Goal: Task Accomplishment & Management: Manage account settings

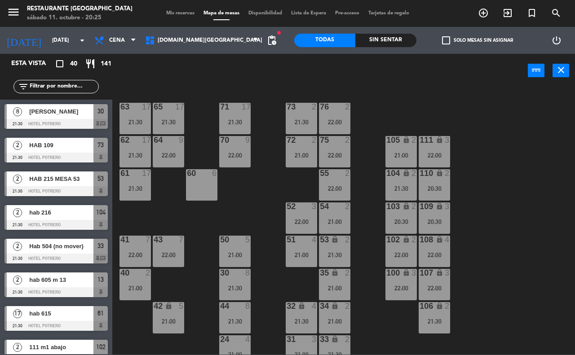
click at [42, 84] on input "text" at bounding box center [64, 87] width 70 height 10
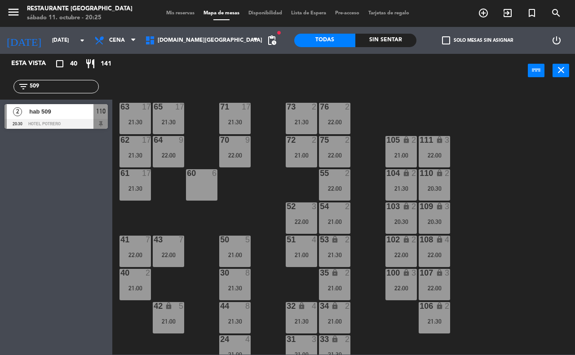
click at [58, 85] on input "509" at bounding box center [64, 87] width 70 height 10
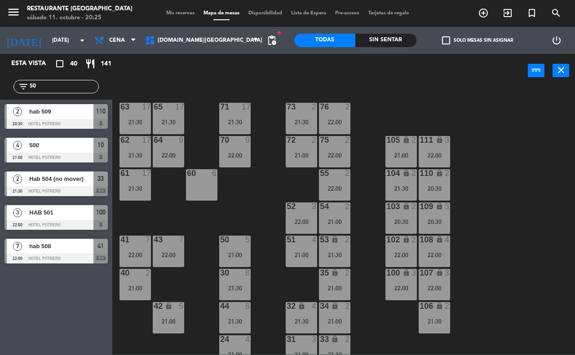
type input "5"
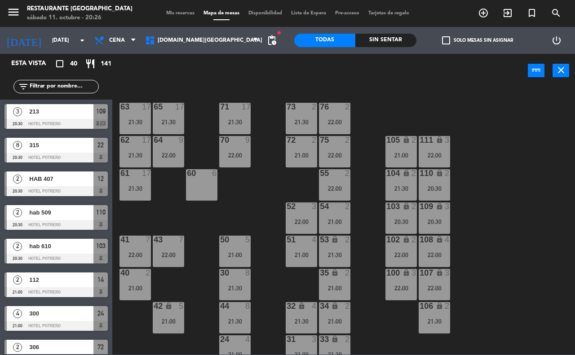
click at [488, 123] on div "65 17 21:30 71 17 21:30 73 2 21:30 76 2 22:00 63 17 21:30 64 9 22:00 62 17 21:3…" at bounding box center [346, 221] width 457 height 268
click at [376, 131] on div "65 17 21:30 71 17 21:30 73 2 21:30 76 2 22:00 63 17 21:30 64 9 22:00 62 17 21:3…" at bounding box center [346, 221] width 457 height 268
click at [71, 89] on input "text" at bounding box center [64, 87] width 70 height 10
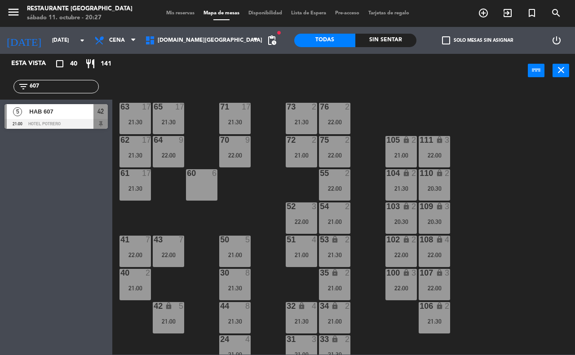
click at [146, 75] on div "power_input close" at bounding box center [319, 71] width 415 height 34
click at [52, 88] on input "607" at bounding box center [64, 87] width 70 height 10
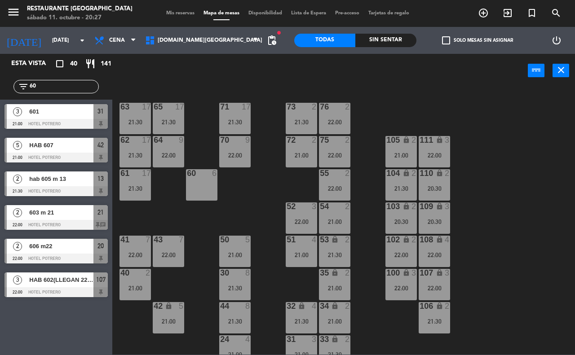
type input "6"
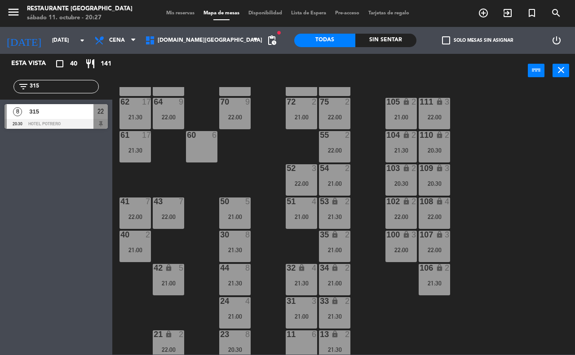
scroll to position [79, 0]
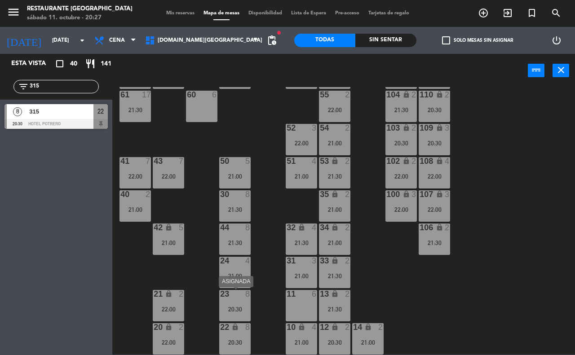
type input "315"
click at [247, 310] on div "20:30" at bounding box center [234, 309] width 31 height 6
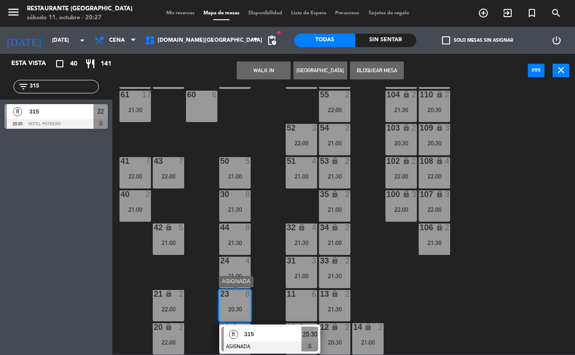
click at [312, 346] on div at bounding box center [269, 347] width 97 height 10
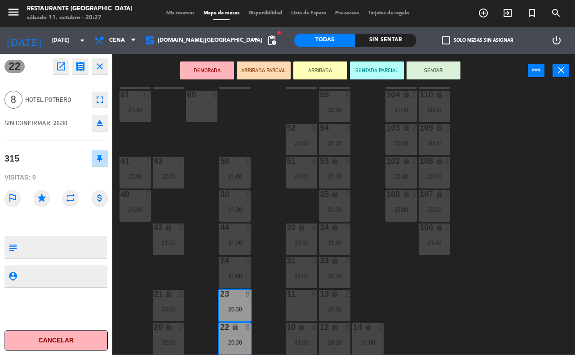
click at [416, 70] on button "SENTAR" at bounding box center [433, 71] width 54 height 18
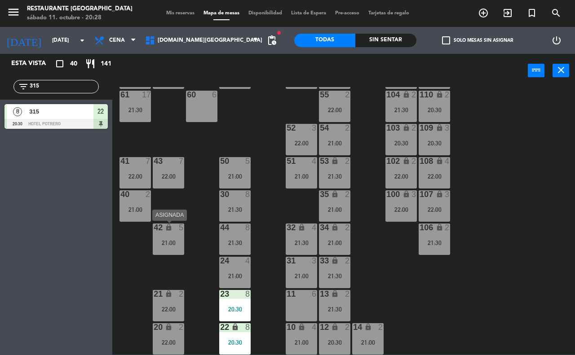
click at [176, 240] on div "21:00" at bounding box center [168, 243] width 31 height 6
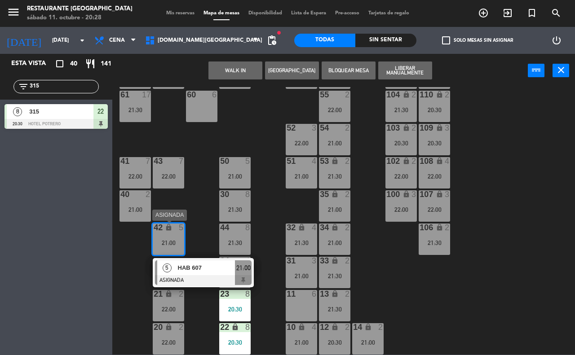
click at [238, 275] on div at bounding box center [203, 280] width 97 height 10
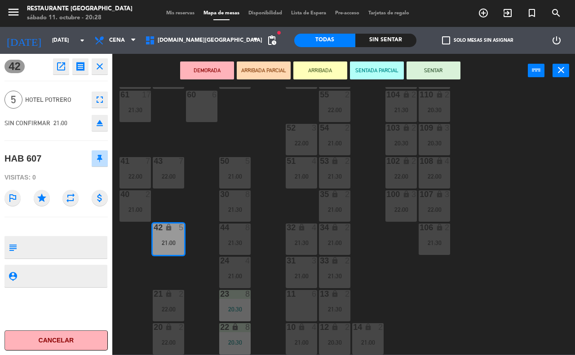
click at [451, 79] on button "SENTAR" at bounding box center [433, 71] width 54 height 18
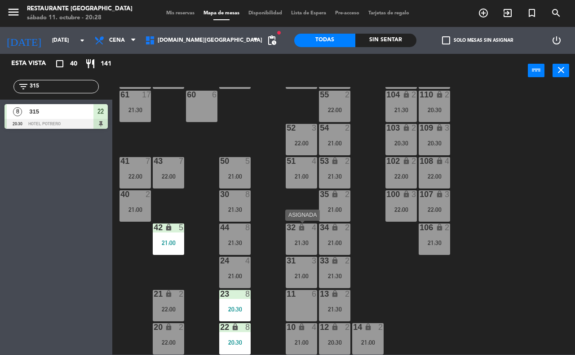
click at [292, 236] on div "32 lock 4 21:30" at bounding box center [301, 239] width 31 height 31
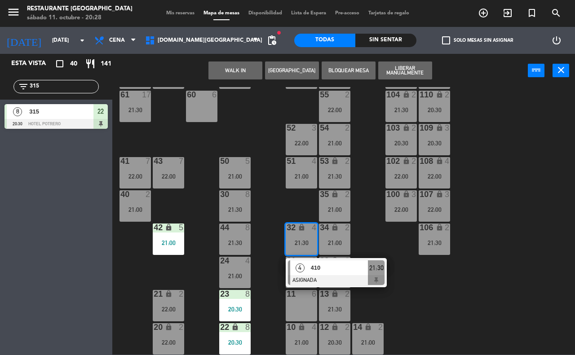
click at [362, 241] on div "65 17 21:30 71 17 21:30 73 2 21:30 76 2 22:00 63 17 21:30 64 9 22:00 62 17 21:3…" at bounding box center [346, 221] width 457 height 268
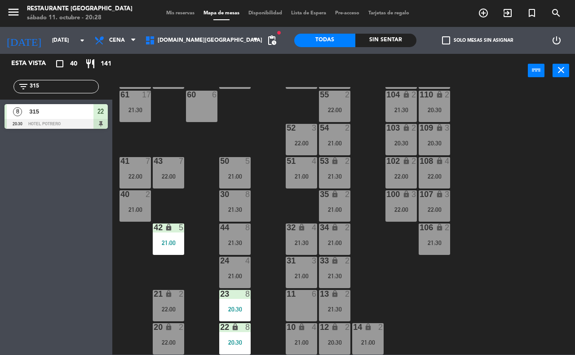
click at [290, 273] on div "21:00" at bounding box center [301, 276] width 31 height 6
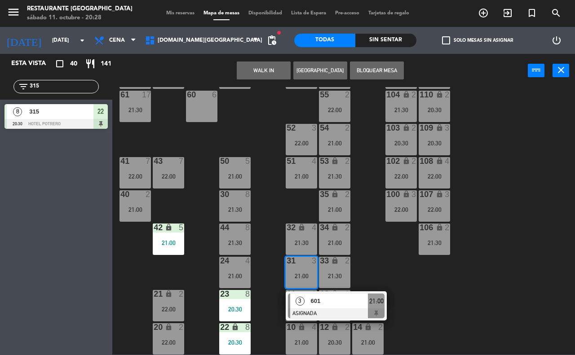
click at [258, 190] on div "65 17 21:30 71 17 21:30 73 2 21:30 76 2 22:00 63 17 21:30 64 9 22:00 62 17 21:3…" at bounding box center [346, 221] width 457 height 268
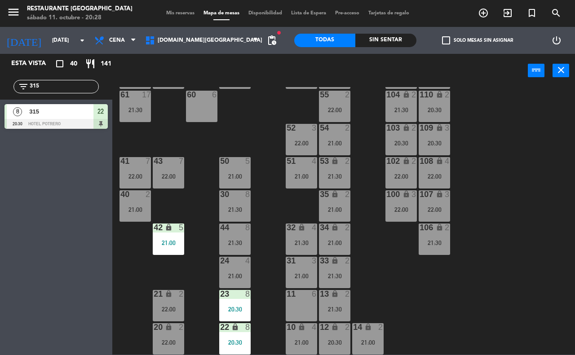
click at [290, 177] on div "21:00" at bounding box center [301, 176] width 31 height 6
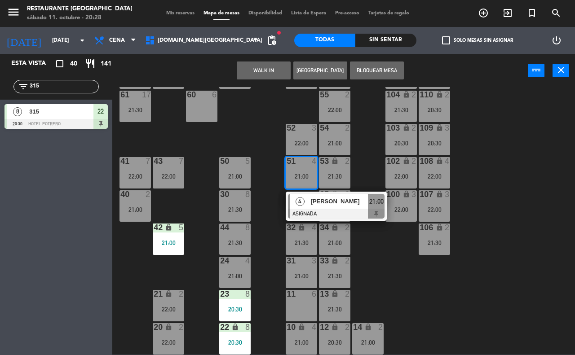
click at [263, 121] on div "65 17 21:30 71 17 21:30 73 2 21:30 76 2 22:00 63 17 21:30 64 9 22:00 62 17 21:3…" at bounding box center [346, 221] width 457 height 268
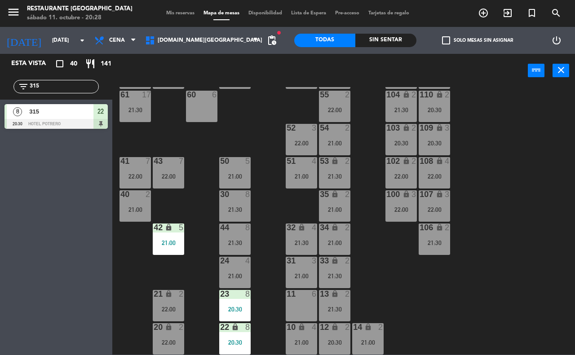
click at [287, 127] on div "52" at bounding box center [286, 128] width 0 height 8
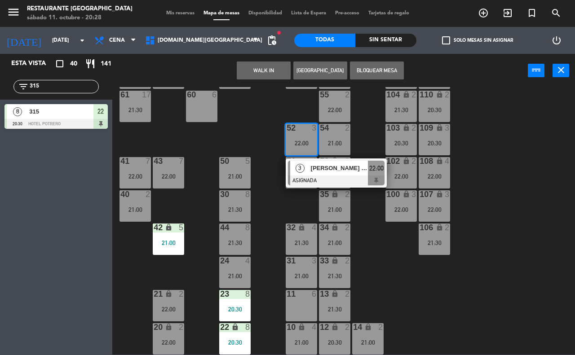
click at [375, 124] on div "65 17 21:30 71 17 21:30 73 2 21:30 76 2 22:00 63 17 21:30 64 9 22:00 62 17 21:3…" at bounding box center [346, 221] width 457 height 268
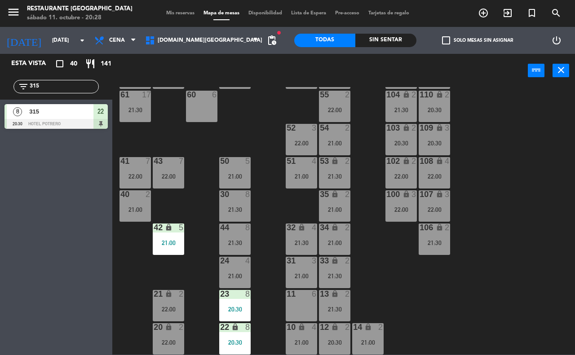
click at [48, 86] on input "315" at bounding box center [64, 87] width 70 height 10
type input "3"
click at [73, 88] on input "501" at bounding box center [64, 87] width 70 height 10
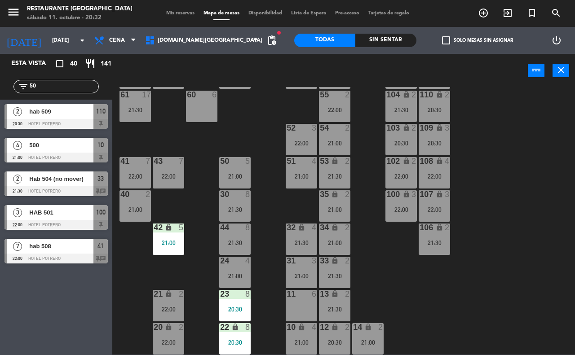
type input "5"
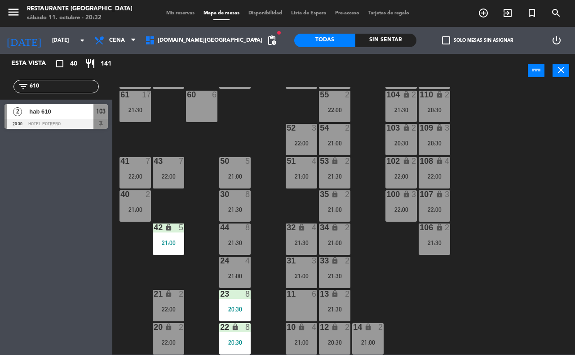
click at [45, 84] on input "610" at bounding box center [64, 87] width 70 height 10
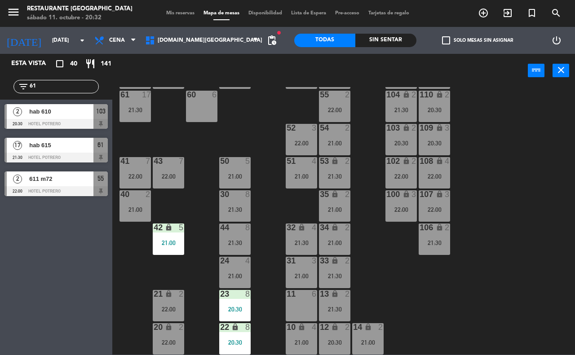
type input "6"
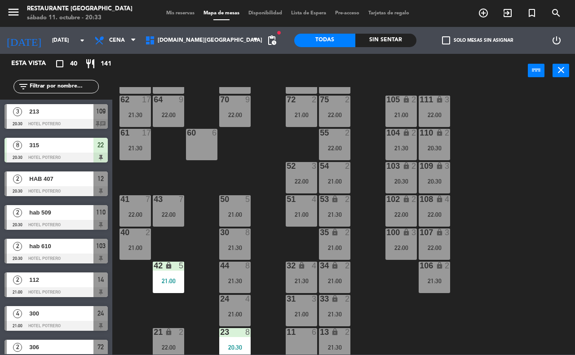
scroll to position [0, 0]
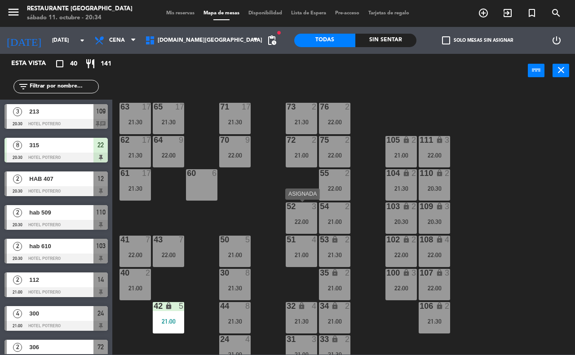
click at [311, 230] on div "52 3 22:00" at bounding box center [301, 217] width 31 height 31
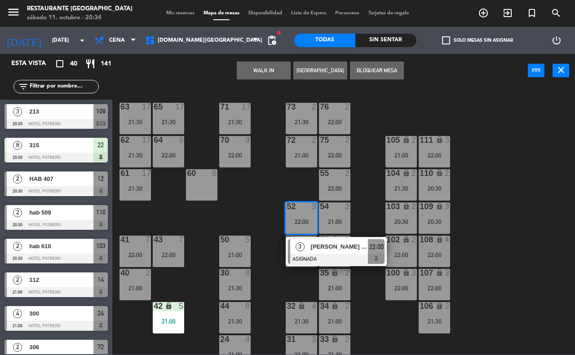
click at [366, 290] on div "65 17 21:30 71 17 21:30 73 2 21:30 76 2 22:00 63 17 21:30 64 9 22:00 62 17 21:3…" at bounding box center [346, 221] width 457 height 268
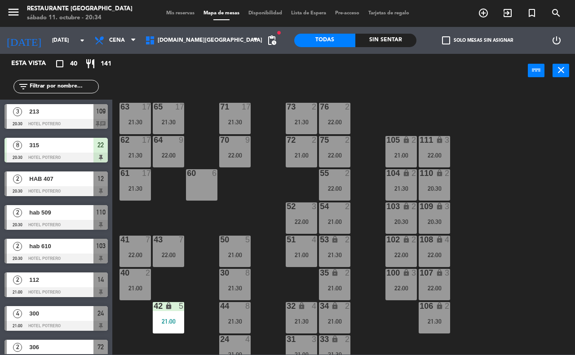
click at [48, 86] on input "text" at bounding box center [64, 87] width 70 height 10
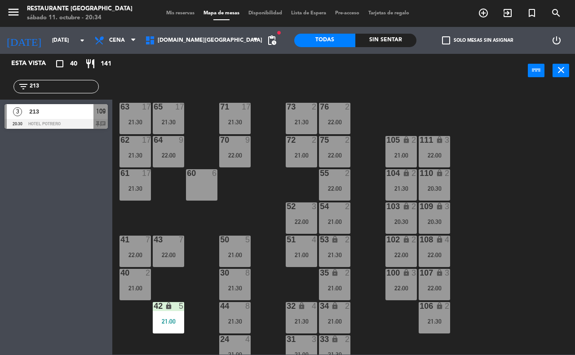
type input "213"
click at [151, 248] on div "41 7 22:00" at bounding box center [134, 251] width 31 height 31
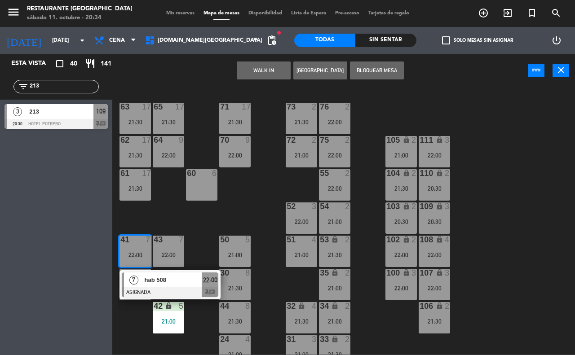
click at [211, 283] on span "22:00" at bounding box center [210, 280] width 14 height 11
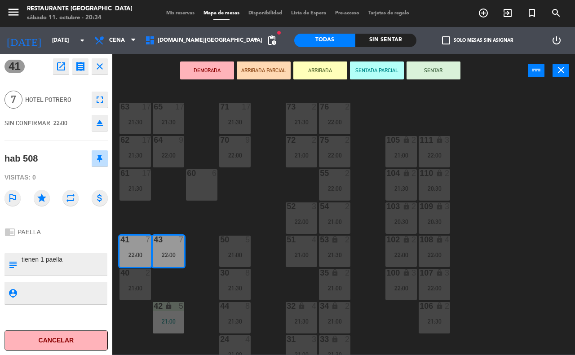
click at [235, 221] on div "65 17 21:30 71 17 21:30 73 2 21:30 76 2 22:00 63 17 21:30 64 9 22:00 62 17 21:3…" at bounding box center [346, 221] width 457 height 268
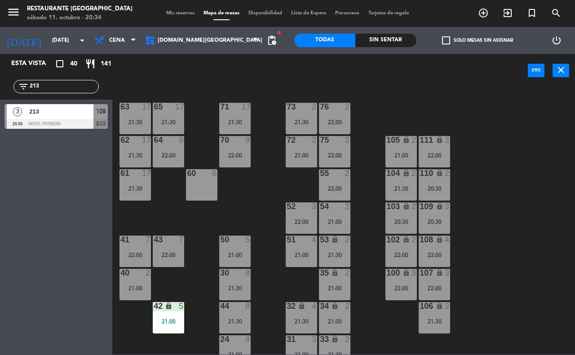
click at [70, 86] on input "213" at bounding box center [64, 87] width 70 height 10
type input "2"
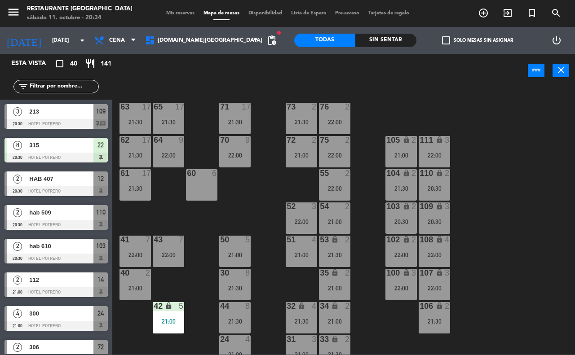
click at [100, 122] on div at bounding box center [55, 124] width 103 height 10
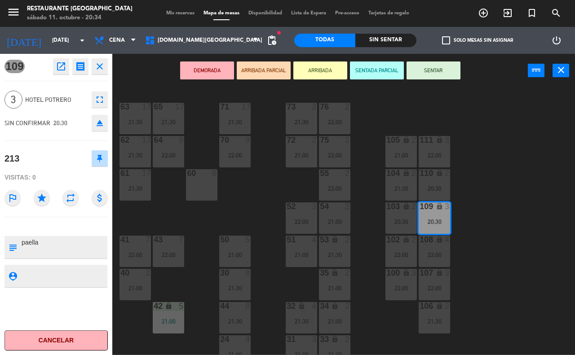
click at [171, 216] on div "65 17 21:30 71 17 21:30 73 2 21:30 76 2 22:00 63 17 21:30 64 9 22:00 62 17 21:3…" at bounding box center [346, 221] width 457 height 268
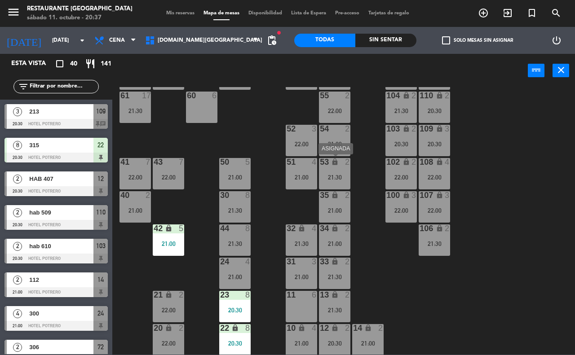
scroll to position [79, 0]
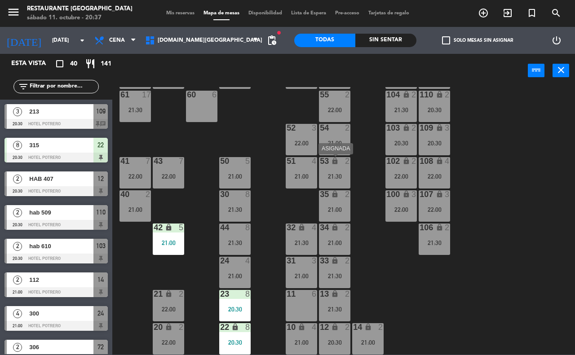
click at [331, 176] on div "21:30" at bounding box center [334, 176] width 31 height 6
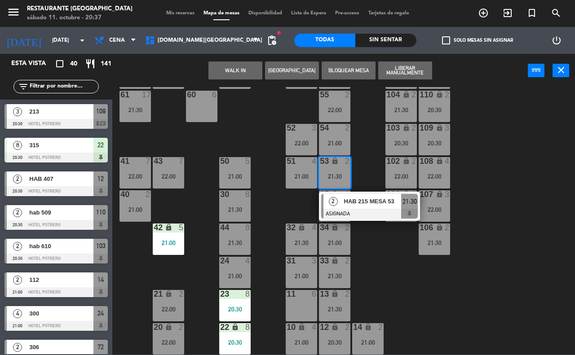
click at [524, 185] on div "65 17 21:30 71 17 21:30 73 2 21:30 76 2 22:00 63 17 21:30 64 9 22:00 62 17 21:3…" at bounding box center [346, 221] width 457 height 268
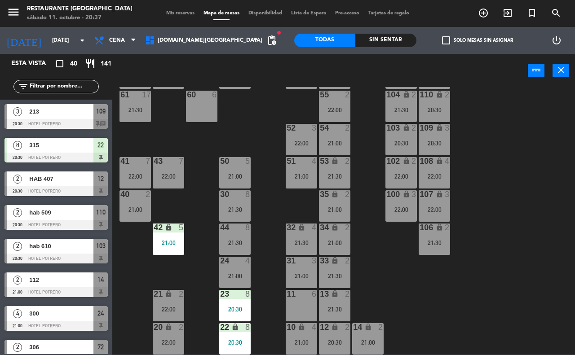
click at [102, 125] on div at bounding box center [55, 124] width 103 height 10
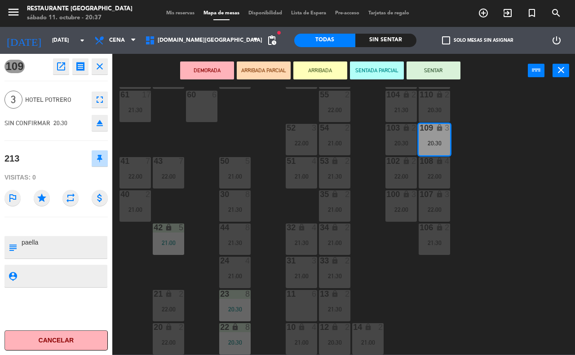
click at [442, 77] on button "SENTAR" at bounding box center [433, 71] width 54 height 18
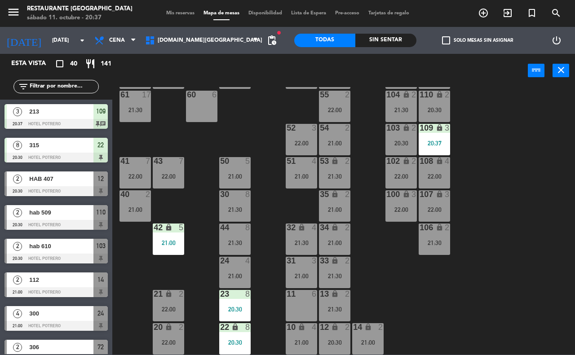
click at [409, 147] on div "103 lock 2 20:30" at bounding box center [400, 139] width 31 height 31
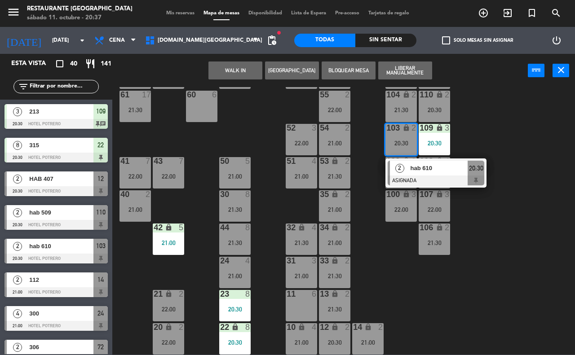
click at [468, 141] on div "65 17 21:30 71 17 21:30 73 2 21:30 76 2 22:00 63 17 21:30 64 9 22:00 62 17 21:3…" at bounding box center [346, 221] width 457 height 268
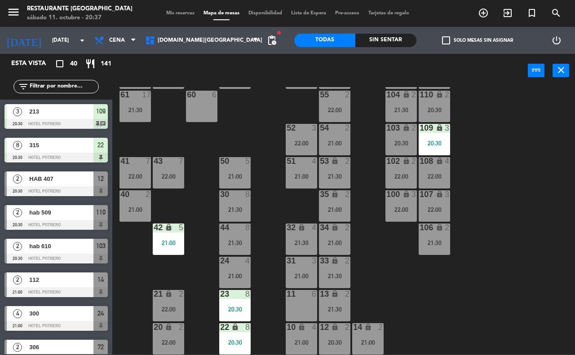
click at [102, 246] on span "103" at bounding box center [100, 246] width 9 height 11
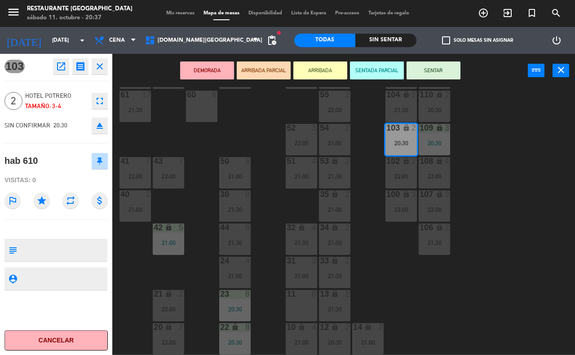
click at [447, 78] on button "SENTAR" at bounding box center [433, 71] width 54 height 18
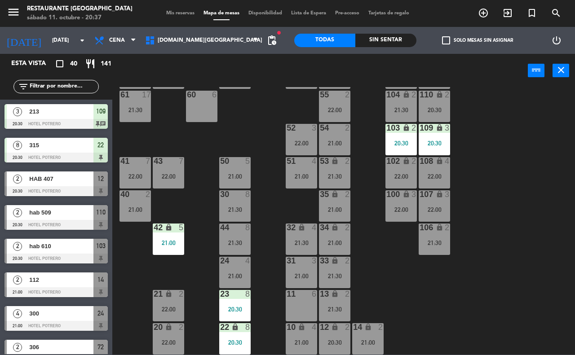
click at [488, 155] on div "65 17 21:30 71 17 21:30 73 2 21:30 76 2 22:00 63 17 21:30 64 9 22:00 62 17 21:3…" at bounding box center [346, 221] width 457 height 268
click at [70, 88] on input "text" at bounding box center [64, 87] width 70 height 10
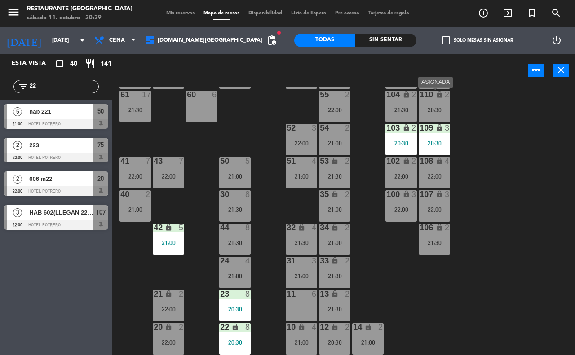
type input "2"
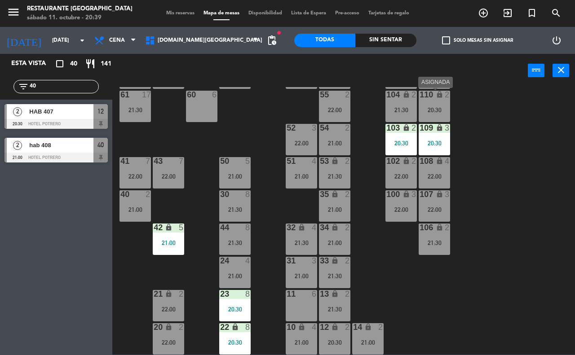
type input "4"
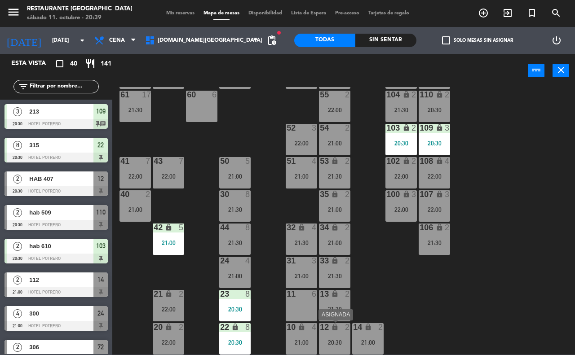
click at [322, 339] on div "20:30" at bounding box center [334, 342] width 31 height 7
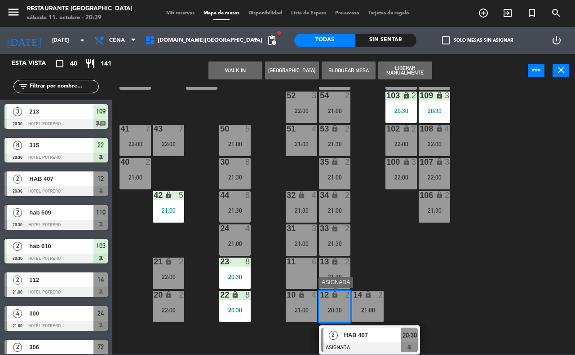
click at [386, 343] on div at bounding box center [369, 348] width 97 height 10
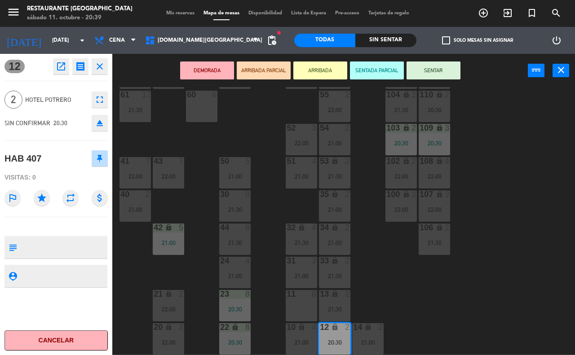
click at [426, 66] on button "SENTAR" at bounding box center [433, 71] width 54 height 18
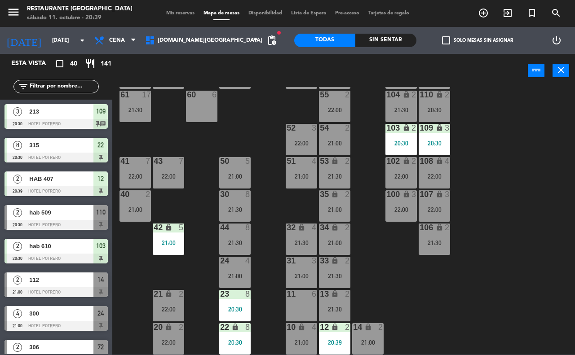
click at [230, 167] on div "50 5 21:00" at bounding box center [234, 172] width 31 height 31
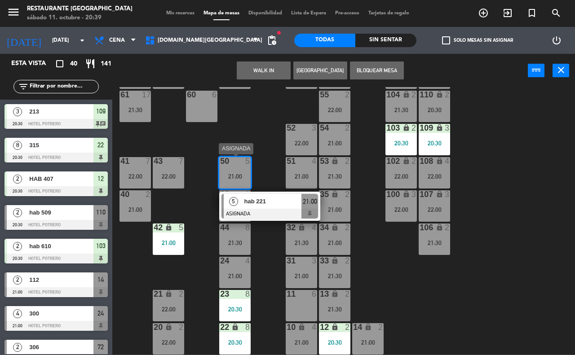
click at [261, 211] on div at bounding box center [269, 214] width 97 height 10
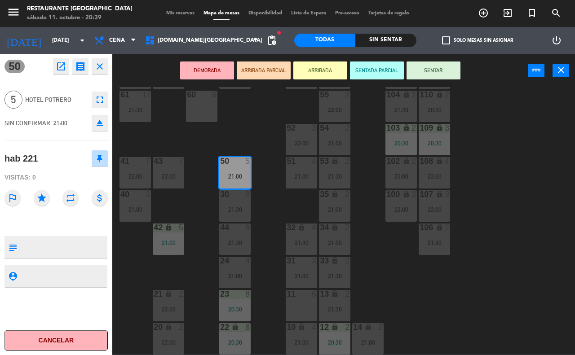
click at [444, 68] on button "SENTAR" at bounding box center [433, 71] width 54 height 18
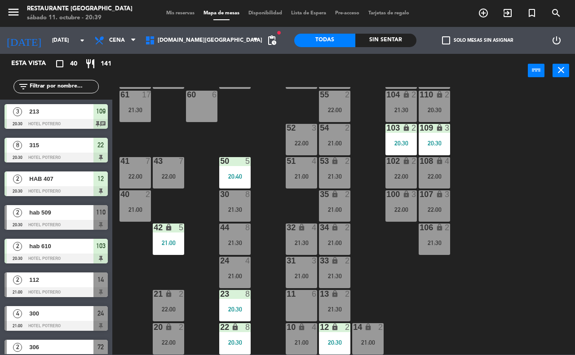
scroll to position [0, 0]
click at [50, 84] on input "text" at bounding box center [64, 87] width 70 height 10
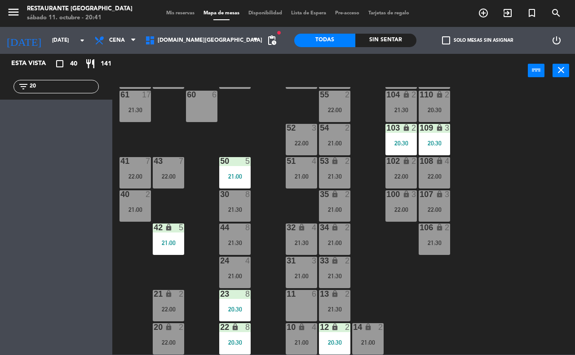
type input "2"
type input "G"
drag, startPoint x: 551, startPoint y: 247, endPoint x: 539, endPoint y: 251, distance: 12.5
click at [551, 247] on div "65 17 21:30 71 17 21:30 73 2 21:30 76 2 22:00 63 17 21:30 64 9 22:00 62 17 21:3…" at bounding box center [346, 221] width 457 height 268
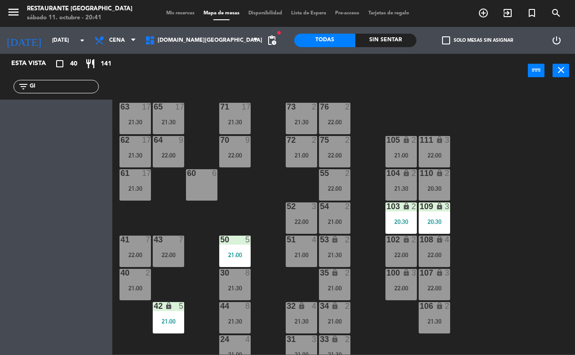
click at [54, 88] on input "GI" at bounding box center [64, 87] width 70 height 10
type input "G"
click at [57, 82] on input "GIÑA" at bounding box center [64, 87] width 70 height 10
type input "G"
click at [429, 93] on div "65 17 21:30 71 17 21:30 73 2 21:30 76 2 22:00 63 17 21:30 64 9 22:00 62 17 21:3…" at bounding box center [346, 221] width 457 height 268
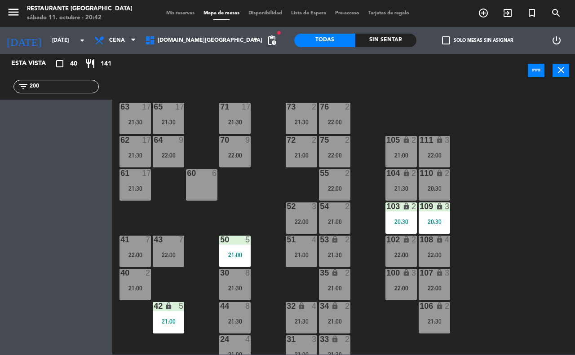
click at [312, 224] on div "22:00" at bounding box center [301, 222] width 31 height 6
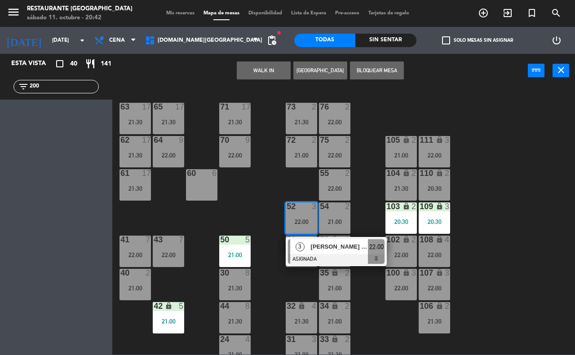
click at [53, 88] on input "200" at bounding box center [64, 87] width 70 height 10
type input "2"
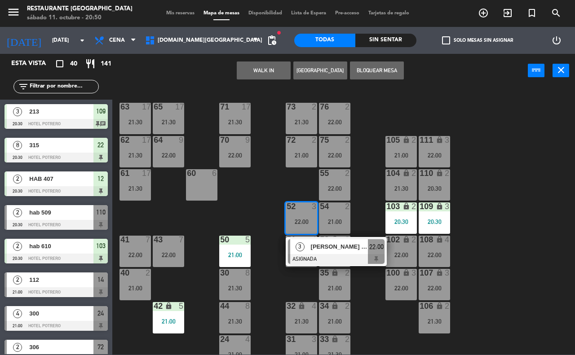
click at [531, 173] on div "65 17 21:30 71 17 21:30 73 2 21:30 76 2 22:00 63 17 21:30 64 9 22:00 62 17 21:3…" at bounding box center [346, 221] width 457 height 268
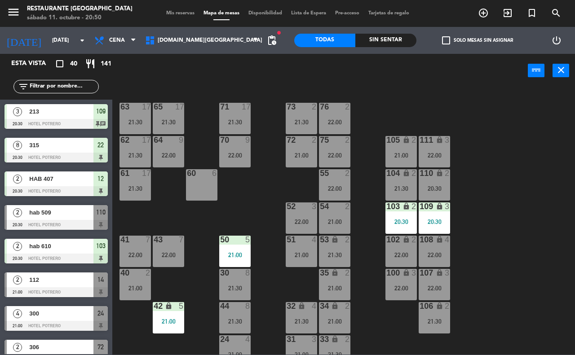
click at [69, 91] on input "text" at bounding box center [64, 87] width 70 height 10
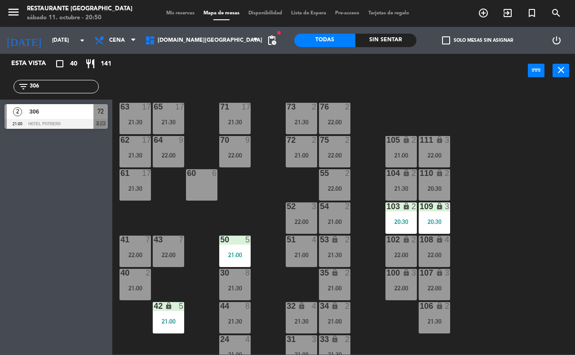
type input "306"
click at [61, 110] on span "306" at bounding box center [61, 111] width 64 height 9
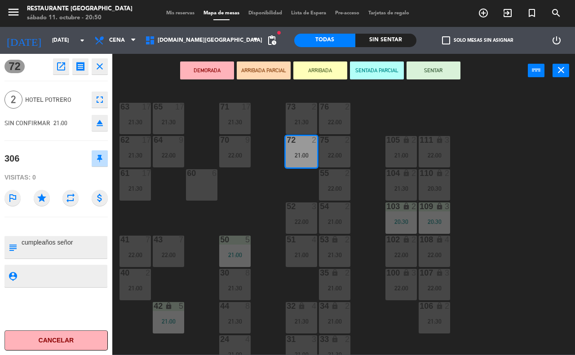
click at [490, 159] on div "65 17 21:30 71 17 21:30 73 2 21:30 76 2 22:00 63 17 21:30 64 9 22:00 62 17 21:3…" at bounding box center [346, 221] width 457 height 268
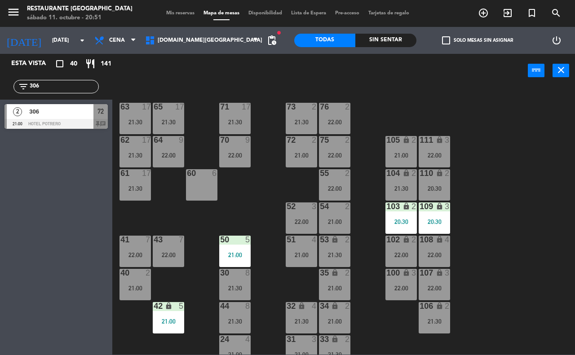
click at [73, 86] on input "306" at bounding box center [64, 87] width 70 height 10
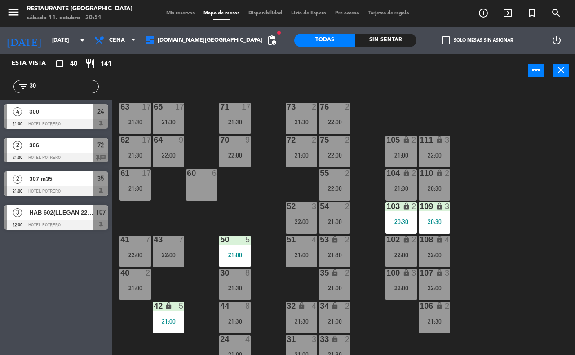
type input "3"
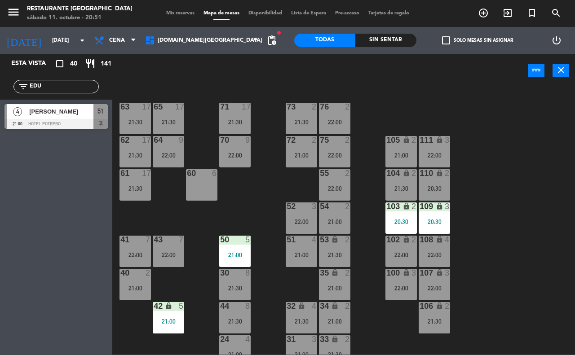
type input "EDU"
click at [100, 114] on span "51" at bounding box center [100, 111] width 6 height 11
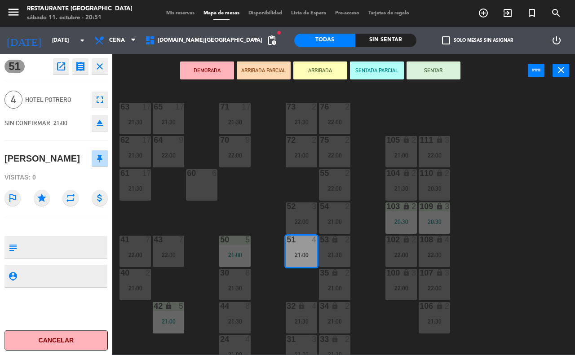
click at [499, 105] on div "65 17 21:30 71 17 21:30 73 2 21:30 76 2 22:00 63 17 21:30 64 9 22:00 62 17 21:3…" at bounding box center [346, 221] width 457 height 268
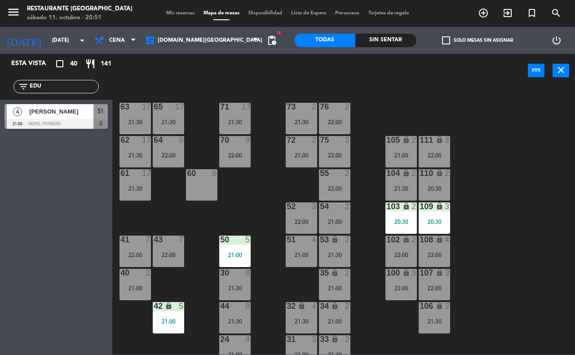
click at [43, 86] on input "EDU" at bounding box center [64, 87] width 70 height 10
type input "E"
type input "516"
click at [292, 155] on div "21:00" at bounding box center [301, 155] width 31 height 6
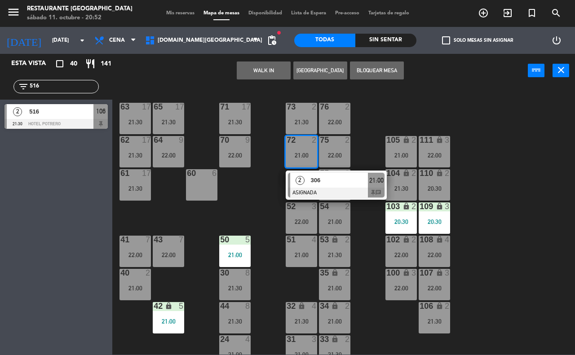
click at [380, 184] on span "21:00" at bounding box center [376, 180] width 14 height 11
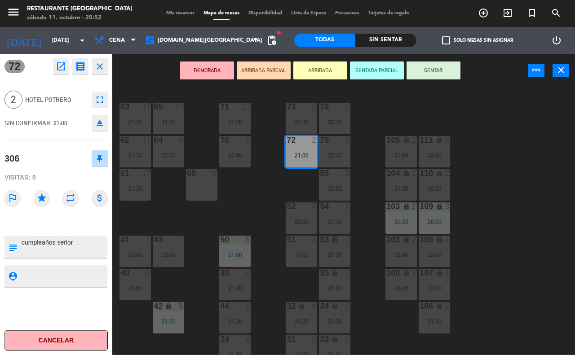
click at [450, 66] on button "SENTAR" at bounding box center [433, 71] width 54 height 18
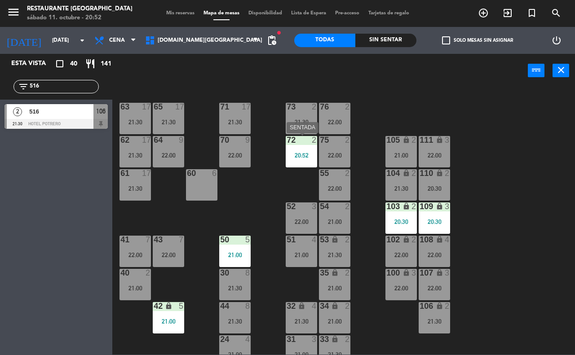
click at [301, 149] on div "72 2 20:52" at bounding box center [301, 151] width 31 height 31
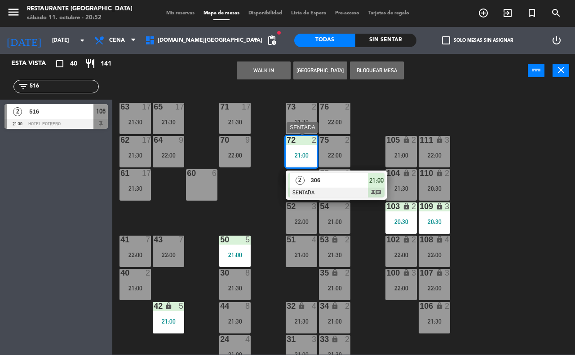
click at [380, 188] on div at bounding box center [336, 193] width 97 height 10
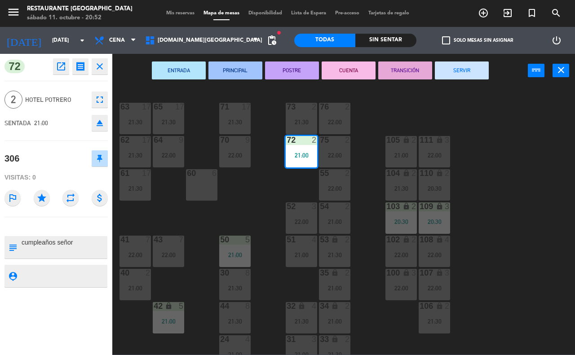
click at [528, 133] on div "65 17 21:30 71 17 21:30 73 2 21:30 76 2 22:00 63 17 21:30 64 9 22:00 62 17 21:3…" at bounding box center [346, 221] width 457 height 268
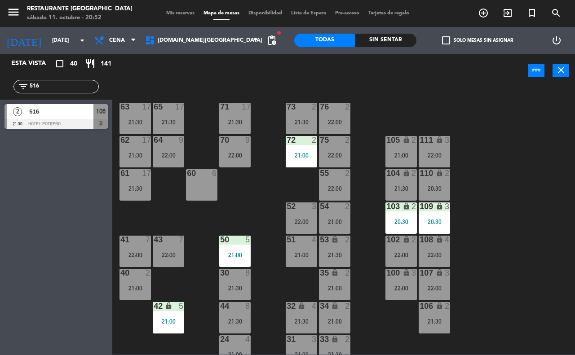
click at [97, 118] on div "106" at bounding box center [100, 111] width 14 height 15
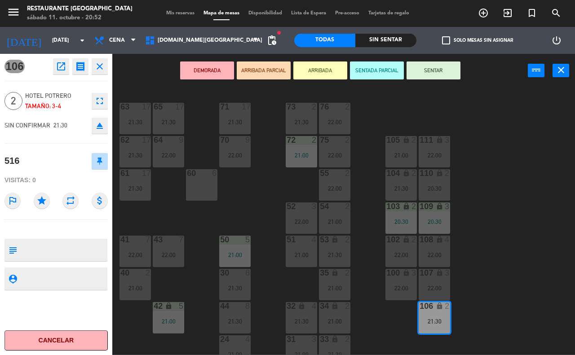
click at [54, 254] on textarea at bounding box center [64, 250] width 86 height 19
type textarea "IMBITAR COPA CHAMPAN"
click at [192, 223] on div "65 17 21:30 71 17 21:30 73 2 21:30 76 2 22:00 63 17 21:30 64 9 22:00 62 17 21:3…" at bounding box center [346, 221] width 457 height 268
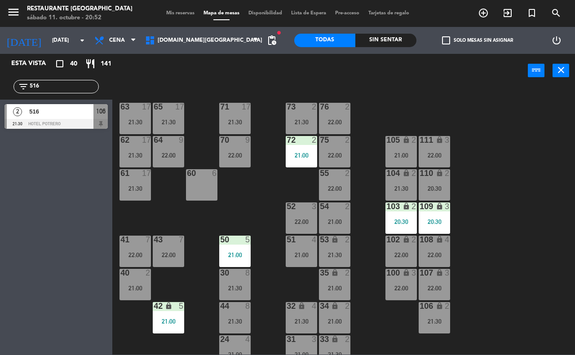
click at [93, 122] on div at bounding box center [55, 124] width 103 height 10
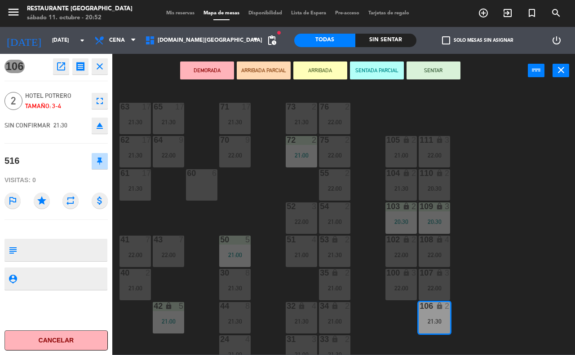
click at [63, 245] on textarea at bounding box center [64, 250] width 86 height 19
type textarea "INVITAR COPA CHMPAN"
click at [459, 251] on div "65 17 21:30 71 17 21:30 73 2 21:30 76 2 22:00 63 17 21:30 64 9 22:00 62 17 21:3…" at bounding box center [346, 221] width 457 height 268
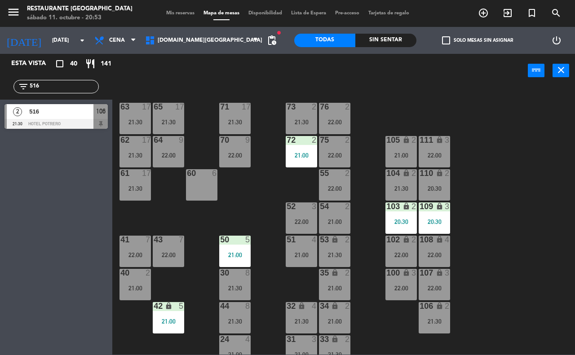
click at [189, 91] on div "65 17 21:30 71 17 21:30 73 2 21:30 76 2 22:00 63 17 21:30 64 9 22:00 62 17 21:3…" at bounding box center [346, 221] width 457 height 268
click at [75, 89] on input "516" at bounding box center [64, 87] width 70 height 10
type input "5"
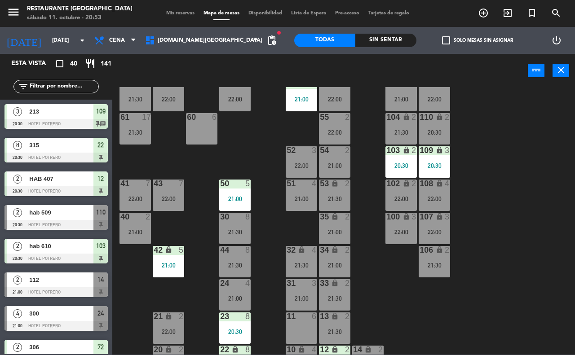
scroll to position [79, 0]
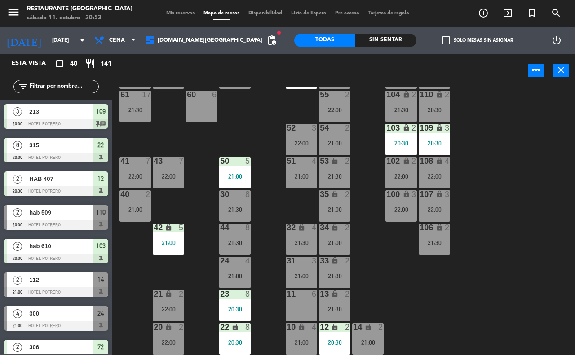
click at [429, 237] on div "106 lock 2 21:30" at bounding box center [433, 239] width 31 height 31
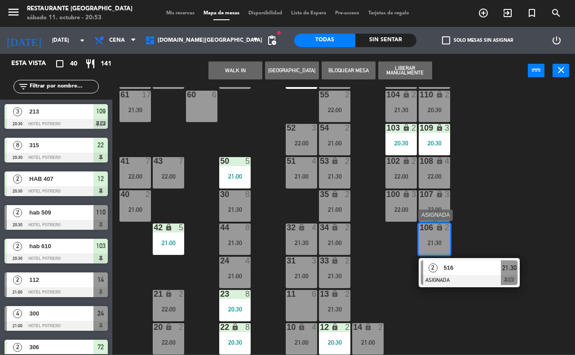
click at [506, 273] on span "21:30" at bounding box center [509, 268] width 14 height 11
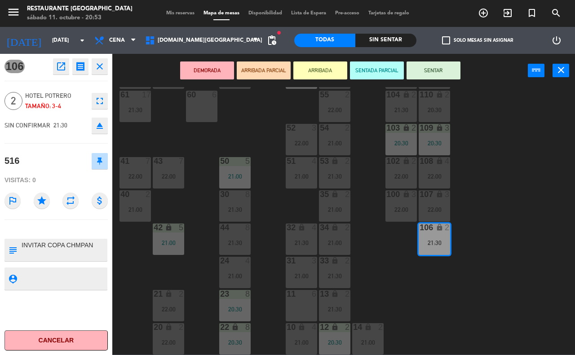
click at [574, 222] on div "65 17 21:30 71 17 21:30 73 2 21:30 76 2 22:00 63 17 21:30 64 9 22:00 62 17 21:3…" at bounding box center [346, 221] width 457 height 268
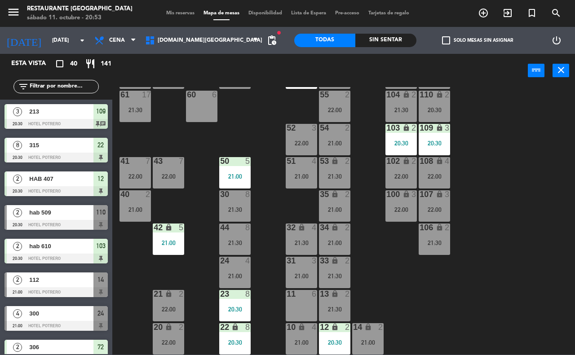
scroll to position [0, 0]
click at [537, 222] on div "65 17 21:30 71 17 21:30 73 2 21:30 76 2 22:00 63 17 21:30 64 9 22:00 62 17 21:3…" at bounding box center [346, 221] width 457 height 268
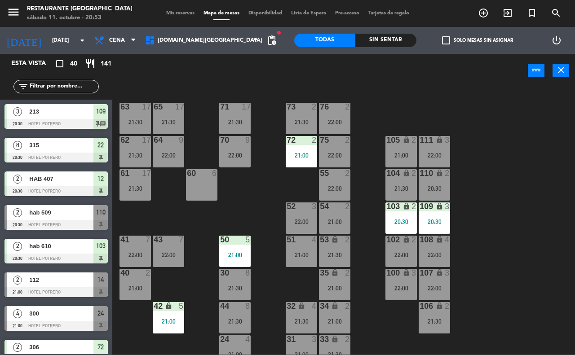
click at [168, 110] on div at bounding box center [168, 107] width 15 height 8
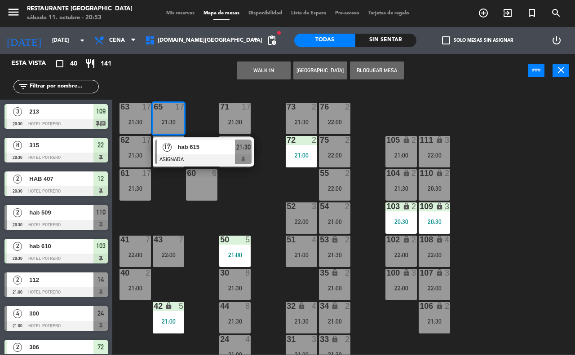
click at [209, 155] on div at bounding box center [203, 159] width 97 height 10
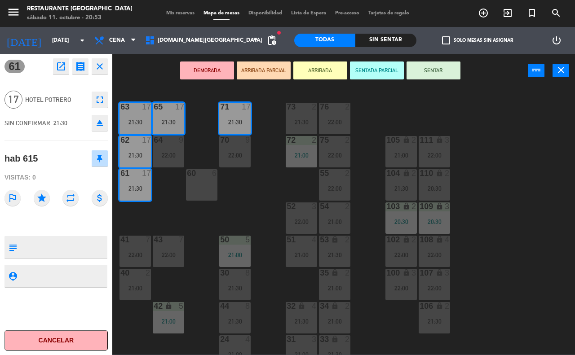
click at [427, 72] on button "SENTAR" at bounding box center [433, 71] width 54 height 18
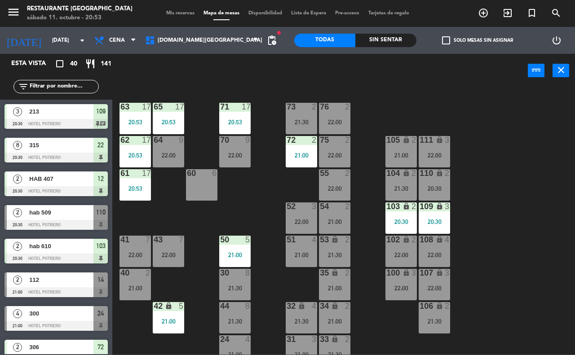
scroll to position [4, 0]
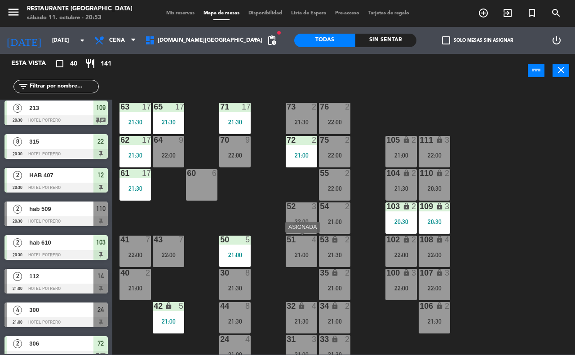
click at [297, 250] on div "51 4 21:00" at bounding box center [301, 251] width 31 height 31
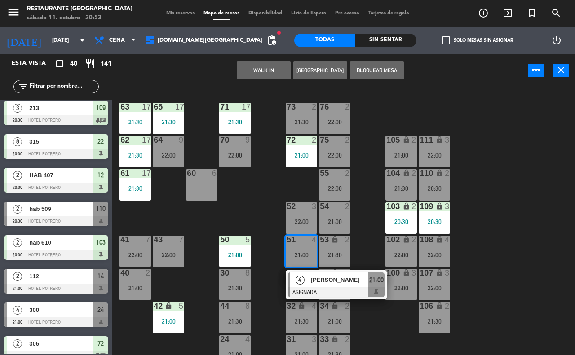
click at [318, 290] on div at bounding box center [336, 292] width 97 height 10
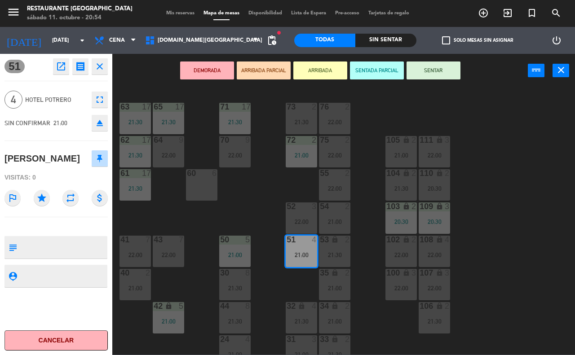
click at [422, 68] on button "SENTAR" at bounding box center [433, 71] width 54 height 18
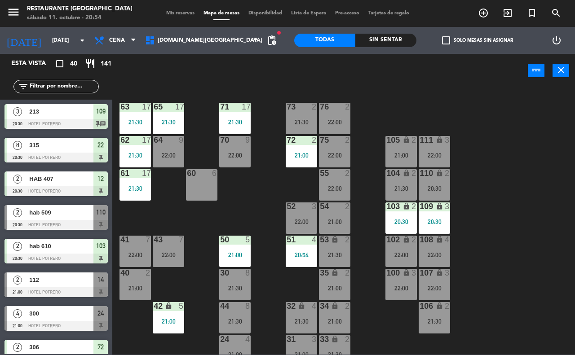
scroll to position [0, 0]
click at [331, 243] on icon "lock" at bounding box center [335, 240] width 8 height 8
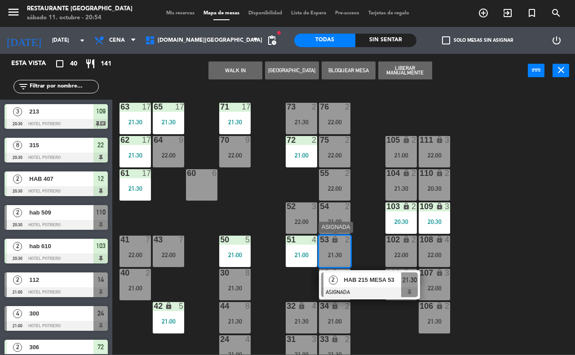
click at [354, 286] on div "HAB 215 MESA 53" at bounding box center [372, 280] width 58 height 15
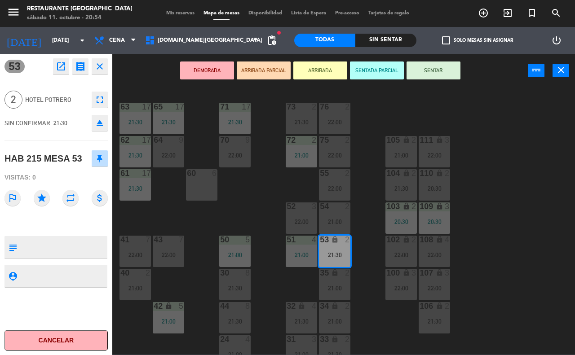
click at [445, 72] on button "SENTAR" at bounding box center [433, 71] width 54 height 18
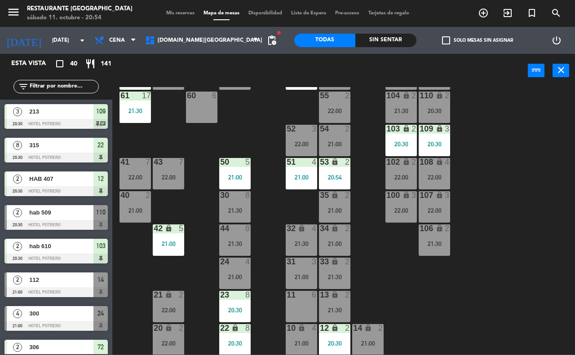
scroll to position [79, 0]
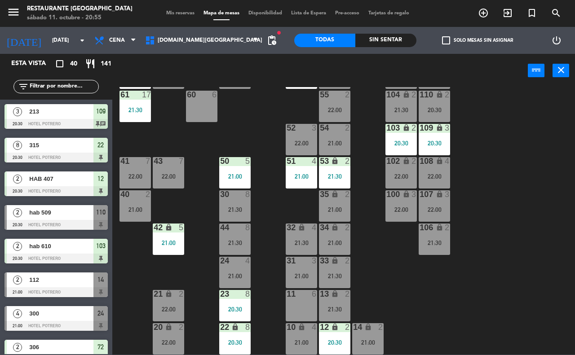
click at [44, 88] on input "text" at bounding box center [64, 87] width 70 height 10
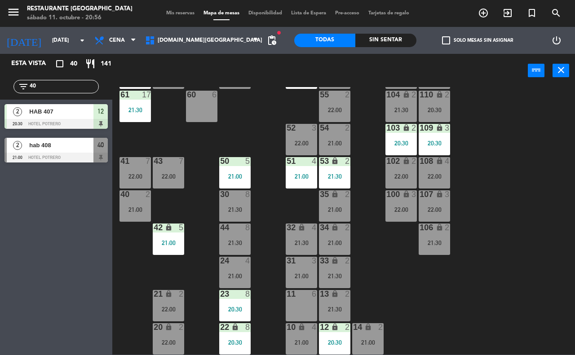
type input "4"
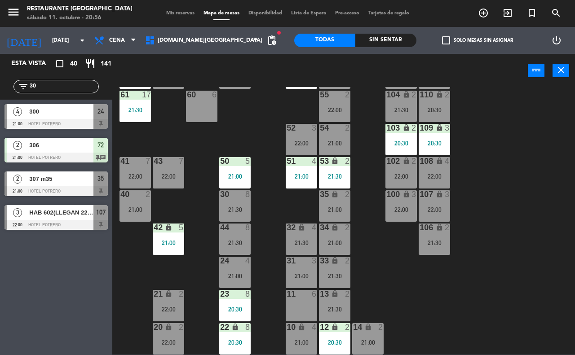
type input "3"
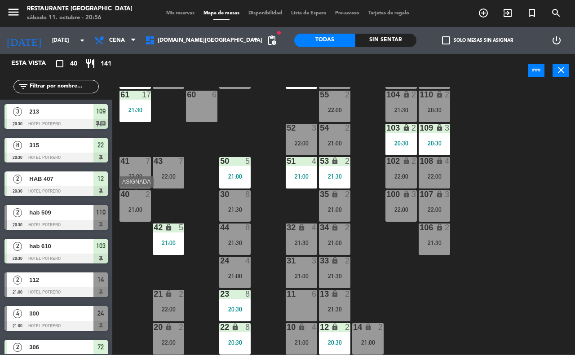
click at [138, 205] on div "40 2 21:00" at bounding box center [134, 205] width 31 height 31
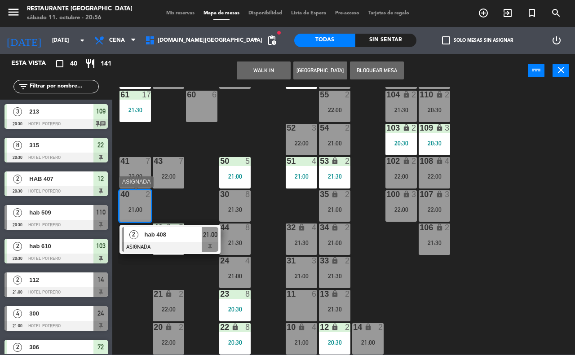
click at [166, 249] on div at bounding box center [170, 247] width 97 height 10
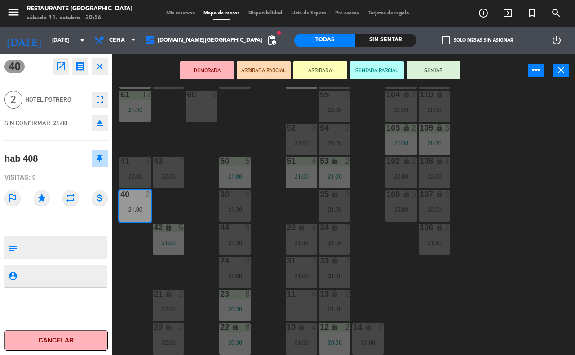
click at [435, 67] on button "SENTAR" at bounding box center [433, 71] width 54 height 18
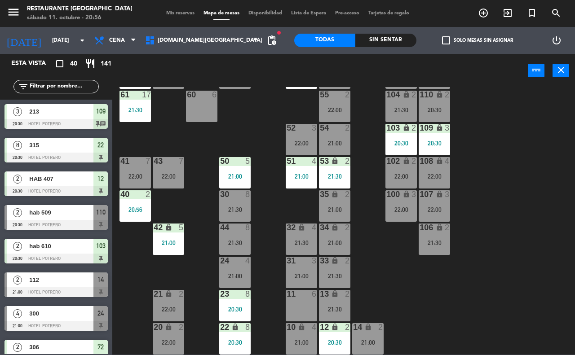
scroll to position [0, 0]
click at [338, 208] on div "21:00" at bounding box center [334, 210] width 31 height 6
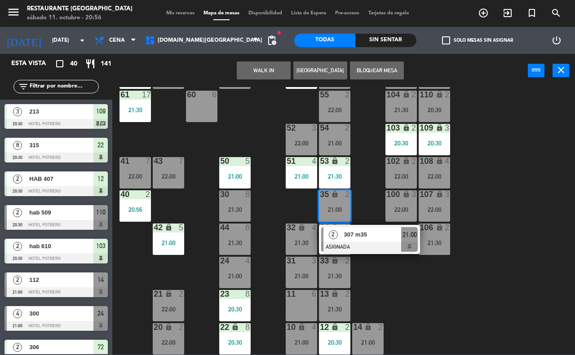
click at [329, 245] on div at bounding box center [369, 247] width 97 height 10
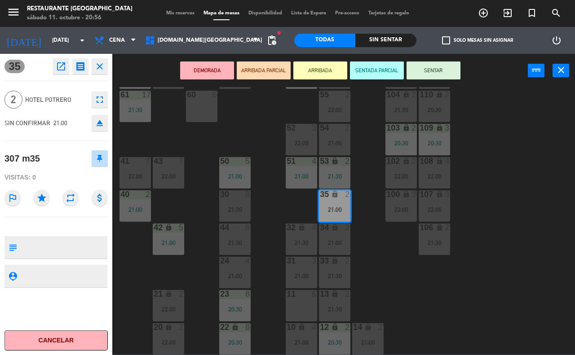
click at [441, 70] on button "SENTAR" at bounding box center [433, 71] width 54 height 18
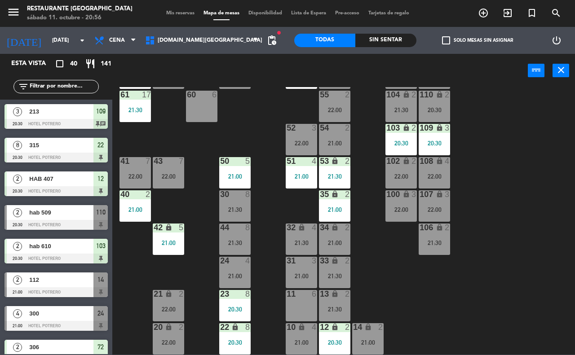
click at [49, 83] on input "text" at bounding box center [64, 87] width 70 height 10
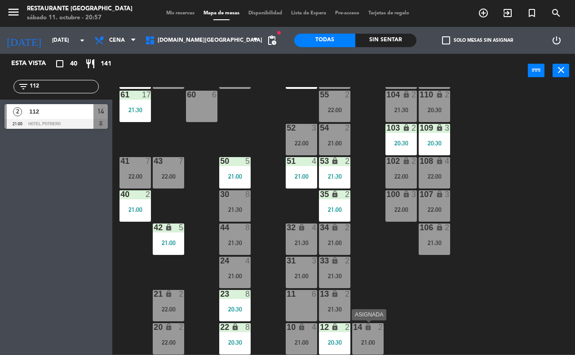
type input "112"
click at [365, 336] on div "14 lock 2 21:00" at bounding box center [367, 338] width 31 height 31
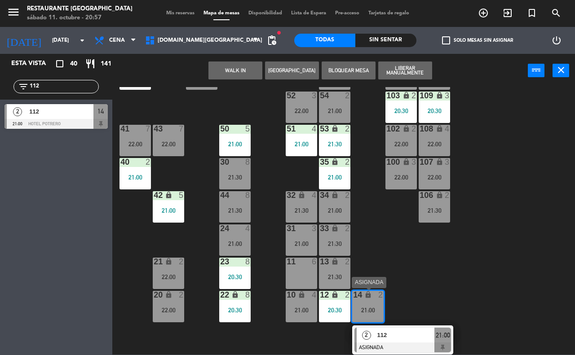
click at [381, 345] on div at bounding box center [402, 348] width 97 height 10
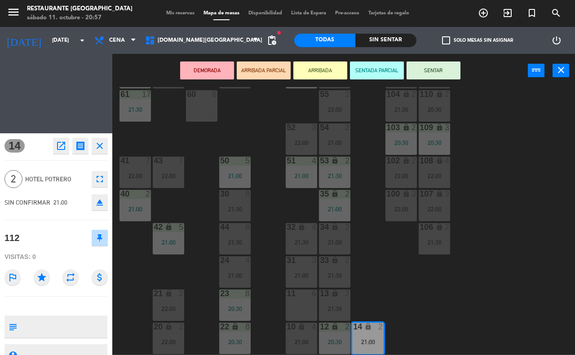
scroll to position [79, 0]
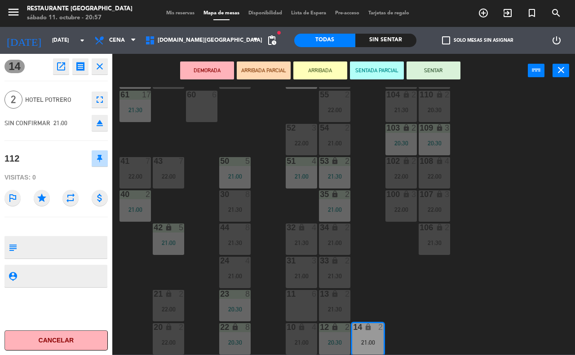
click at [445, 70] on button "SENTAR" at bounding box center [433, 71] width 54 height 18
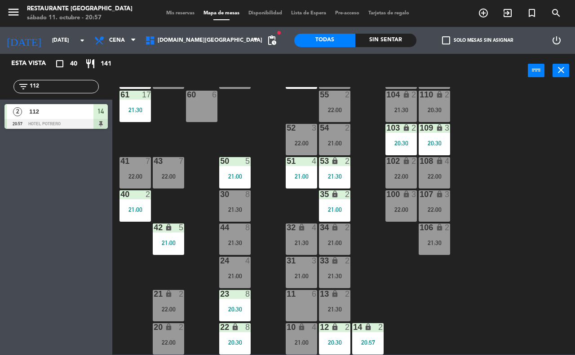
click at [48, 86] on input "112" at bounding box center [64, 87] width 70 height 10
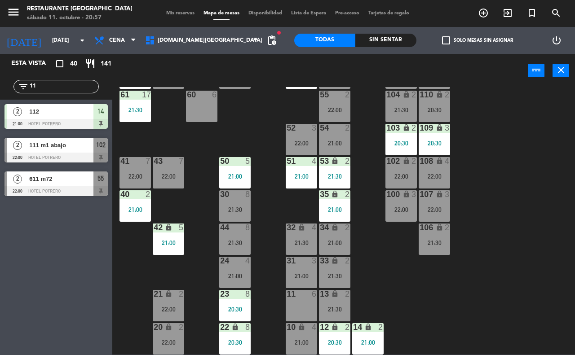
type input "1"
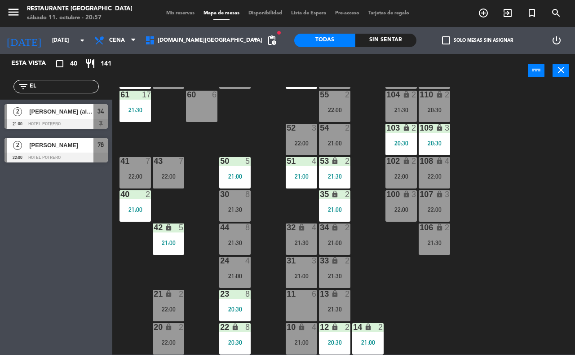
type input "E"
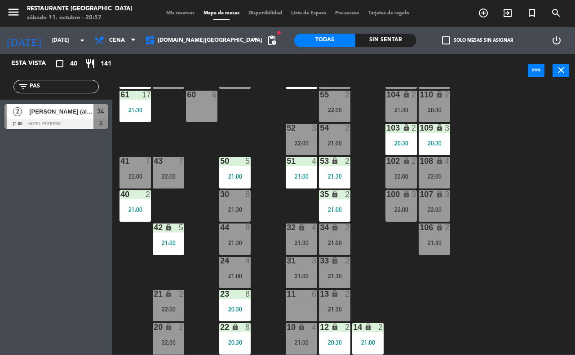
click at [93, 183] on div "Esta vista crop_square 40 restaurant 141 filter_list PAS 2 [PERSON_NAME] (aloj)…" at bounding box center [56, 204] width 112 height 301
click at [51, 88] on input "PAS" at bounding box center [64, 87] width 70 height 10
type input "P"
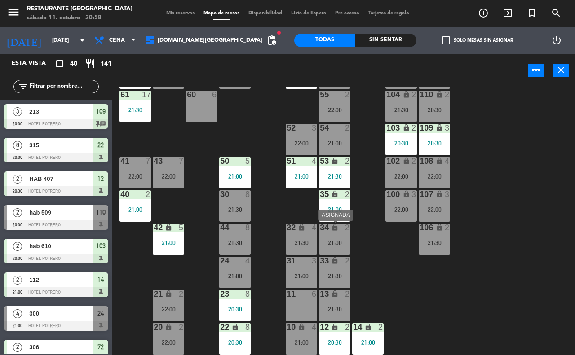
click at [326, 238] on div "34 lock 2 21:00" at bounding box center [334, 239] width 31 height 31
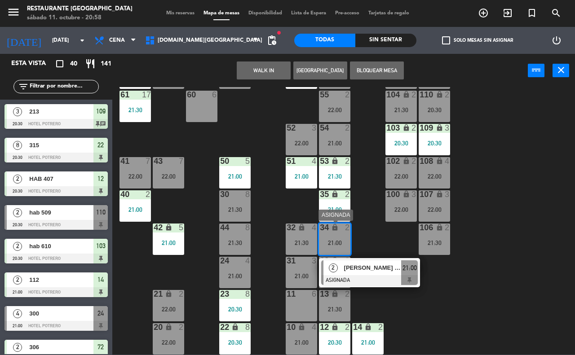
click at [376, 279] on div at bounding box center [369, 280] width 97 height 10
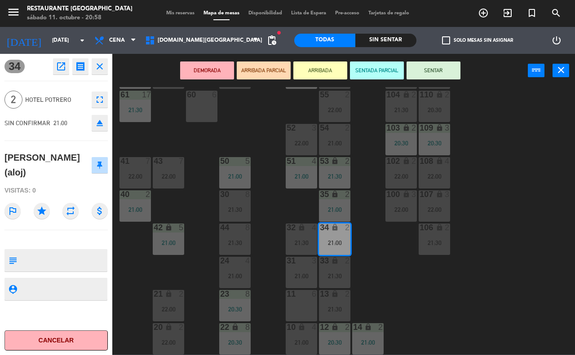
click at [440, 67] on button "SENTAR" at bounding box center [433, 71] width 54 height 18
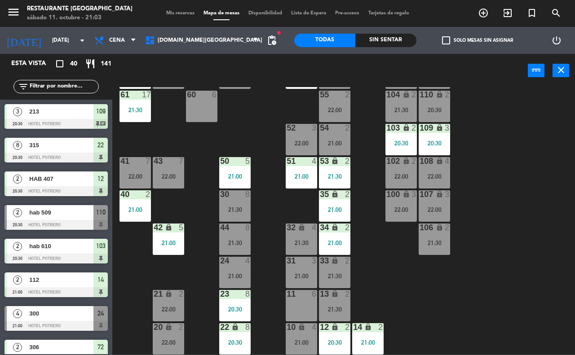
click at [39, 87] on input "text" at bounding box center [64, 87] width 70 height 10
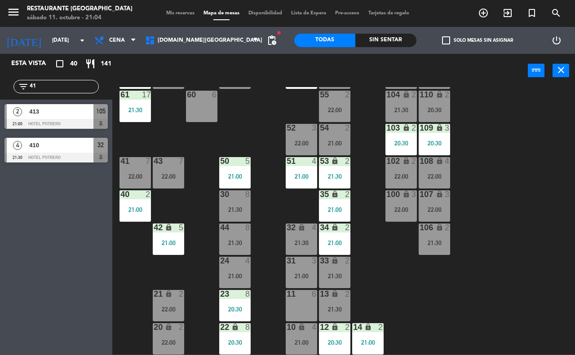
type input "4"
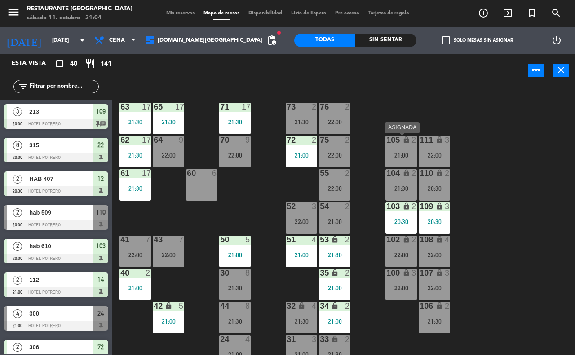
click at [396, 146] on div "105 lock 2 21:00" at bounding box center [400, 151] width 31 height 31
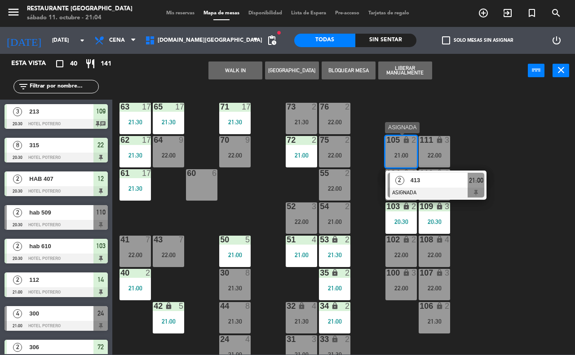
click at [406, 186] on div "2" at bounding box center [399, 180] width 19 height 15
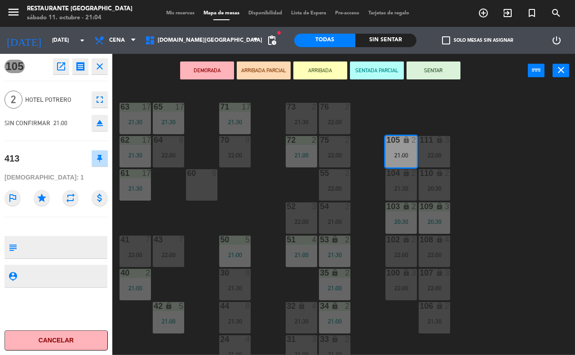
click at [418, 68] on button "SENTAR" at bounding box center [433, 71] width 54 height 18
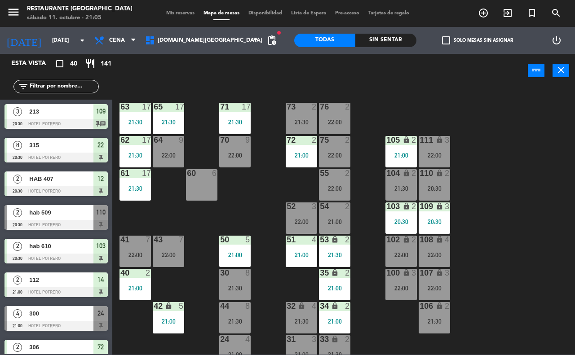
click at [36, 84] on input "text" at bounding box center [64, 87] width 70 height 10
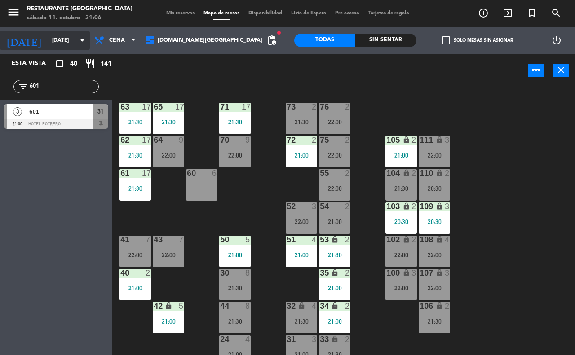
type input "601"
click at [73, 43] on input "[DATE]" at bounding box center [83, 40] width 71 height 15
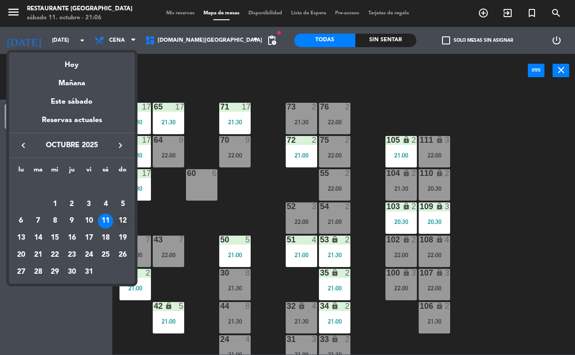
click at [121, 216] on div "12" at bounding box center [122, 221] width 15 height 15
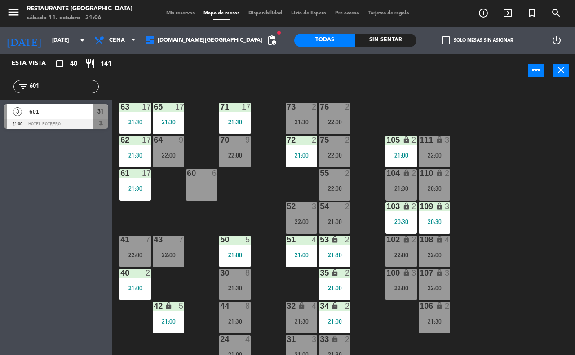
type input "[DATE]"
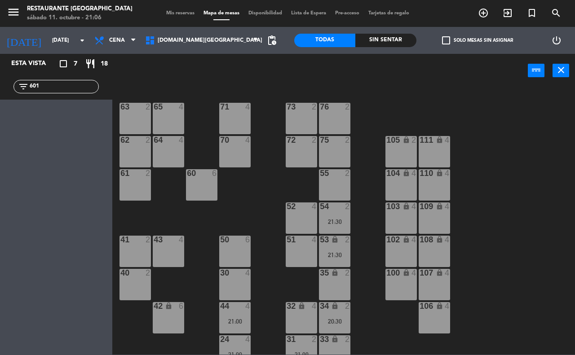
click at [225, 114] on div "71 4" at bounding box center [234, 118] width 31 height 31
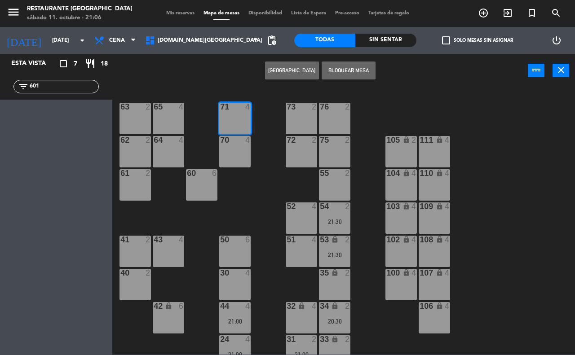
click at [292, 75] on button "[GEOGRAPHIC_DATA]" at bounding box center [292, 71] width 54 height 18
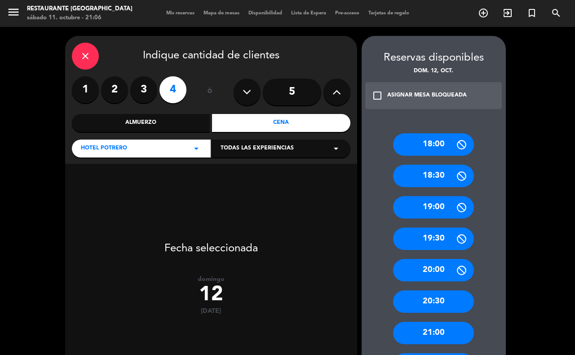
click at [141, 91] on label "3" at bounding box center [143, 89] width 27 height 27
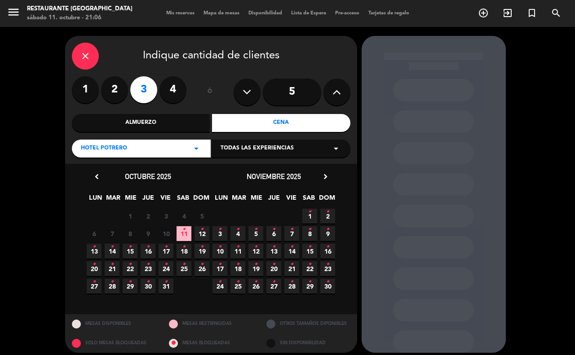
click at [169, 92] on label "4" at bounding box center [172, 89] width 27 height 27
click at [86, 53] on icon "close" at bounding box center [85, 56] width 11 height 11
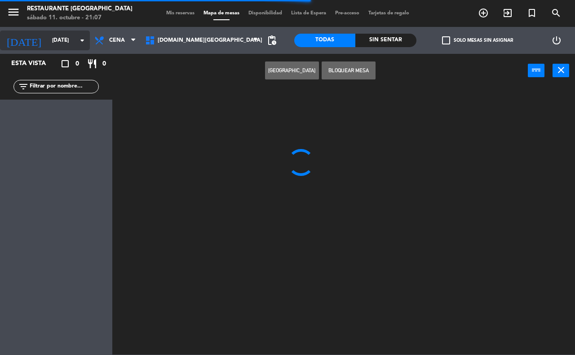
click at [73, 40] on input "[DATE]" at bounding box center [83, 40] width 71 height 15
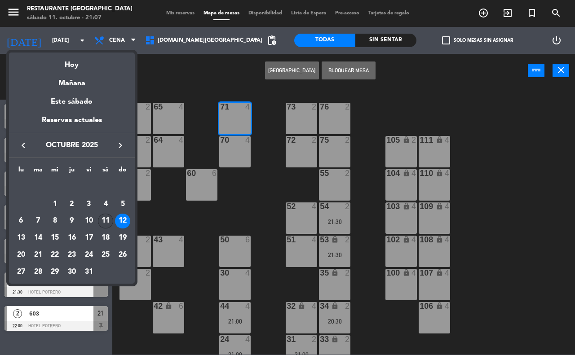
click at [102, 220] on div "11" at bounding box center [105, 221] width 15 height 15
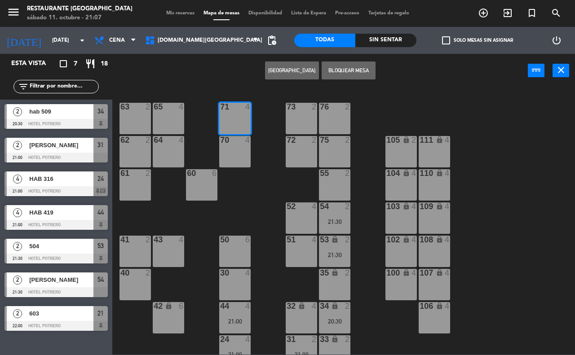
type input "[DATE]"
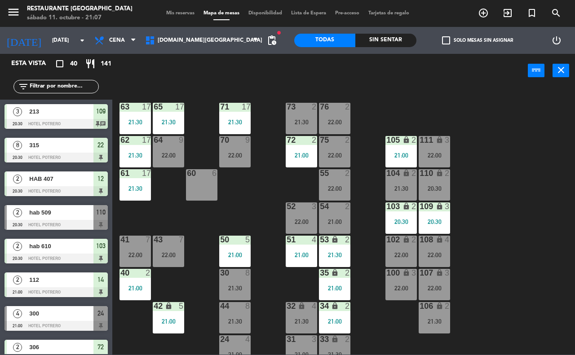
click at [66, 85] on input "text" at bounding box center [64, 87] width 70 height 10
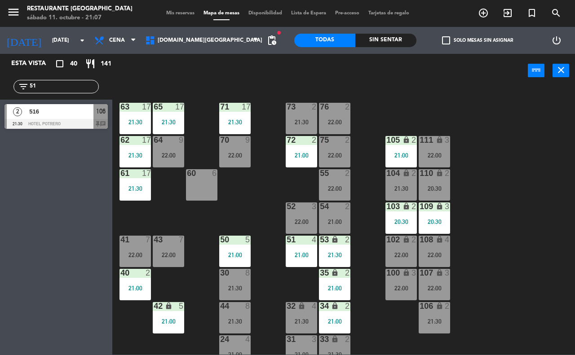
type input "5"
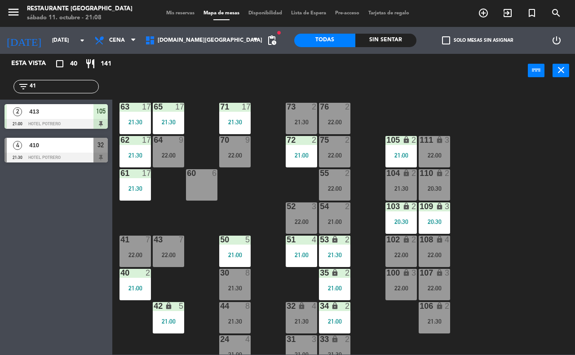
type input "4"
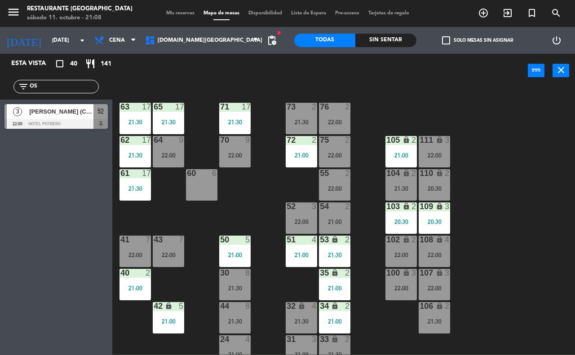
type input "O"
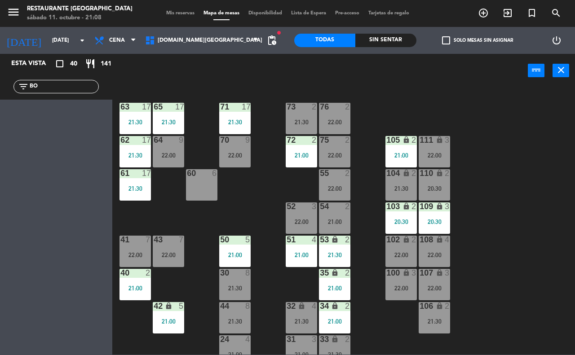
type input "B"
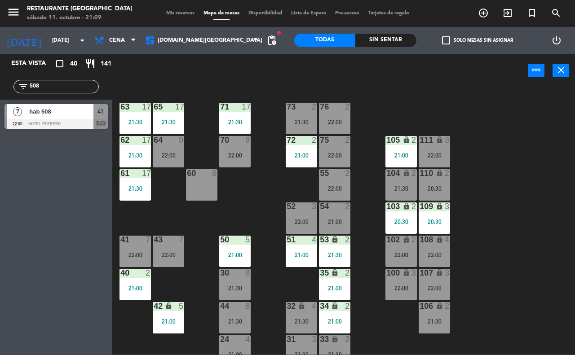
click at [43, 85] on input "508" at bounding box center [64, 87] width 70 height 10
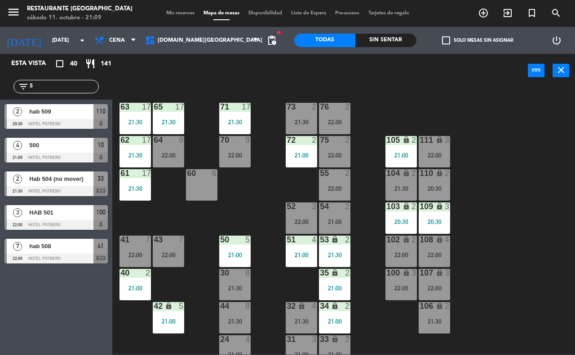
type input "5"
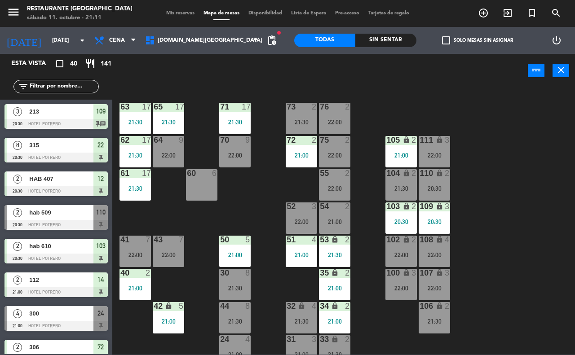
drag, startPoint x: 25, startPoint y: 64, endPoint x: 27, endPoint y: 81, distance: 17.6
click at [25, 73] on div "Esta vista crop_square 40 restaurant 141" at bounding box center [56, 64] width 112 height 20
click at [29, 84] on input "text" at bounding box center [64, 87] width 70 height 10
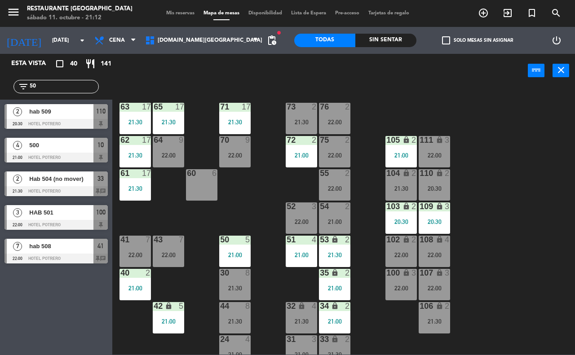
type input "5"
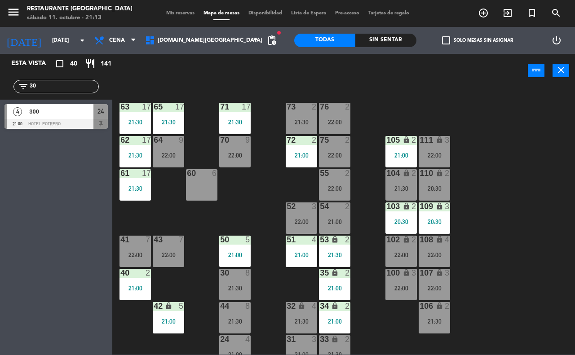
type input "3"
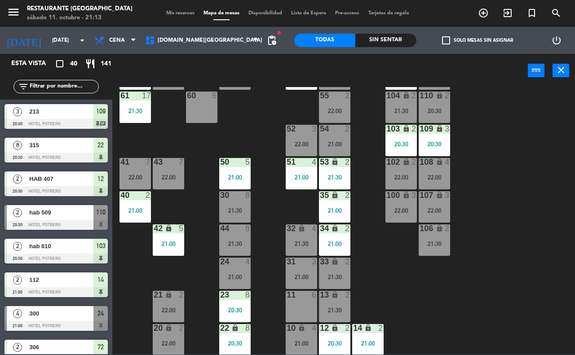
scroll to position [79, 0]
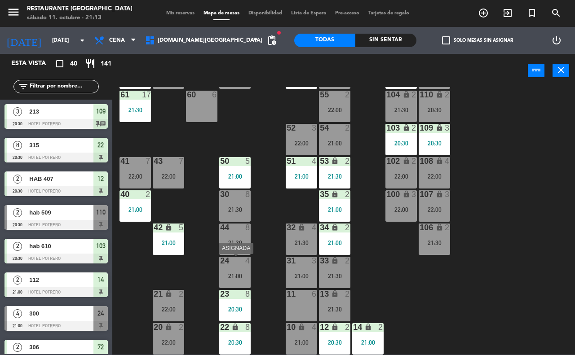
click at [229, 273] on div "21:00" at bounding box center [234, 276] width 31 height 6
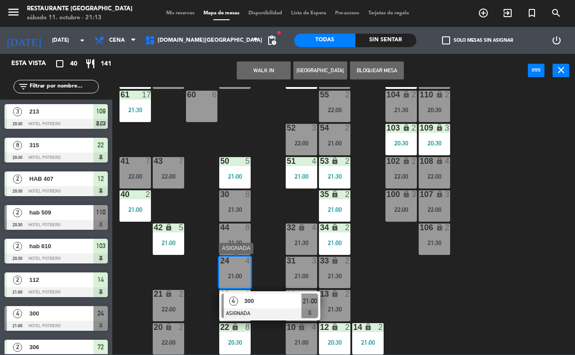
click at [264, 306] on span "300" at bounding box center [272, 300] width 57 height 9
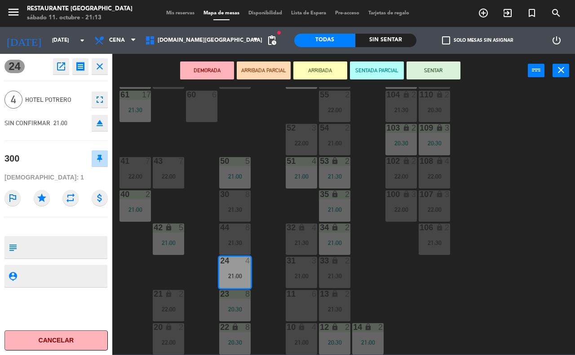
click at [429, 71] on button "SENTAR" at bounding box center [433, 71] width 54 height 18
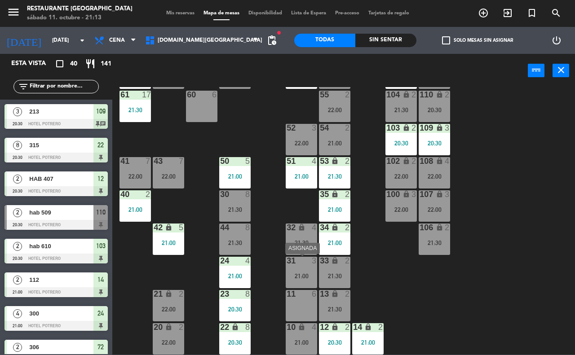
click at [298, 268] on div "31 3 21:00" at bounding box center [301, 272] width 31 height 31
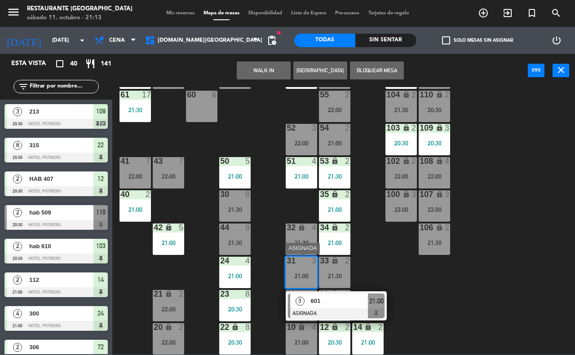
click at [311, 302] on span "601" at bounding box center [339, 300] width 57 height 9
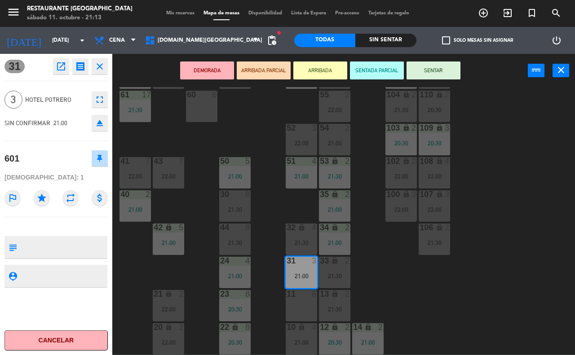
click at [444, 70] on button "SENTAR" at bounding box center [433, 71] width 54 height 18
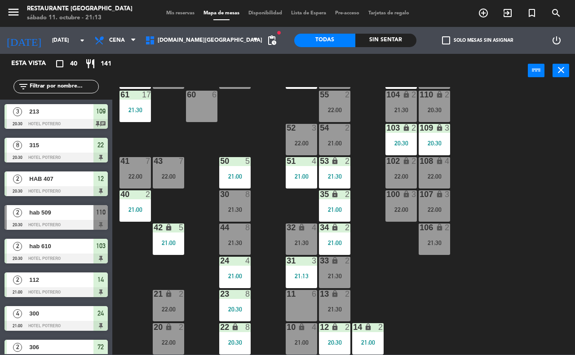
scroll to position [0, 0]
click at [287, 233] on div "32 lock 4 21:30" at bounding box center [301, 239] width 31 height 31
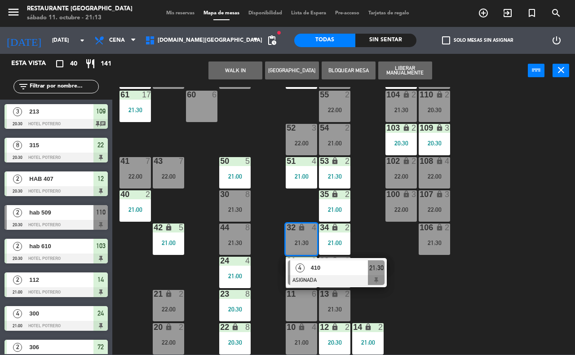
click at [318, 280] on div at bounding box center [336, 280] width 97 height 10
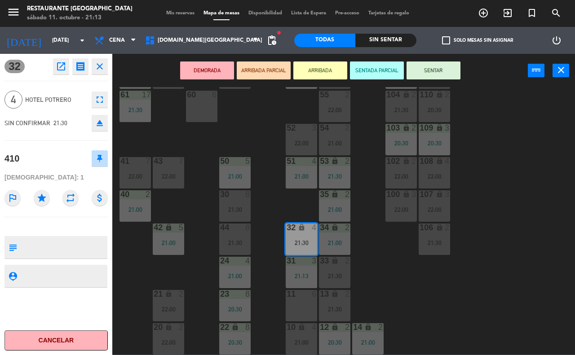
click at [440, 67] on button "SENTAR" at bounding box center [433, 71] width 54 height 18
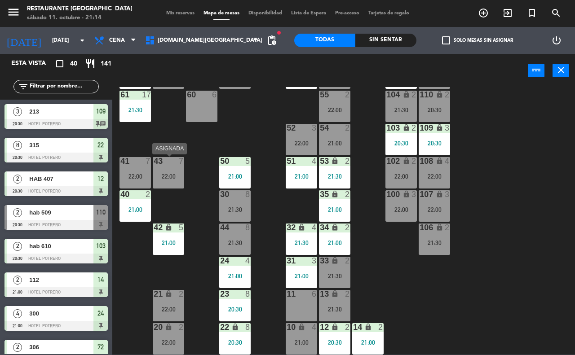
click at [157, 174] on div "22:00" at bounding box center [168, 176] width 31 height 6
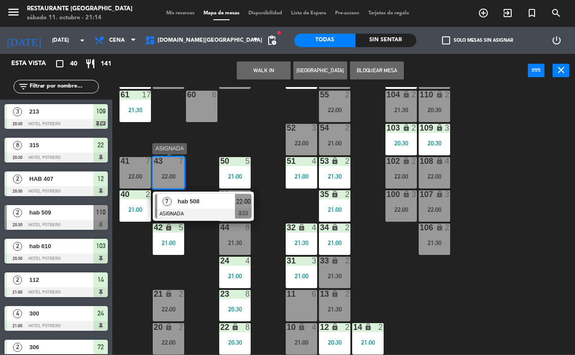
click at [194, 209] on div at bounding box center [203, 214] width 97 height 10
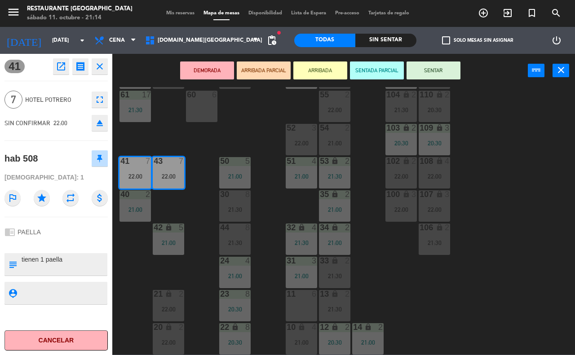
click at [458, 70] on button "SENTAR" at bounding box center [433, 71] width 54 height 18
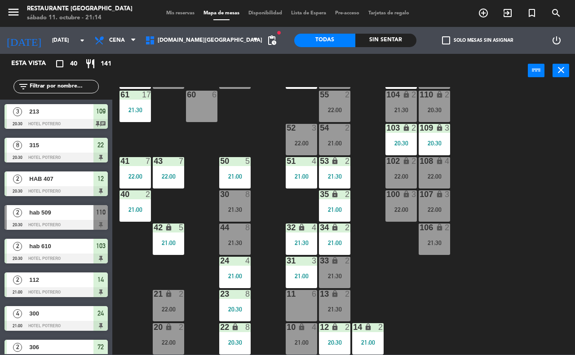
scroll to position [374, 0]
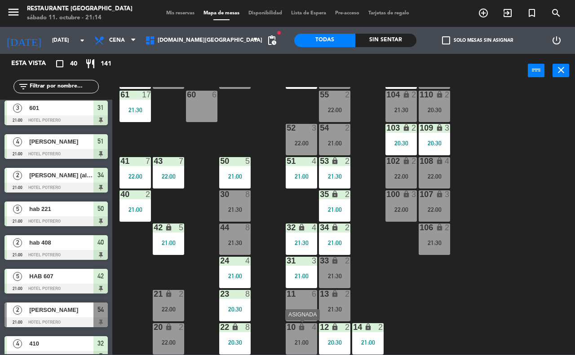
click at [302, 341] on div "21:00" at bounding box center [301, 342] width 31 height 6
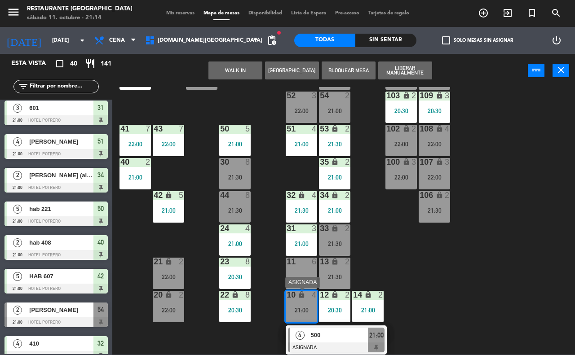
click at [312, 347] on div at bounding box center [336, 348] width 97 height 10
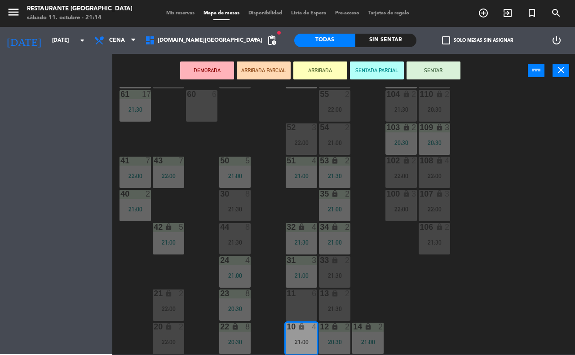
scroll to position [79, 0]
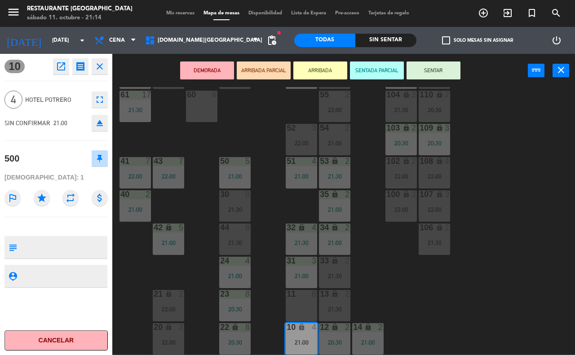
click at [435, 70] on button "SENTAR" at bounding box center [433, 71] width 54 height 18
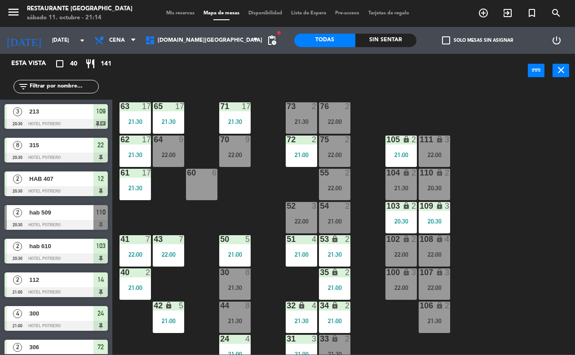
scroll to position [0, 0]
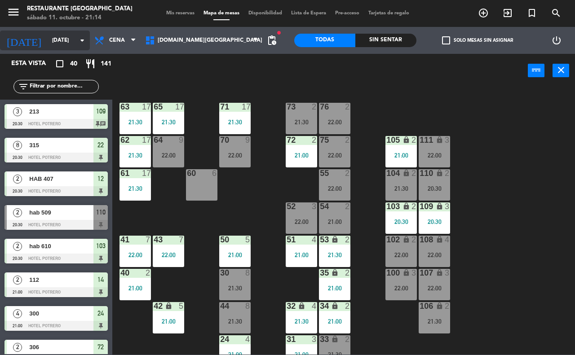
click at [79, 41] on icon "arrow_drop_down" at bounding box center [82, 40] width 11 height 11
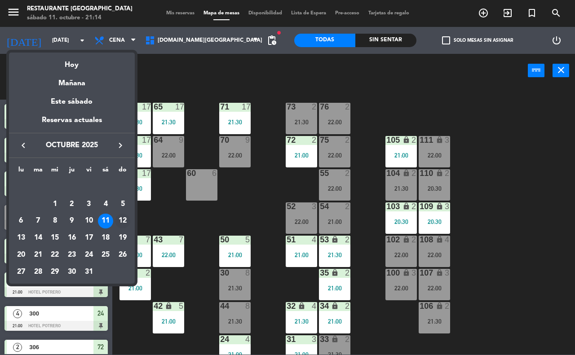
click at [122, 220] on div "12" at bounding box center [122, 221] width 15 height 15
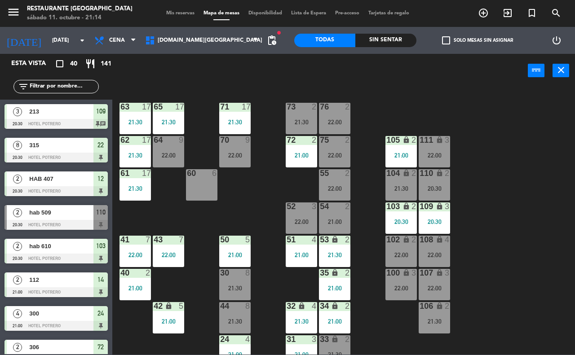
type input "[DATE]"
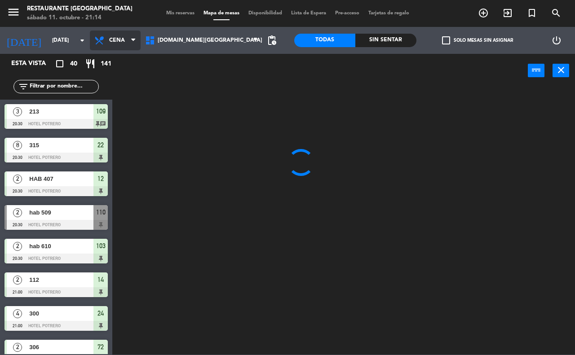
click at [141, 34] on span "Cena" at bounding box center [115, 41] width 51 height 20
click at [147, 56] on ng-component "menu Restaurante Hotel Potrero sábado 11. octubre - 21:14 Mis reservas Mapa de …" at bounding box center [287, 177] width 575 height 355
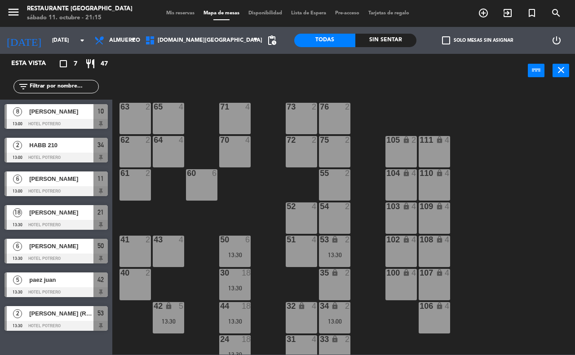
click at [296, 251] on div "51 4" at bounding box center [301, 251] width 31 height 31
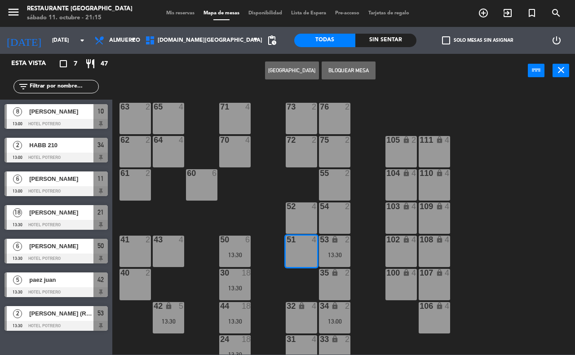
click at [290, 64] on button "[GEOGRAPHIC_DATA]" at bounding box center [292, 71] width 54 height 18
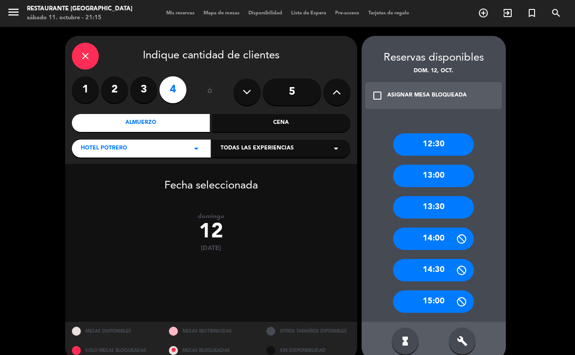
click at [187, 126] on div "Almuerzo" at bounding box center [141, 123] width 138 height 18
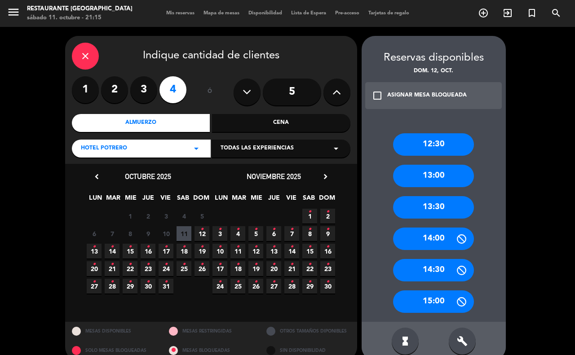
click at [201, 230] on icon "•" at bounding box center [201, 229] width 3 height 14
click at [447, 207] on div "13:30" at bounding box center [433, 207] width 81 height 22
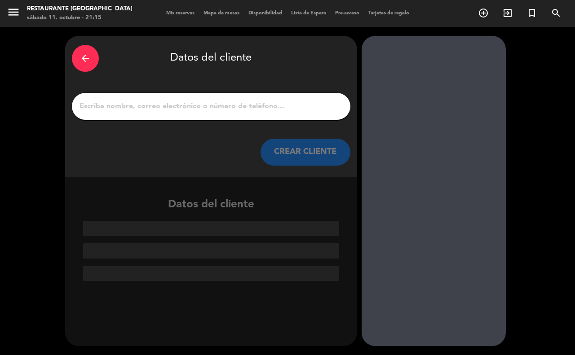
click at [91, 106] on input "1" at bounding box center [211, 106] width 265 height 13
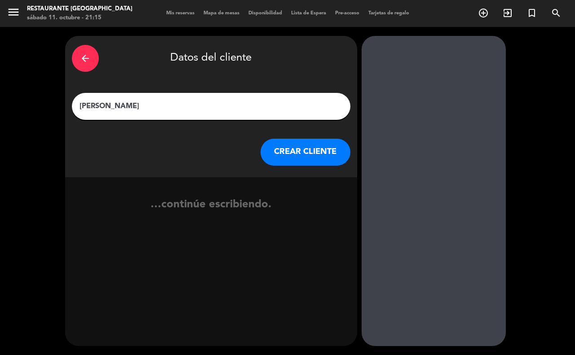
type input "[PERSON_NAME]"
click at [322, 154] on button "CREAR CLIENTE" at bounding box center [305, 152] width 90 height 27
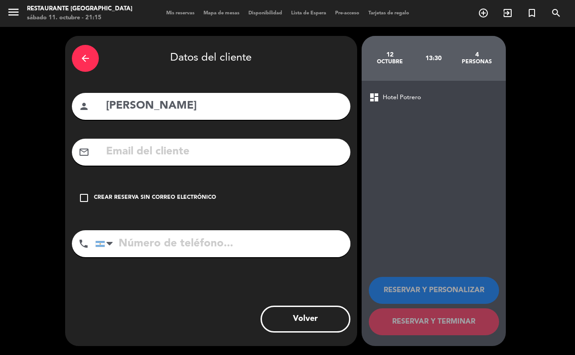
click at [137, 194] on div "Crear reserva sin correo electrónico" at bounding box center [155, 198] width 122 height 9
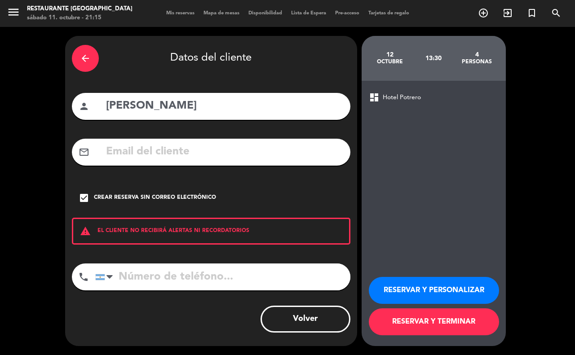
click at [439, 321] on button "RESERVAR Y TERMINAR" at bounding box center [434, 321] width 130 height 27
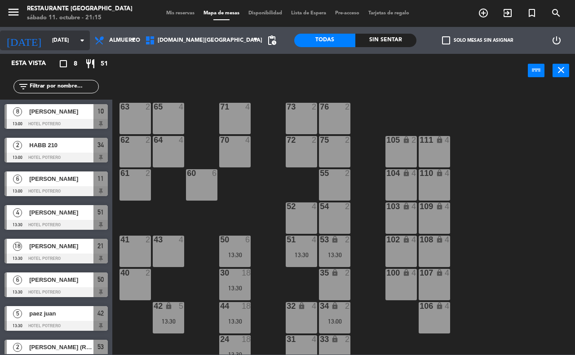
click at [82, 40] on icon "arrow_drop_down" at bounding box center [82, 40] width 11 height 11
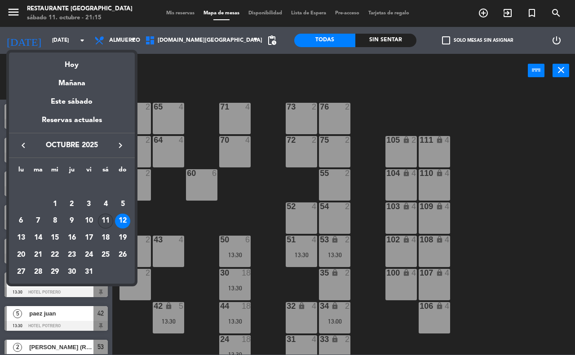
click at [106, 218] on div "11" at bounding box center [105, 221] width 15 height 15
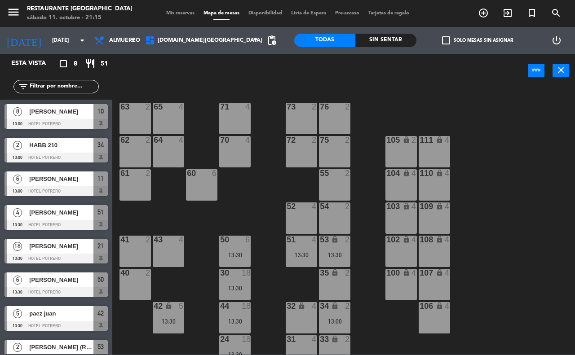
type input "[DATE]"
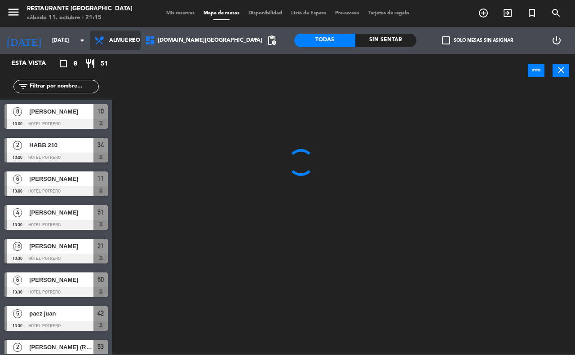
click at [141, 46] on span "Almuerzo" at bounding box center [115, 41] width 51 height 20
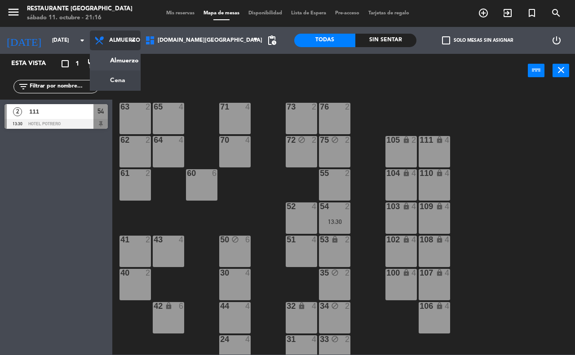
click at [132, 79] on ng-component "menu Restaurante Hotel Potrero sábado 11. octubre - 21:16 Mis reservas Mapa de …" at bounding box center [287, 177] width 575 height 355
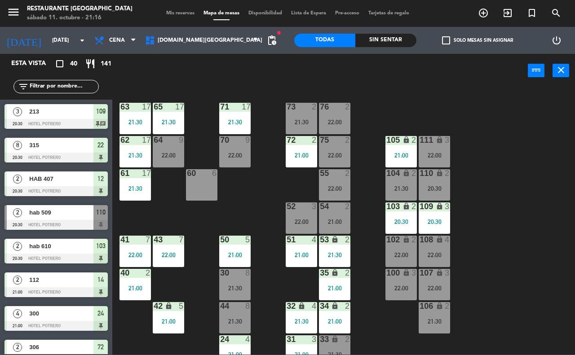
click at [45, 82] on input "text" at bounding box center [64, 87] width 70 height 10
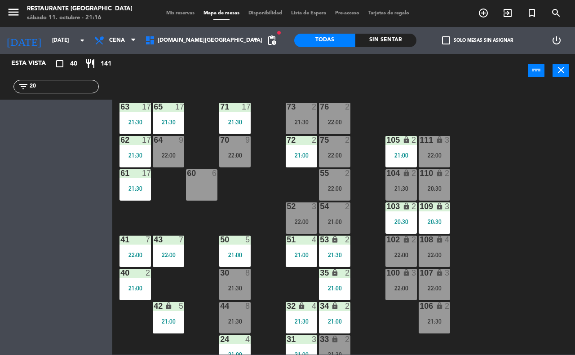
type input "2"
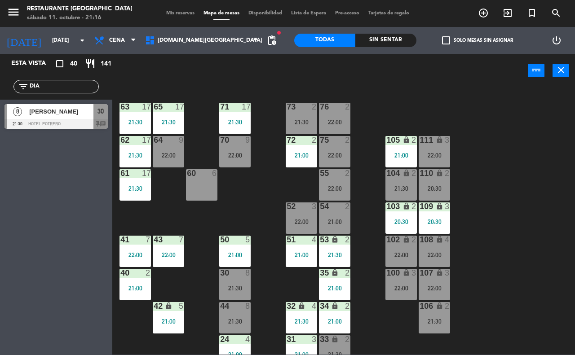
click at [14, 192] on div "Esta vista crop_square 40 restaurant 141 filter_list DIA 8 [PERSON_NAME] 21:30 …" at bounding box center [56, 204] width 112 height 301
click at [45, 88] on input "DIA" at bounding box center [64, 87] width 70 height 10
type input "D"
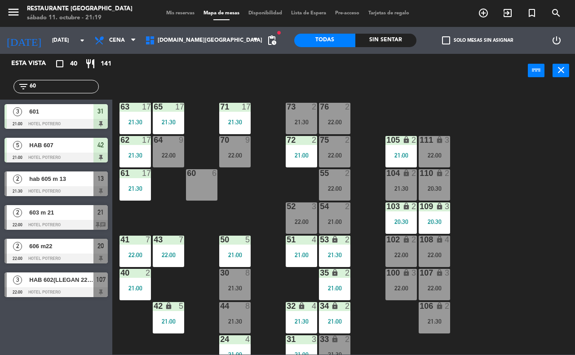
type input "6"
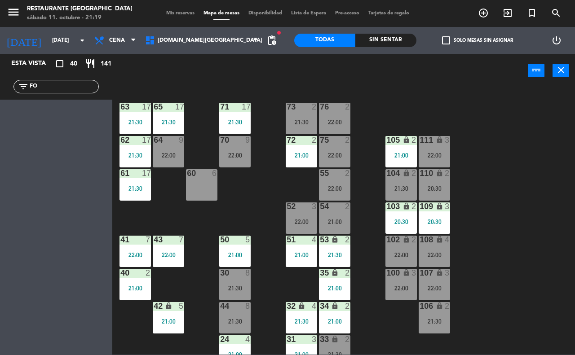
type input "F"
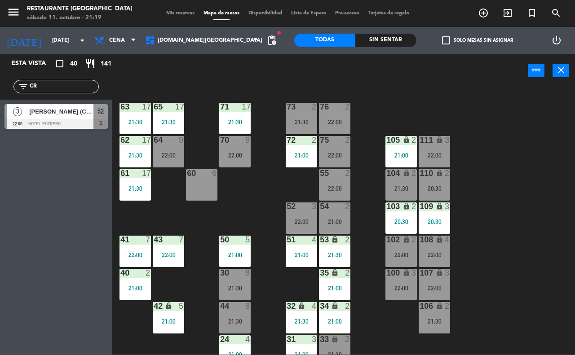
type input "C"
type input "516"
click at [58, 116] on span "516" at bounding box center [61, 111] width 64 height 9
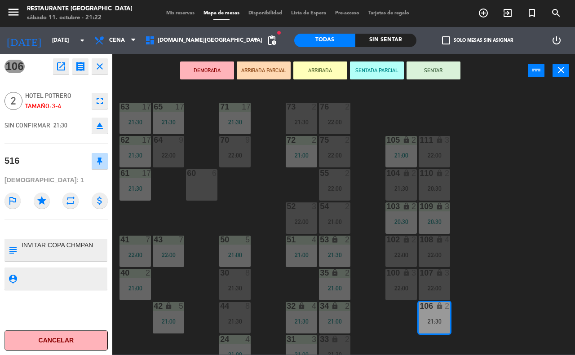
click at [526, 194] on div "65 17 21:30 71 17 21:30 73 2 21:30 76 2 22:00 63 17 21:30 64 9 22:00 62 17 21:3…" at bounding box center [346, 221] width 457 height 268
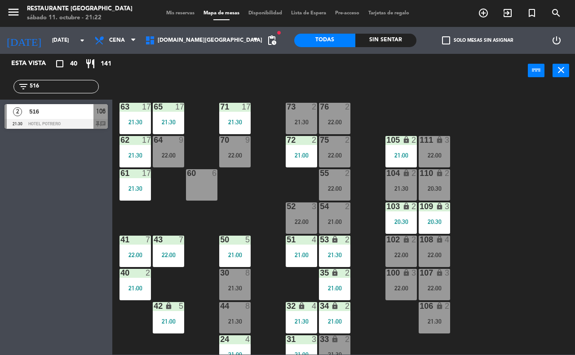
click at [438, 311] on div "106 lock 2" at bounding box center [433, 306] width 31 height 9
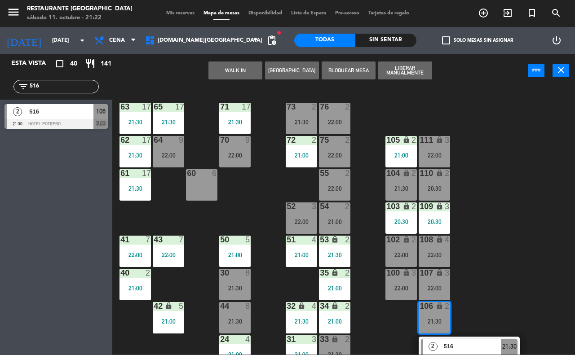
click at [475, 343] on span "516" at bounding box center [472, 346] width 57 height 9
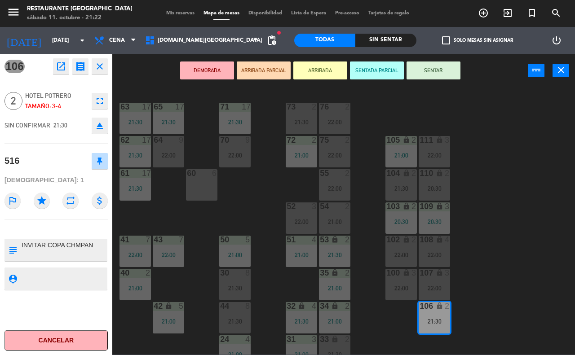
click at [420, 68] on button "SENTAR" at bounding box center [433, 71] width 54 height 18
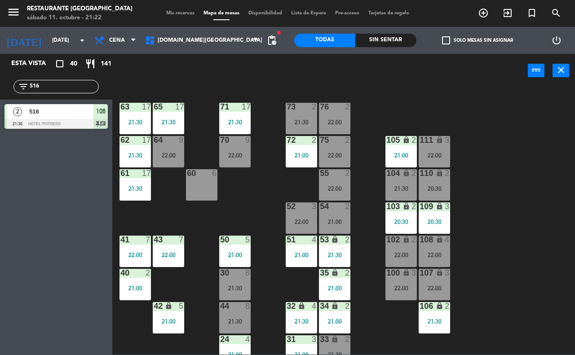
click at [42, 88] on input "516" at bounding box center [64, 87] width 70 height 10
type input "5"
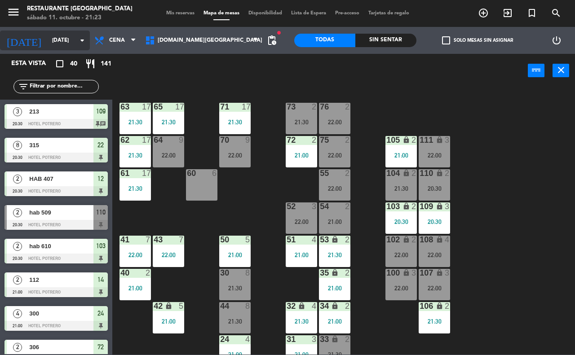
click at [72, 44] on input "[DATE]" at bounding box center [83, 40] width 71 height 15
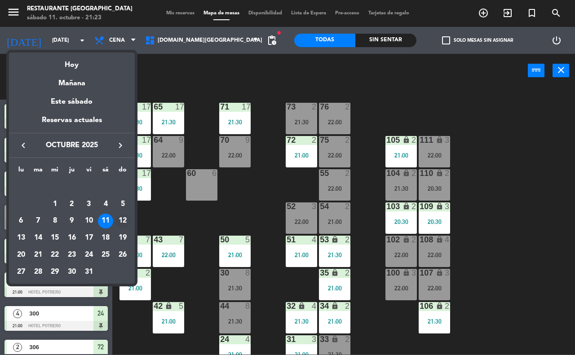
click at [120, 220] on div "12" at bounding box center [122, 221] width 15 height 15
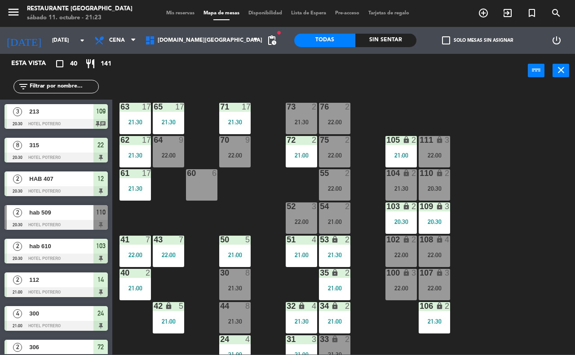
type input "[DATE]"
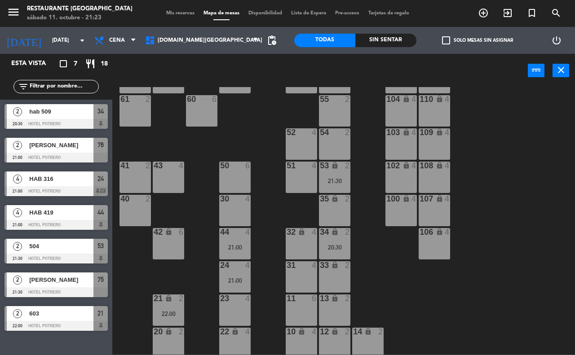
scroll to position [79, 0]
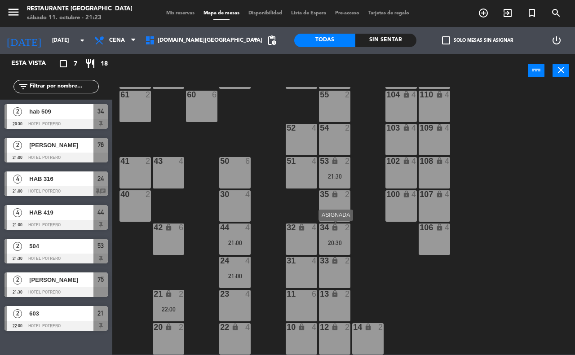
click at [335, 237] on div "34 lock 2 20:30" at bounding box center [334, 239] width 31 height 31
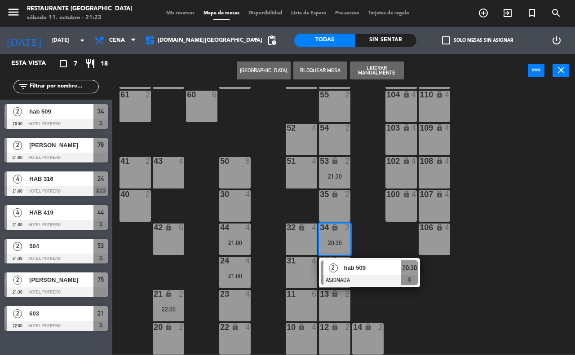
click at [364, 224] on div "65 4 71 4 73 2 76 2 21:00 63 2 64 4 62 2 70 4 72 2 75 2 21:30 105 lock 2 111 lo…" at bounding box center [346, 221] width 457 height 268
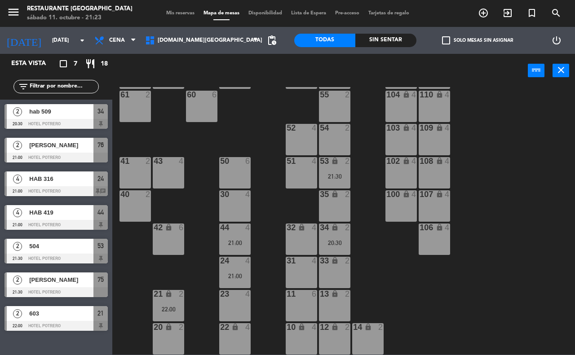
click at [300, 266] on div "31 4" at bounding box center [301, 272] width 31 height 31
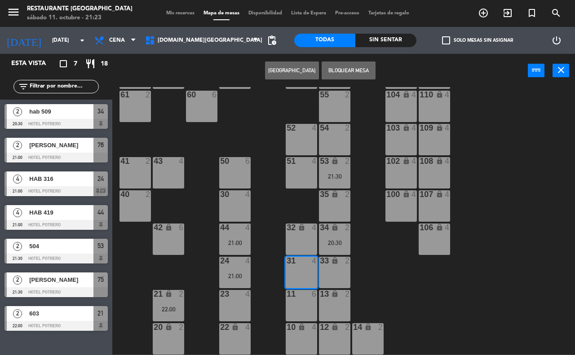
click at [286, 71] on button "[GEOGRAPHIC_DATA]" at bounding box center [292, 71] width 54 height 18
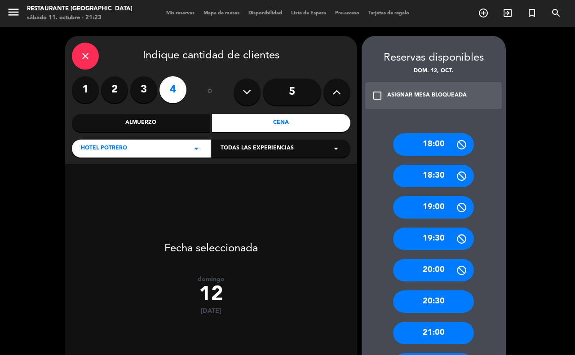
click at [114, 95] on label "2" at bounding box center [114, 89] width 27 height 27
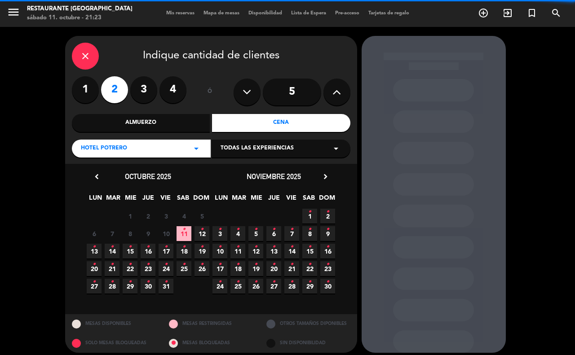
click at [234, 123] on div "Cena" at bounding box center [281, 123] width 138 height 18
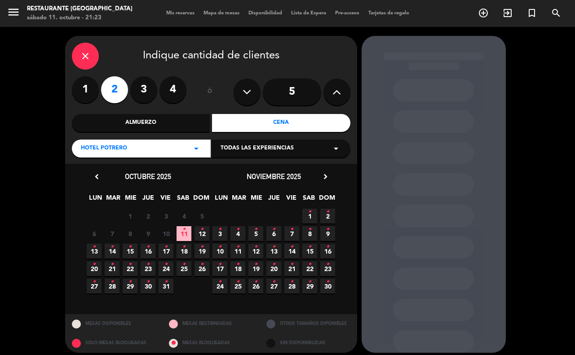
click at [202, 231] on icon "•" at bounding box center [201, 229] width 3 height 14
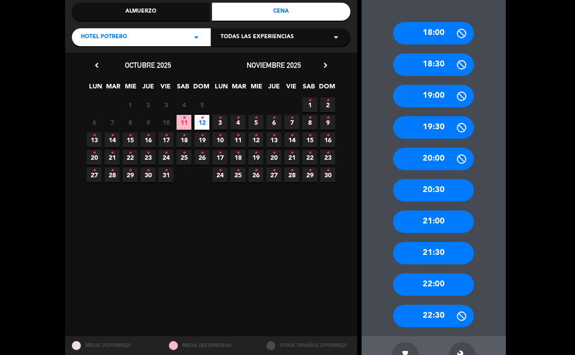
scroll to position [112, 0]
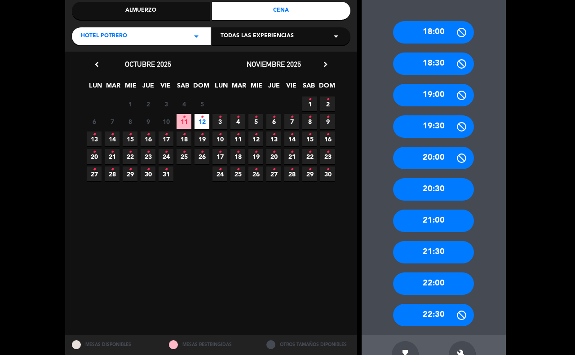
click at [451, 222] on div "21:00" at bounding box center [433, 221] width 81 height 22
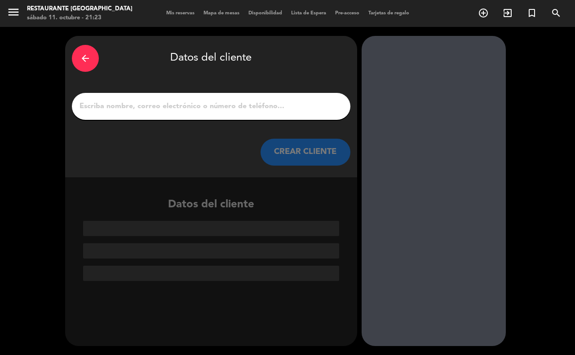
click at [94, 106] on input "1" at bounding box center [211, 106] width 265 height 13
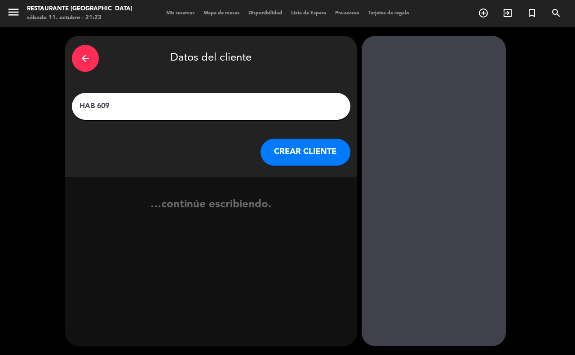
type input "HAB 609"
click at [309, 154] on button "CREAR CLIENTE" at bounding box center [305, 152] width 90 height 27
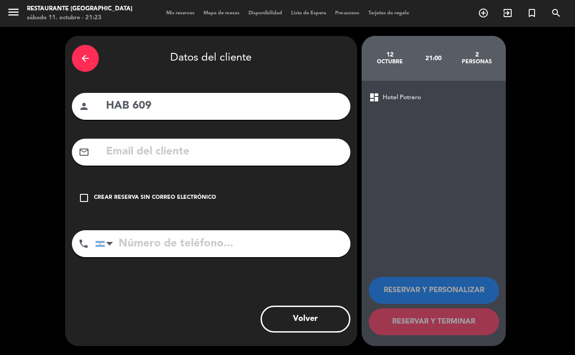
click at [173, 195] on div "Crear reserva sin correo electrónico" at bounding box center [155, 198] width 122 height 9
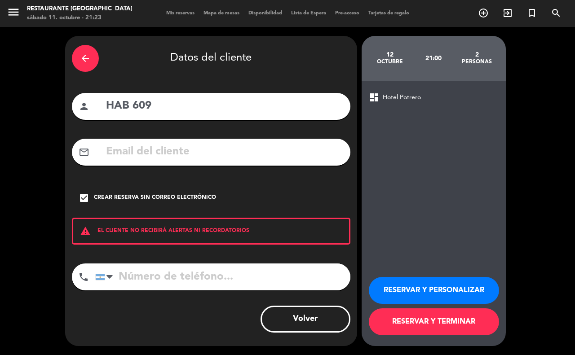
click at [400, 324] on button "RESERVAR Y TERMINAR" at bounding box center [434, 321] width 130 height 27
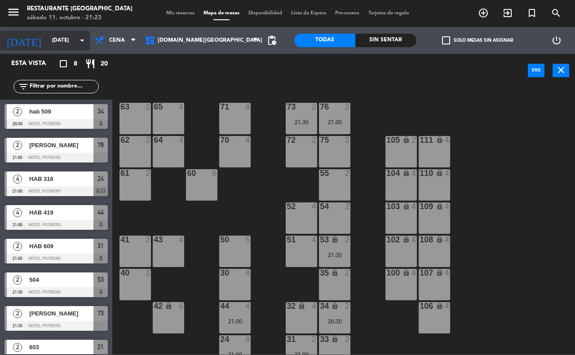
click at [69, 41] on input "[DATE]" at bounding box center [83, 40] width 71 height 15
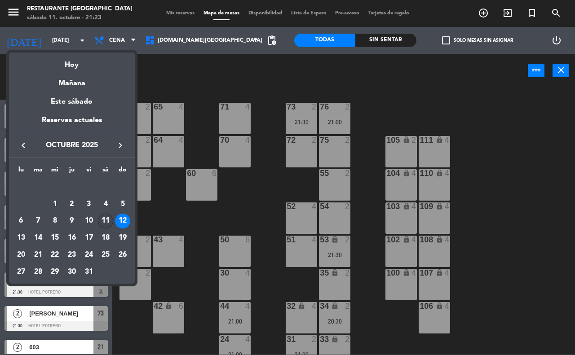
click at [104, 220] on div "11" at bounding box center [105, 221] width 15 height 15
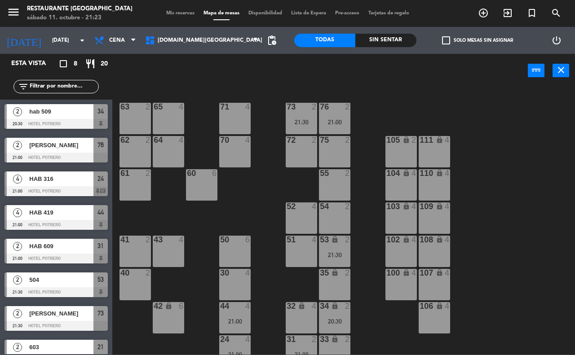
type input "[DATE]"
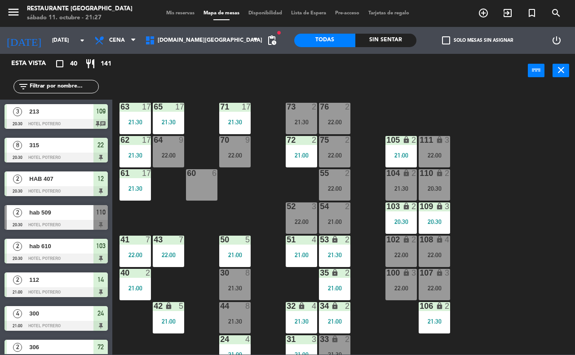
click at [75, 89] on input "text" at bounding box center [64, 87] width 70 height 10
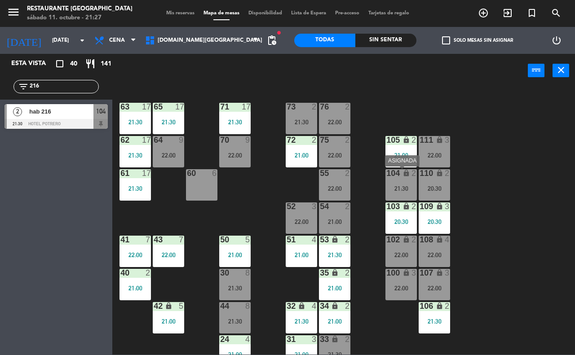
type input "216"
click at [407, 185] on div "21:30" at bounding box center [400, 188] width 31 height 6
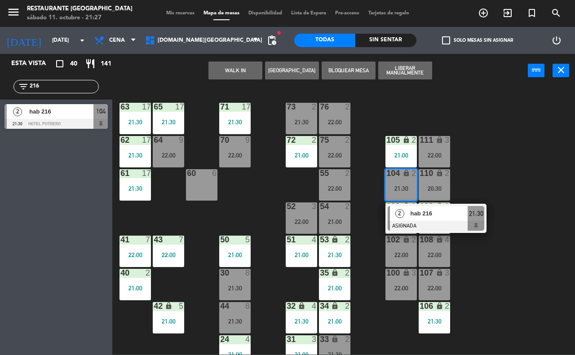
click at [501, 180] on div "65 17 21:30 71 17 21:30 73 2 21:30 76 2 22:00 63 17 21:30 64 9 22:00 62 17 21:3…" at bounding box center [346, 221] width 457 height 268
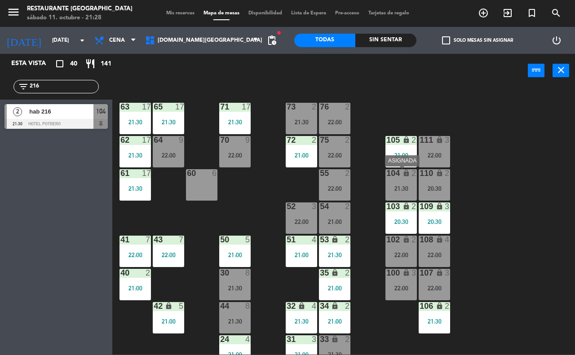
click at [402, 174] on icon "lock" at bounding box center [406, 173] width 8 height 8
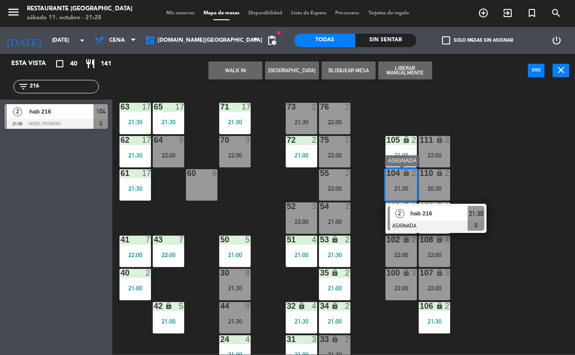
click at [437, 224] on div at bounding box center [435, 226] width 97 height 10
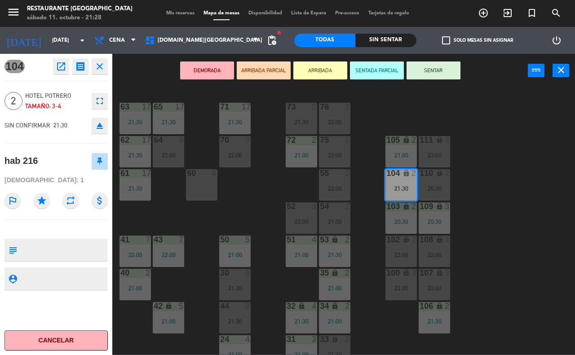
click at [418, 68] on button "SENTAR" at bounding box center [433, 71] width 54 height 18
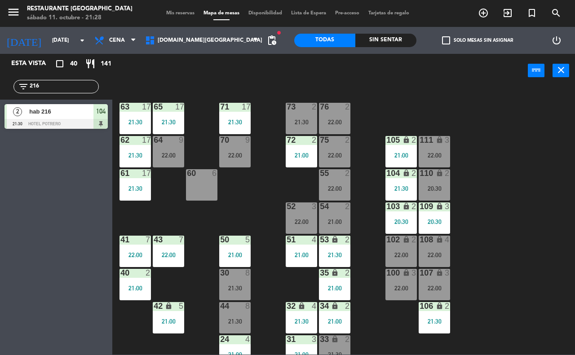
click at [52, 90] on input "216" at bounding box center [64, 87] width 70 height 10
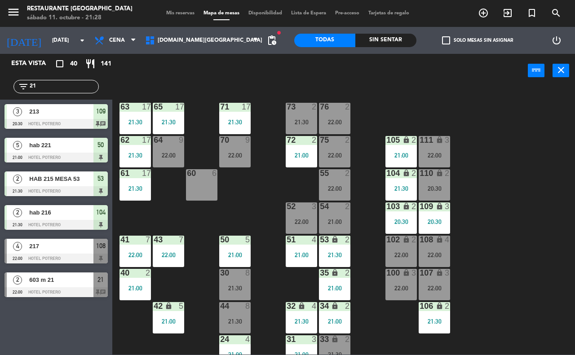
type input "2"
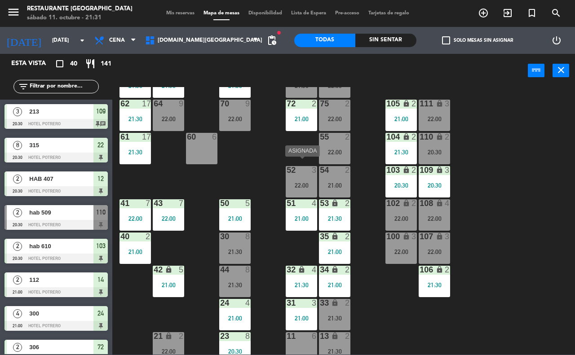
scroll to position [56, 0]
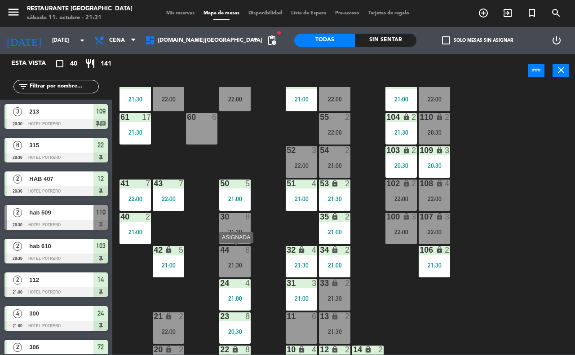
click at [244, 267] on div "21:30" at bounding box center [234, 265] width 31 height 6
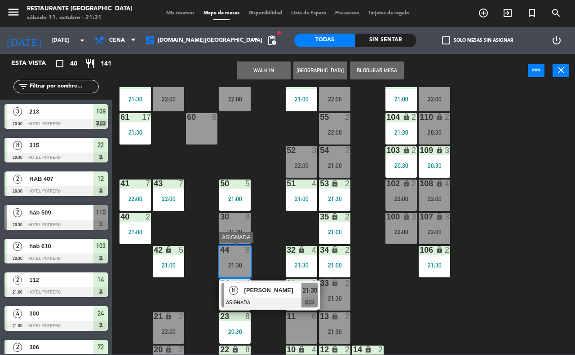
click at [311, 306] on div at bounding box center [269, 303] width 97 height 10
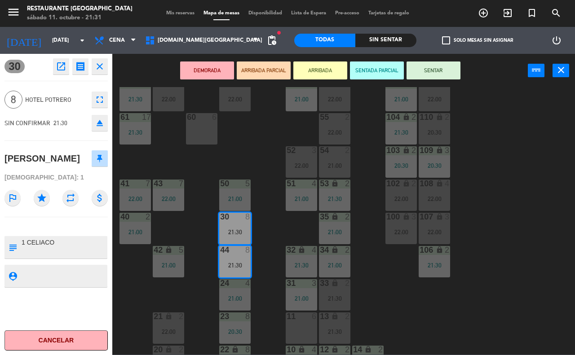
click at [454, 77] on button "SENTAR" at bounding box center [433, 71] width 54 height 18
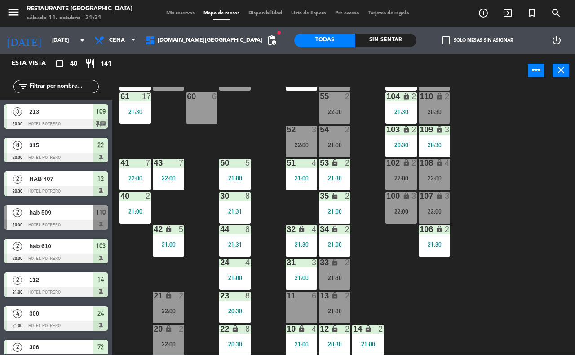
scroll to position [79, 0]
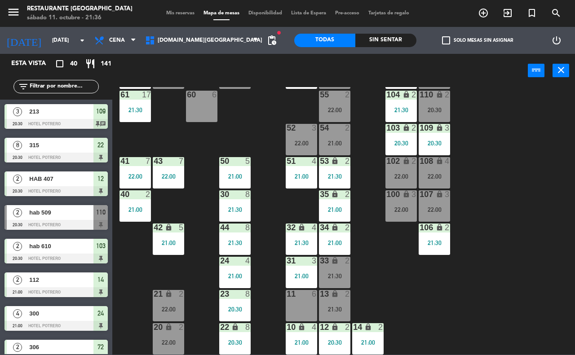
click at [73, 88] on input "text" at bounding box center [64, 87] width 70 height 10
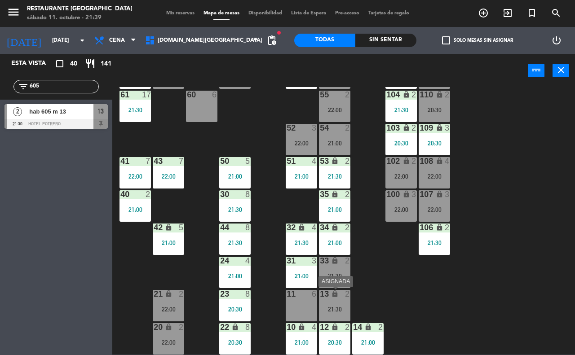
type input "605"
click at [336, 306] on div "21:30" at bounding box center [334, 309] width 31 height 6
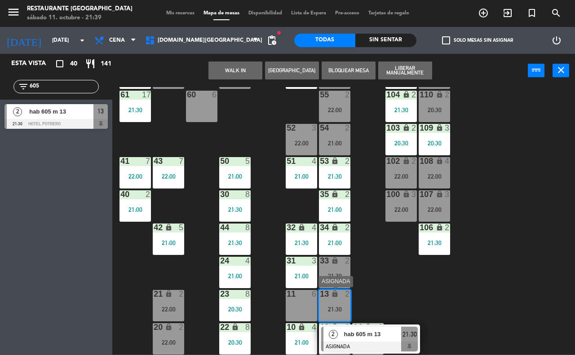
click at [351, 340] on div "hab 605 m 13" at bounding box center [372, 334] width 58 height 15
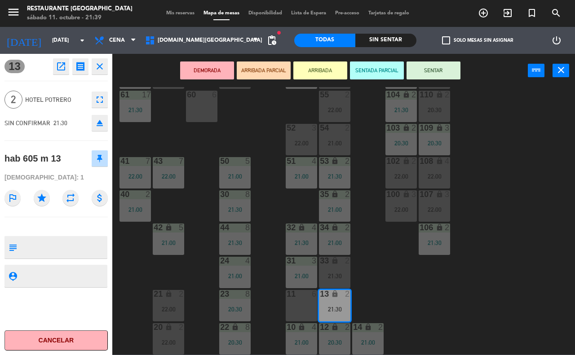
click at [433, 71] on button "SENTAR" at bounding box center [433, 71] width 54 height 18
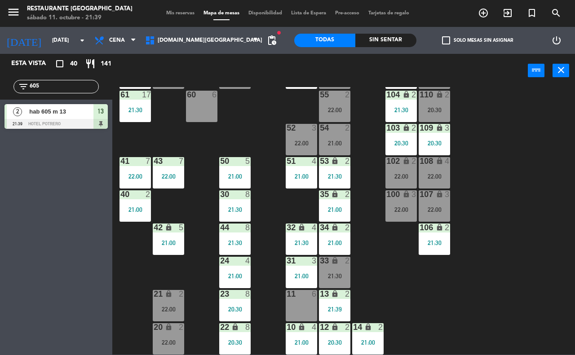
click at [46, 82] on input "605" at bounding box center [64, 87] width 70 height 10
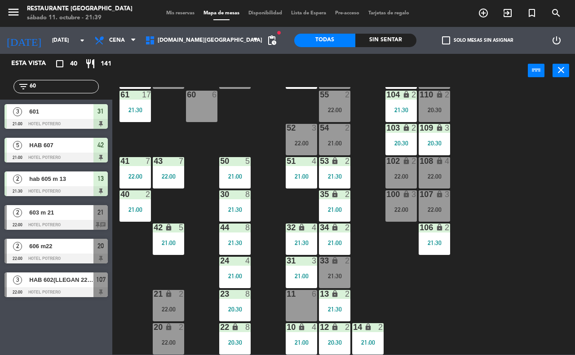
type input "6"
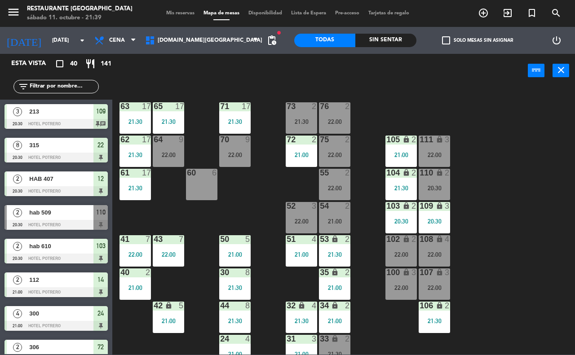
scroll to position [0, 0]
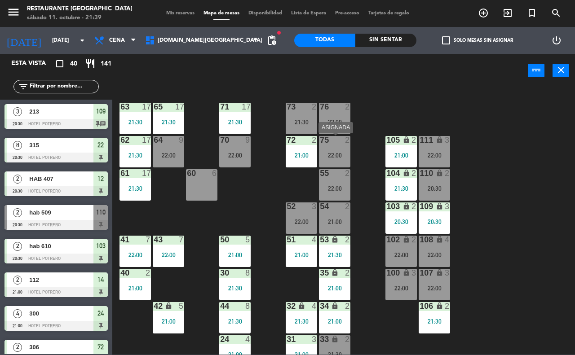
click at [343, 145] on div "75 2" at bounding box center [334, 140] width 31 height 9
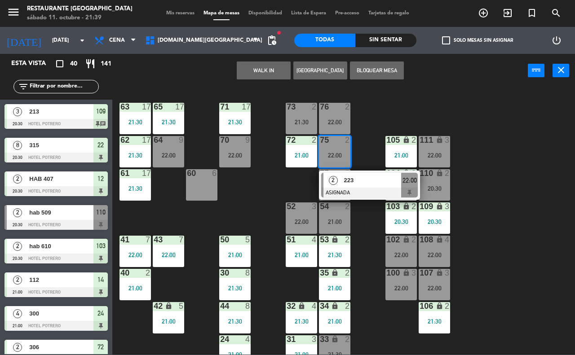
click at [391, 105] on div "65 17 21:30 71 17 21:30 73 2 21:30 76 2 22:00 63 17 21:30 64 9 22:00 62 17 21:3…" at bounding box center [346, 221] width 457 height 268
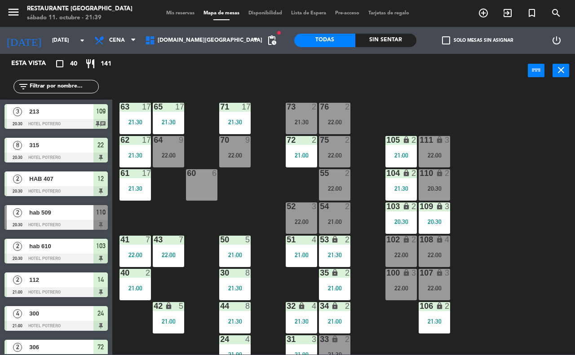
click at [344, 118] on div "76 2 22:00" at bounding box center [334, 118] width 31 height 31
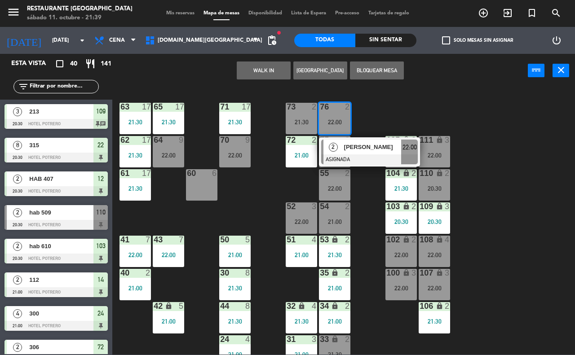
click at [405, 103] on div "65 17 21:30 71 17 21:30 73 2 21:30 76 2 22:00 2 [PERSON_NAME] ASIGNADA 22:00 63…" at bounding box center [346, 221] width 457 height 268
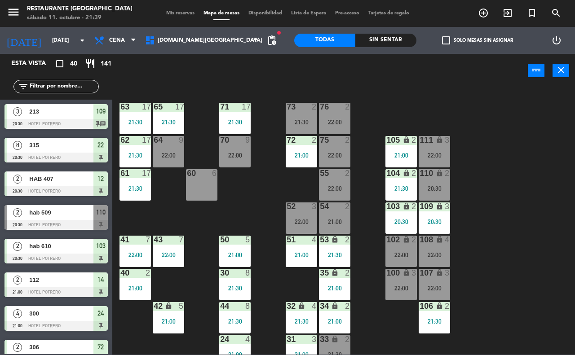
click at [293, 122] on div "21:30" at bounding box center [301, 122] width 31 height 6
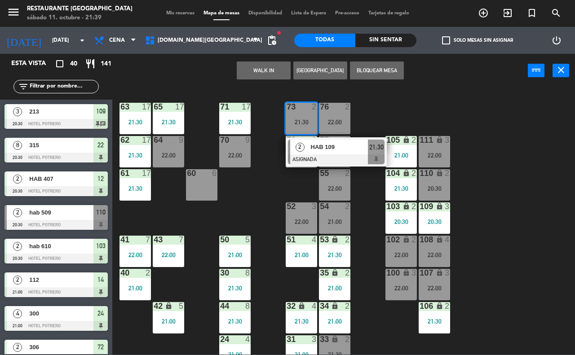
click at [395, 106] on div "65 17 21:30 71 17 21:30 73 2 21:30 2 HAB 109 ASIGNADA 21:30 76 2 22:00 63 17 21…" at bounding box center [346, 221] width 457 height 268
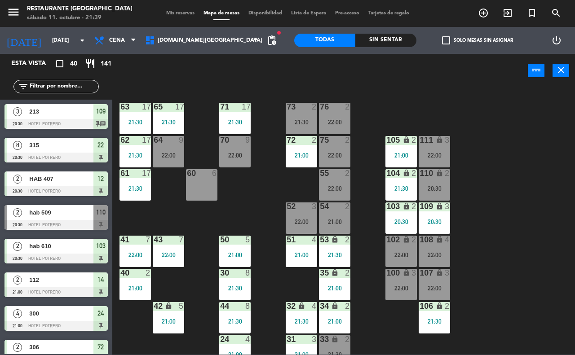
click at [164, 155] on div "22:00" at bounding box center [168, 155] width 31 height 6
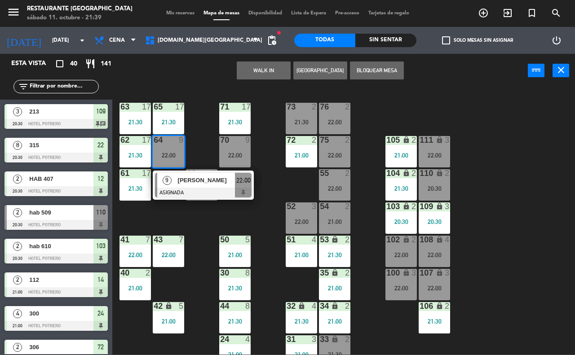
click at [493, 123] on div "65 17 21:30 71 17 21:30 73 2 21:30 76 2 22:00 63 17 21:30 64 9 22:00 9 [PERSON_…" at bounding box center [346, 221] width 457 height 268
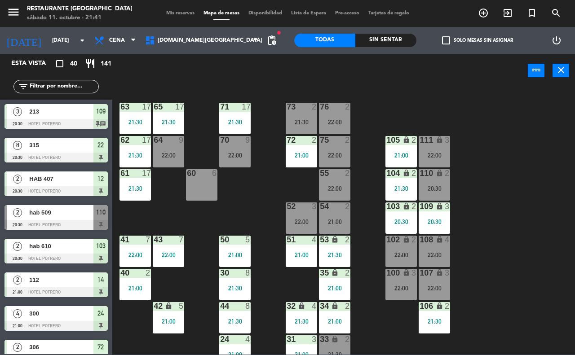
click at [66, 84] on input "text" at bounding box center [64, 87] width 70 height 10
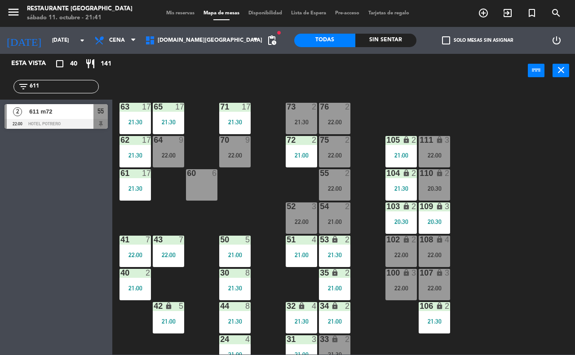
type input "611"
drag, startPoint x: 17, startPoint y: 81, endPoint x: 39, endPoint y: 81, distance: 22.4
drag, startPoint x: 39, startPoint y: 81, endPoint x: 5, endPoint y: 200, distance: 123.3
click at [5, 200] on div "Esta vista crop_square 40 restaurant 141 filter_list 611 2 611 m72 22:00 [GEOGR…" at bounding box center [56, 204] width 112 height 301
click at [49, 114] on div "2 611 m72 22:00 Hotel Potrero 55 2 611 m72 22:00 [GEOGRAPHIC_DATA]" at bounding box center [56, 118] width 112 height 36
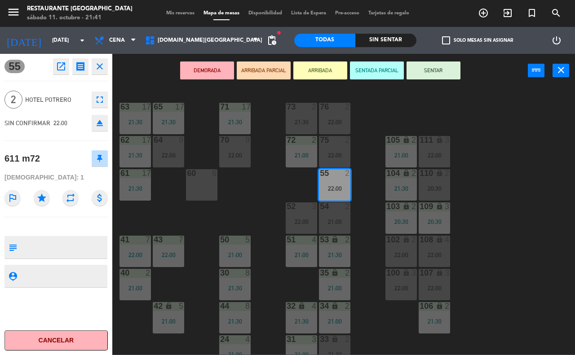
click at [98, 75] on div "55 open_in_new receipt 10:00 PM [DATE] 2 personas 611 m72 Mesa 55 close 2 Hotel…" at bounding box center [56, 204] width 112 height 301
click at [100, 71] on button "close" at bounding box center [100, 66] width 16 height 16
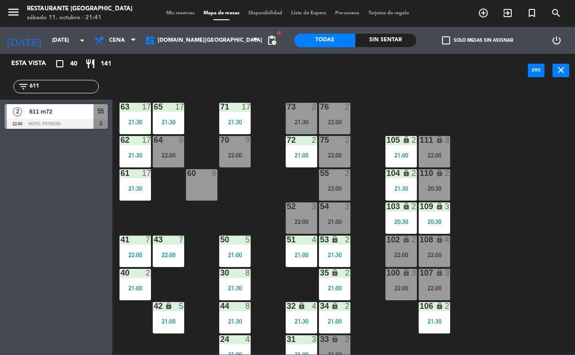
click at [44, 86] on input "611" at bounding box center [64, 87] width 70 height 10
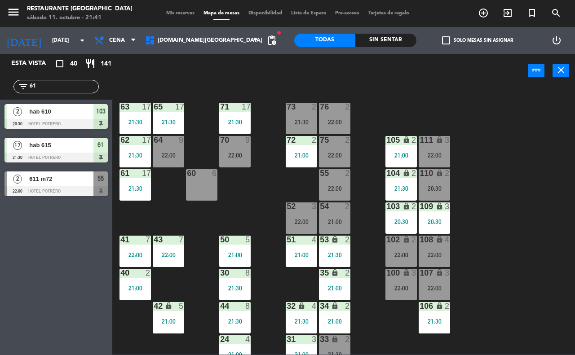
type input "6"
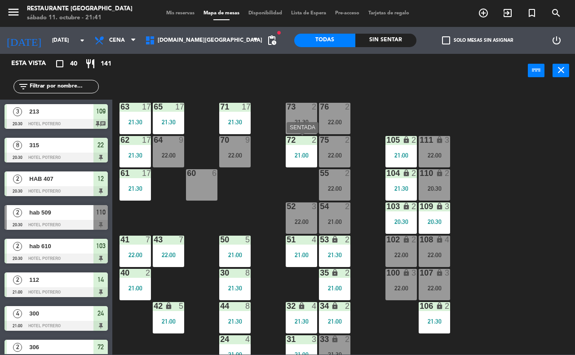
click at [295, 150] on div "72 2 21:00" at bounding box center [301, 151] width 31 height 31
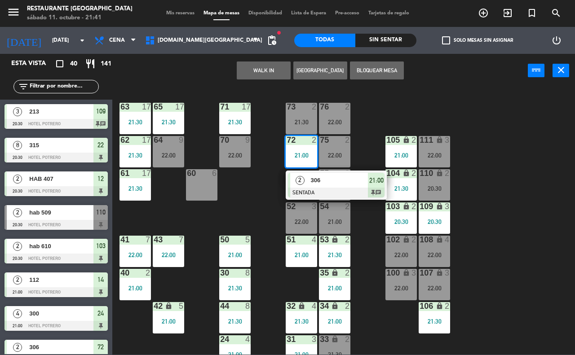
click at [503, 165] on div "65 17 21:30 71 17 21:30 73 2 21:30 76 2 22:00 63 17 21:30 64 9 22:00 62 17 21:3…" at bounding box center [346, 221] width 457 height 268
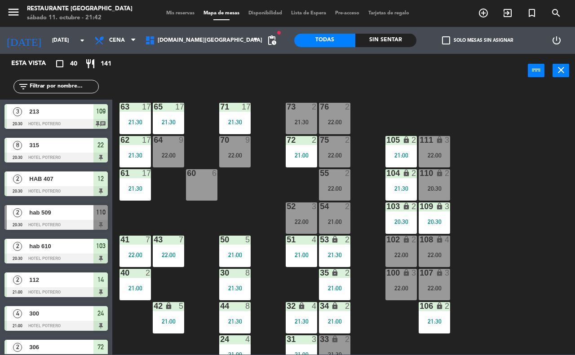
click at [77, 87] on input "text" at bounding box center [64, 87] width 70 height 10
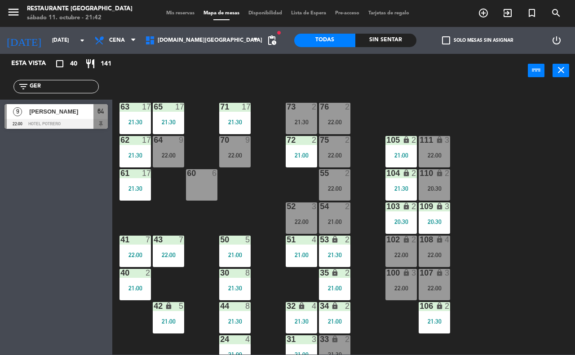
type input "GER"
click at [57, 113] on span "[PERSON_NAME]" at bounding box center [61, 111] width 64 height 9
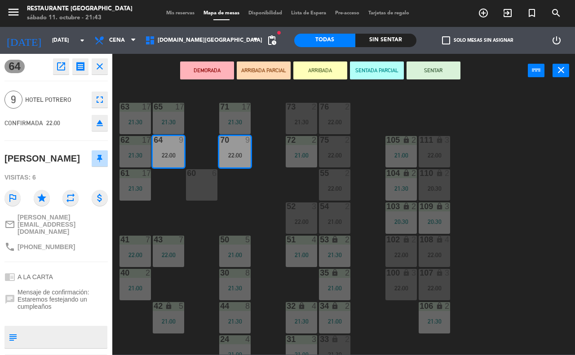
click at [457, 99] on div "65 17 21:30 71 17 21:30 73 2 21:30 76 2 22:00 63 17 21:30 64 9 22:00 62 17 21:3…" at bounding box center [346, 221] width 457 height 268
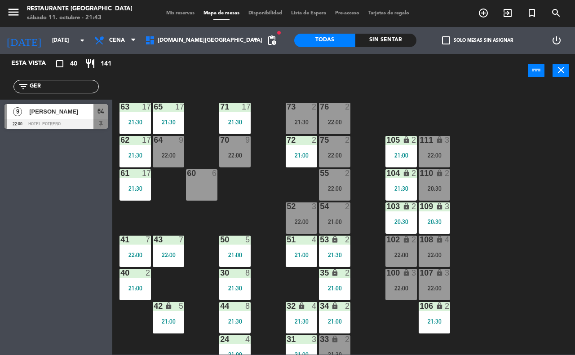
click at [62, 82] on input "GER" at bounding box center [64, 87] width 70 height 10
type input "G"
click at [46, 80] on div "filter_list 111" at bounding box center [55, 86] width 85 height 13
drag, startPoint x: 58, startPoint y: 84, endPoint x: 91, endPoint y: 72, distance: 34.8
click at [67, 81] on div "filter_list 111" at bounding box center [55, 86] width 85 height 13
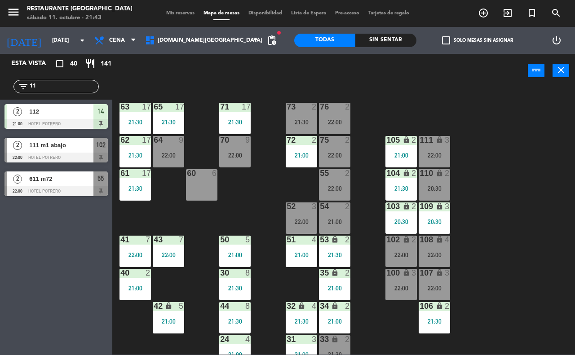
type input "1"
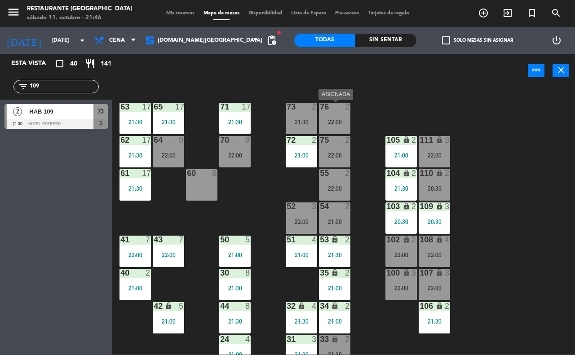
type input "109"
click at [320, 106] on div "76" at bounding box center [320, 107] width 0 height 8
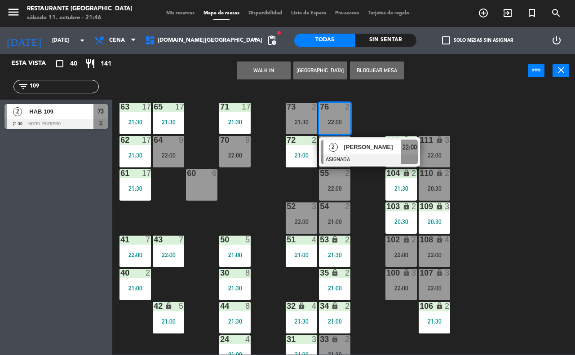
drag, startPoint x: 396, startPoint y: 95, endPoint x: 443, endPoint y: 101, distance: 47.6
click at [414, 97] on div "65 17 21:30 71 17 21:30 73 2 21:30 76 2 22:00 2 [PERSON_NAME] ASIGNADA 22:00 63…" at bounding box center [346, 221] width 457 height 268
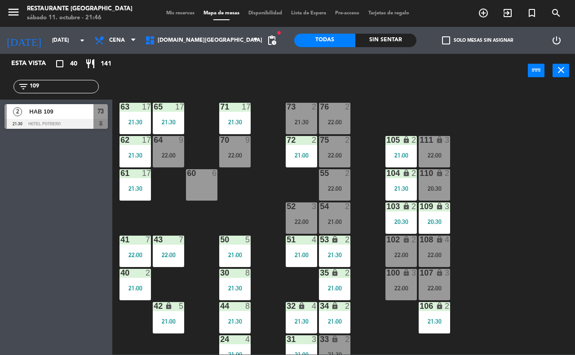
click at [347, 185] on div "22:00" at bounding box center [334, 188] width 31 height 6
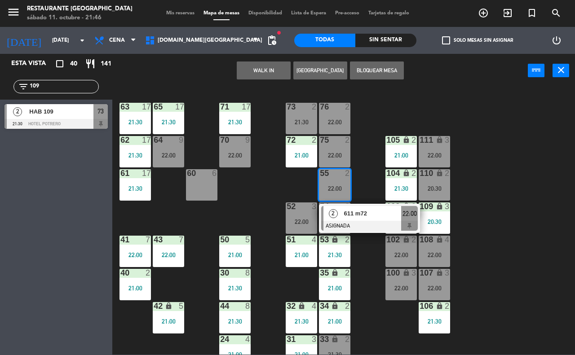
click at [491, 194] on div "65 17 21:30 71 17 21:30 73 2 21:30 76 2 22:00 63 17 21:30 64 9 22:00 62 17 21:3…" at bounding box center [346, 221] width 457 height 268
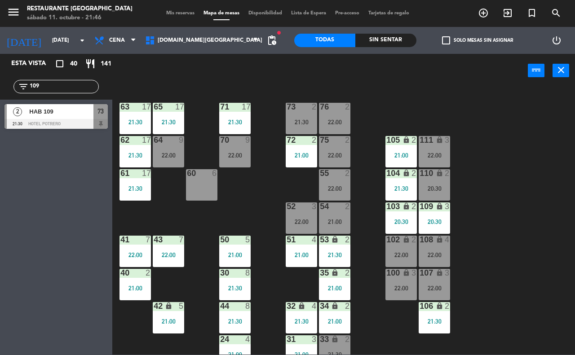
click at [332, 220] on div "21:00" at bounding box center [334, 222] width 31 height 6
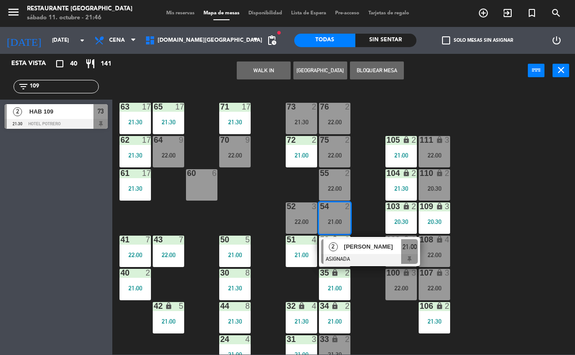
click at [366, 250] on span "[PERSON_NAME]" at bounding box center [372, 246] width 57 height 9
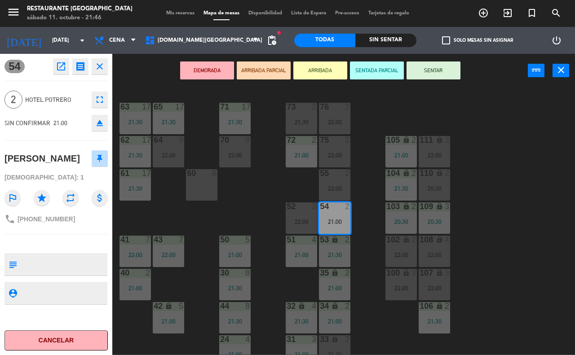
click at [479, 202] on div "65 17 21:30 71 17 21:30 73 2 21:30 76 2 22:00 63 17 21:30 64 9 22:00 62 17 21:3…" at bounding box center [346, 221] width 457 height 268
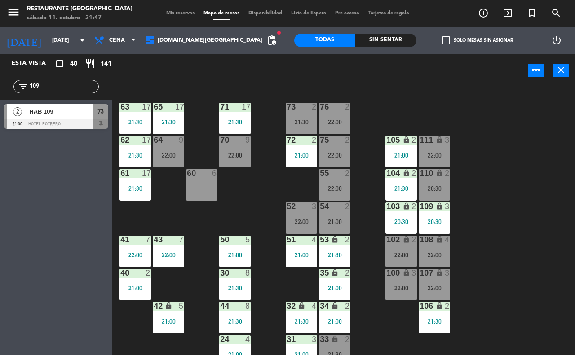
click at [338, 185] on div "22:00" at bounding box center [334, 188] width 31 height 6
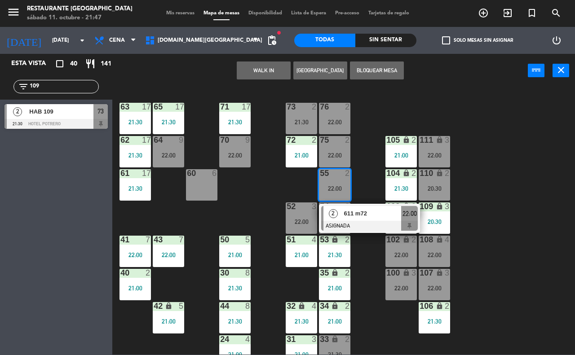
click at [365, 222] on div at bounding box center [369, 226] width 97 height 10
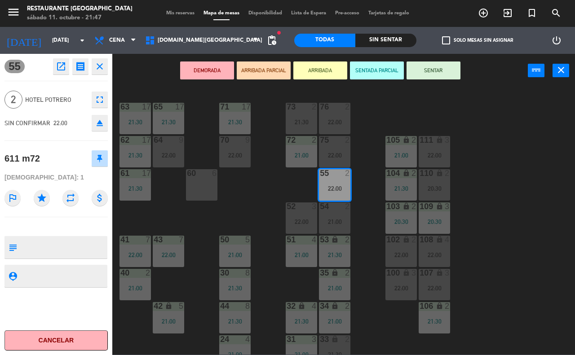
click at [443, 68] on button "SENTAR" at bounding box center [433, 71] width 54 height 18
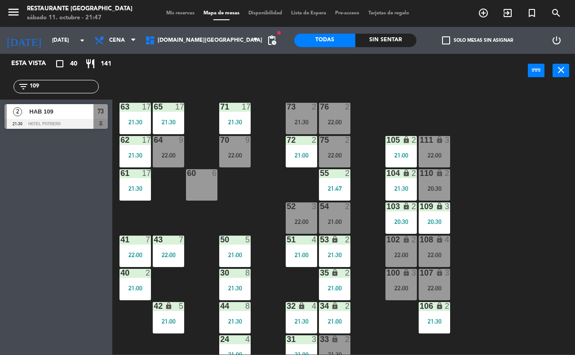
click at [287, 110] on div "73" at bounding box center [286, 107] width 0 height 8
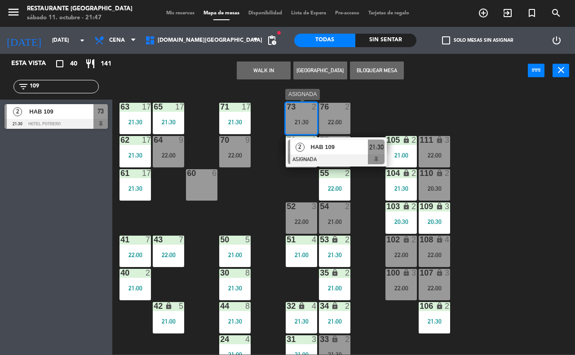
click at [325, 158] on div at bounding box center [336, 159] width 97 height 10
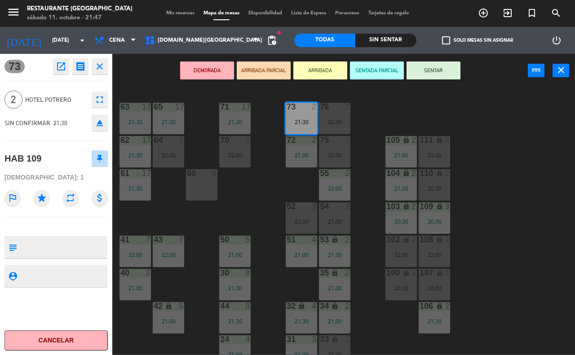
click at [442, 68] on button "SENTAR" at bounding box center [433, 71] width 54 height 18
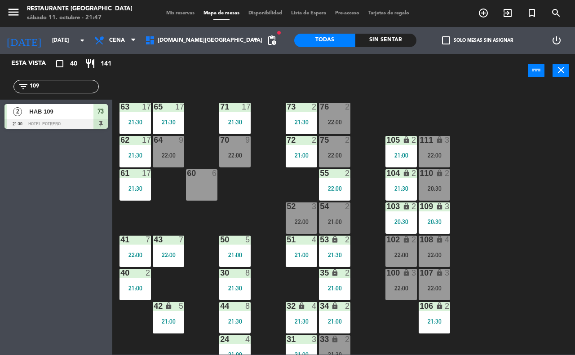
click at [45, 87] on input "109" at bounding box center [64, 87] width 70 height 10
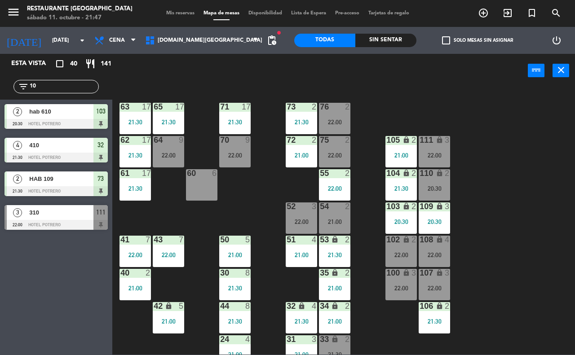
type input "1"
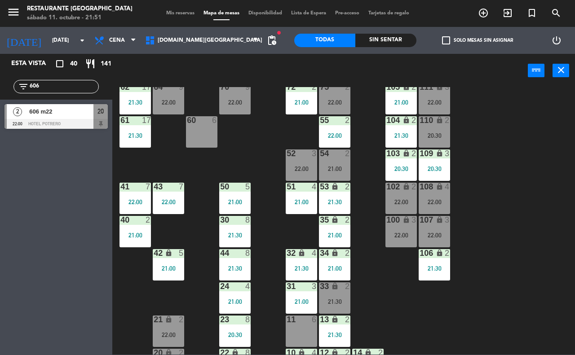
scroll to position [79, 0]
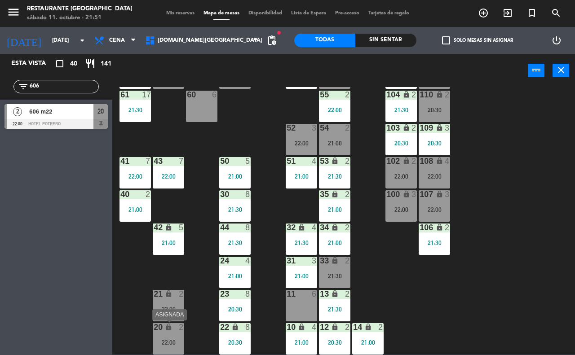
type input "606"
click at [173, 337] on div "20 lock 2 22:00" at bounding box center [168, 338] width 31 height 31
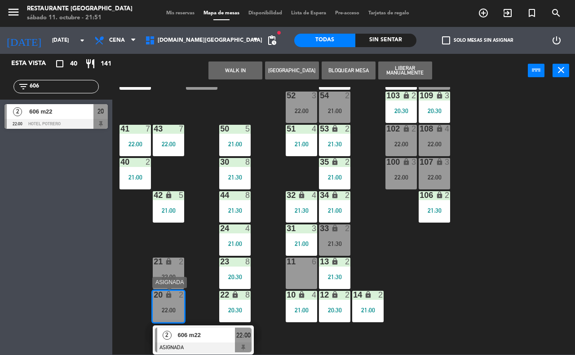
click at [202, 343] on div at bounding box center [203, 348] width 97 height 10
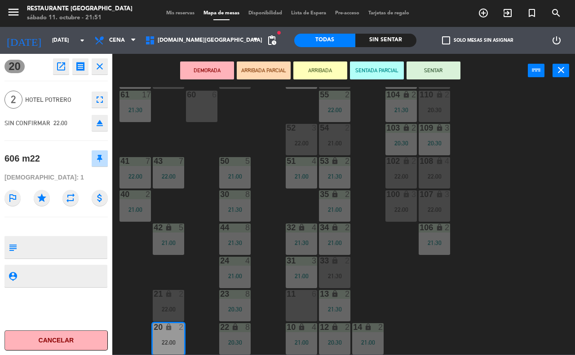
click at [438, 71] on button "SENTAR" at bounding box center [433, 71] width 54 height 18
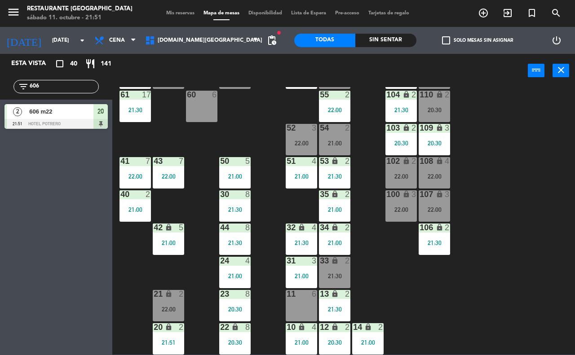
click at [54, 90] on input "606" at bounding box center [64, 87] width 70 height 10
type input "6"
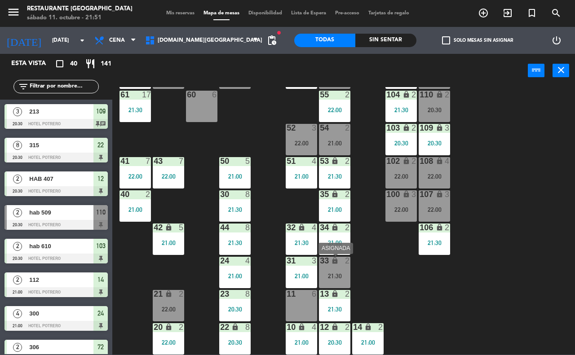
click at [325, 276] on div "21:30" at bounding box center [334, 276] width 31 height 6
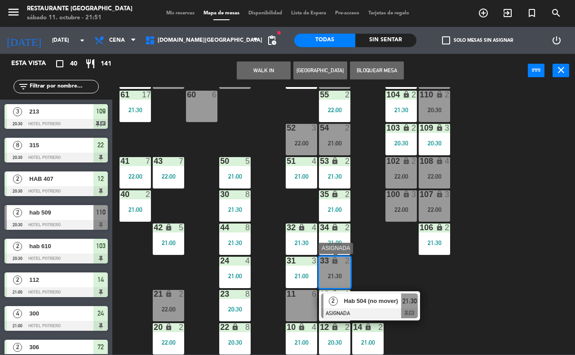
click at [358, 310] on div at bounding box center [369, 313] width 97 height 10
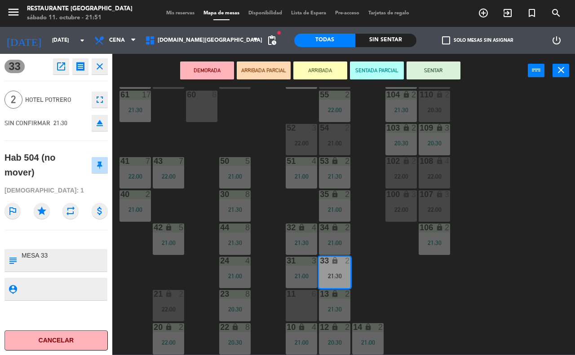
click at [486, 297] on div "65 17 21:30 71 17 21:30 73 2 21:30 76 2 22:00 63 17 21:30 64 9 22:00 62 17 21:3…" at bounding box center [346, 221] width 457 height 268
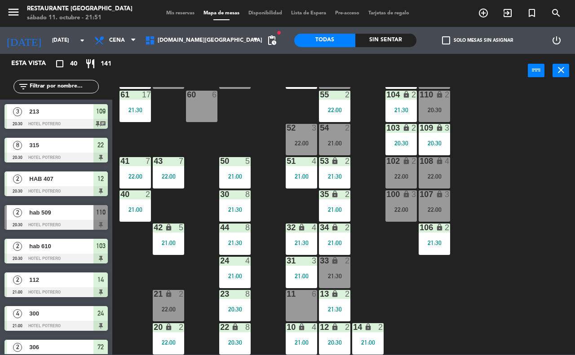
scroll to position [0, 0]
click at [334, 273] on div "21:30" at bounding box center [334, 276] width 31 height 6
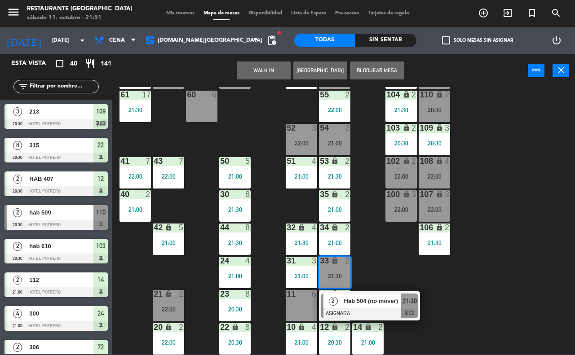
click at [522, 280] on div "65 17 21:30 71 17 21:30 73 2 21:30 76 2 22:00 63 17 21:30 64 9 22:00 62 17 21:3…" at bounding box center [346, 221] width 457 height 268
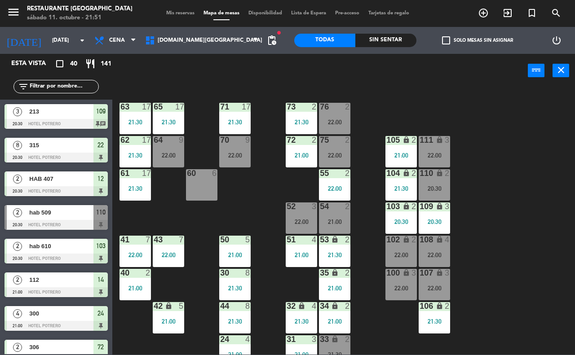
click at [335, 117] on div "76 2 22:00" at bounding box center [334, 118] width 31 height 31
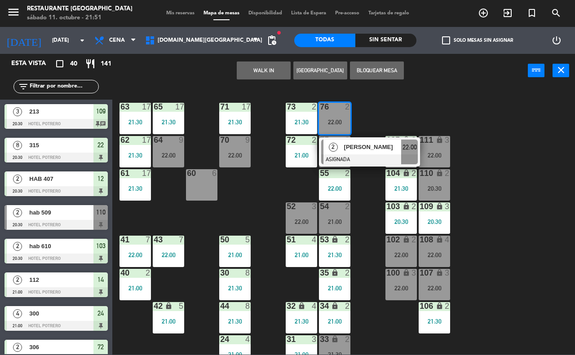
click at [375, 102] on div "65 17 21:30 71 17 21:30 73 2 21:30 76 2 22:00 2 [PERSON_NAME] ASIGNADA 22:00 63…" at bounding box center [346, 221] width 457 height 268
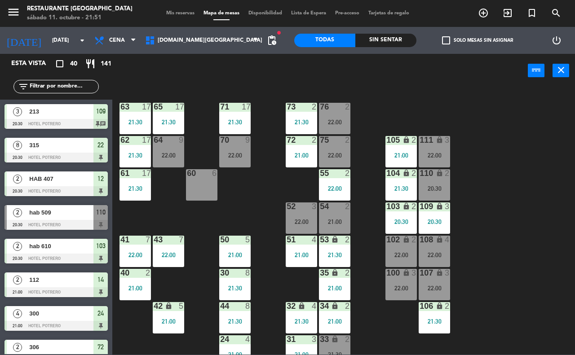
click at [333, 147] on div "75 2 22:00" at bounding box center [334, 151] width 31 height 31
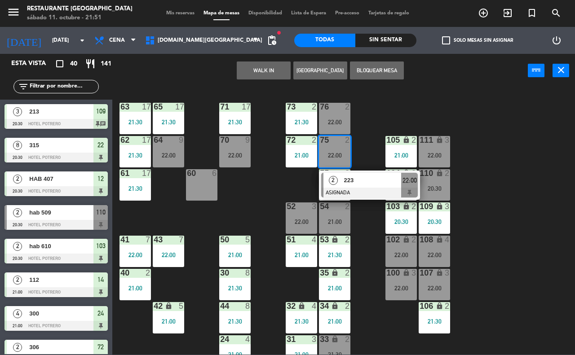
click at [511, 140] on div "65 17 21:30 71 17 21:30 73 2 21:30 76 2 22:00 63 17 21:30 64 9 22:00 62 17 21:3…" at bounding box center [346, 221] width 457 height 268
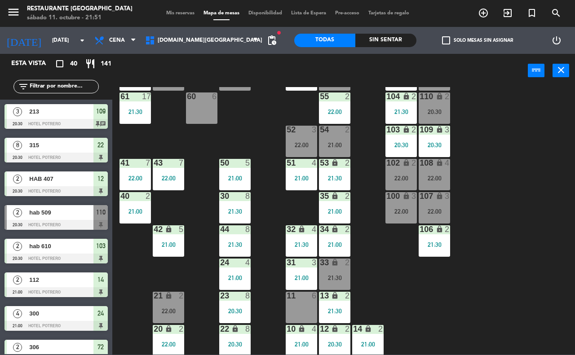
scroll to position [79, 0]
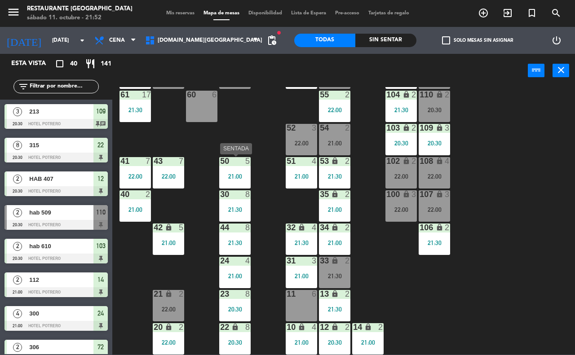
click at [234, 177] on div "21:00" at bounding box center [234, 176] width 31 height 6
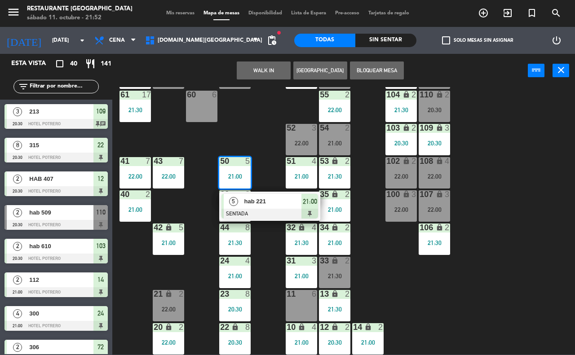
click at [423, 277] on div "65 17 21:30 71 17 21:30 73 2 21:30 76 2 22:00 63 17 21:30 64 9 22:00 62 17 21:3…" at bounding box center [346, 221] width 457 height 268
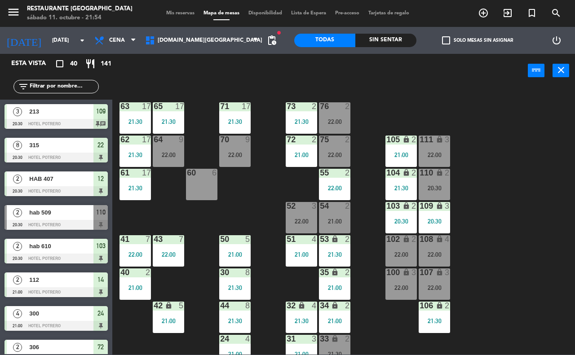
scroll to position [0, 0]
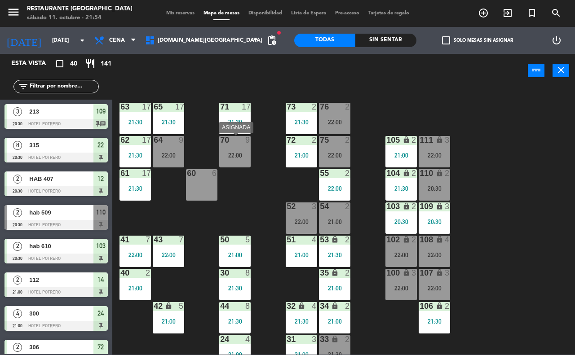
click at [228, 152] on div "22:00" at bounding box center [234, 155] width 31 height 6
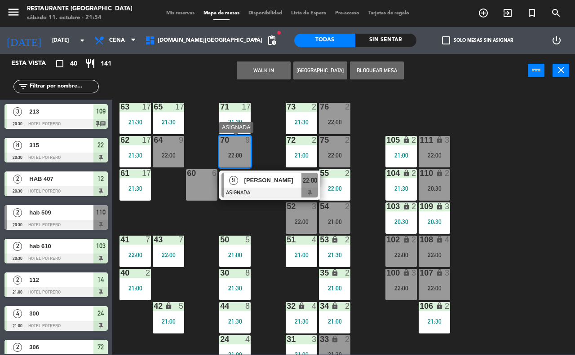
click at [277, 190] on div at bounding box center [269, 193] width 97 height 10
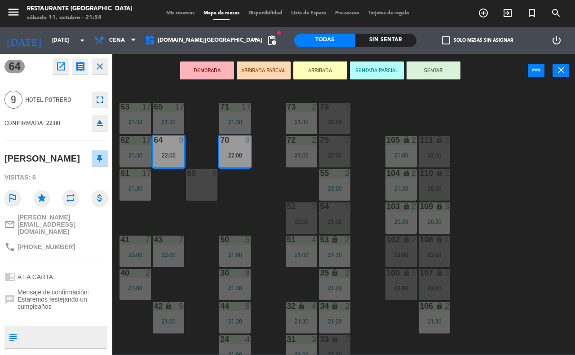
click at [497, 211] on div "65 17 21:30 71 17 21:30 73 2 21:30 76 2 22:00 63 17 21:30 64 9 22:00 62 17 21:3…" at bounding box center [346, 221] width 457 height 268
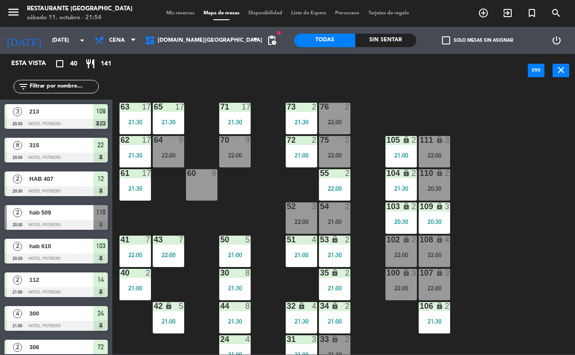
scroll to position [273, 0]
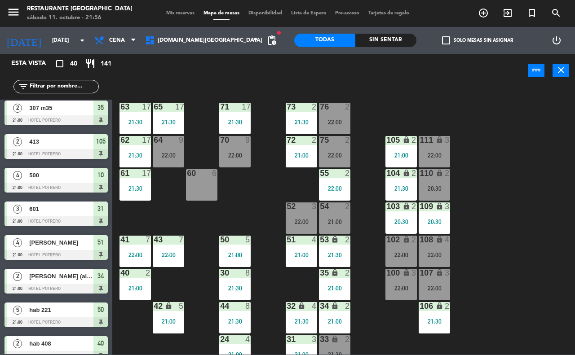
click at [59, 84] on input "text" at bounding box center [64, 87] width 70 height 10
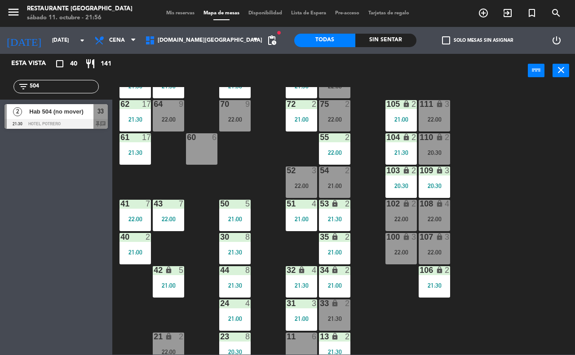
scroll to position [79, 0]
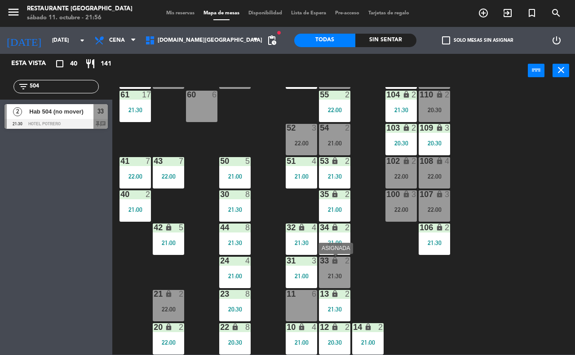
type input "504"
click at [330, 274] on div "21:30" at bounding box center [334, 276] width 31 height 6
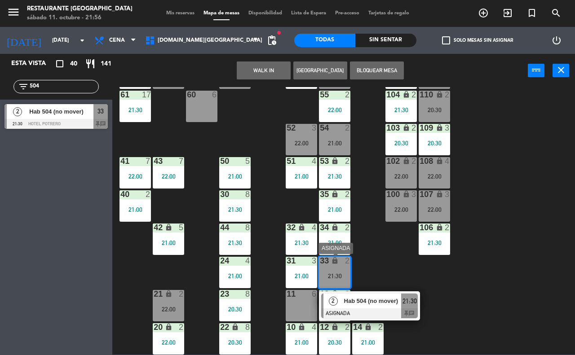
click at [357, 307] on div "Hab 504 (no mover)" at bounding box center [372, 301] width 58 height 15
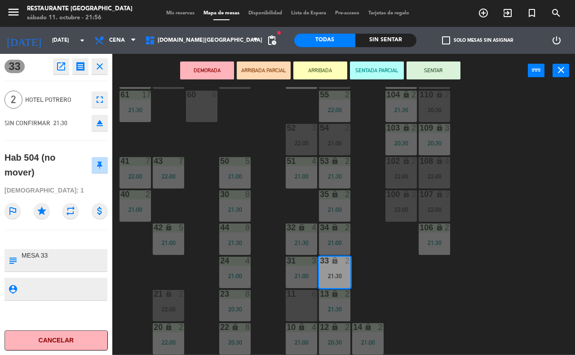
click at [420, 69] on button "SENTAR" at bounding box center [433, 71] width 54 height 18
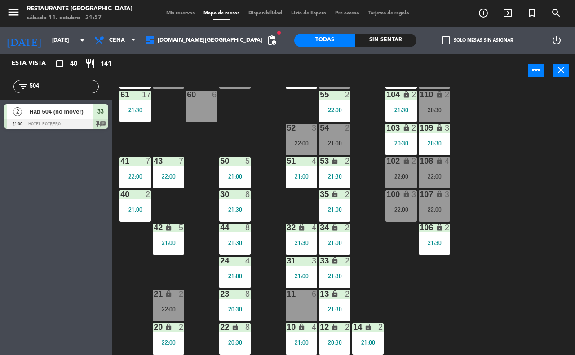
click at [59, 91] on input "504" at bounding box center [64, 87] width 70 height 10
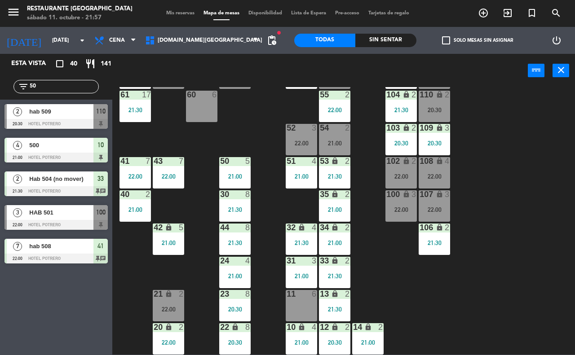
type input "5"
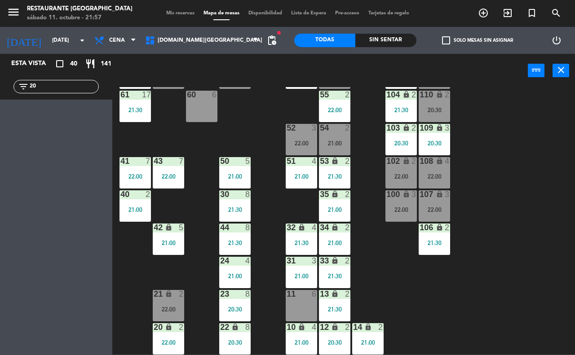
type input "2"
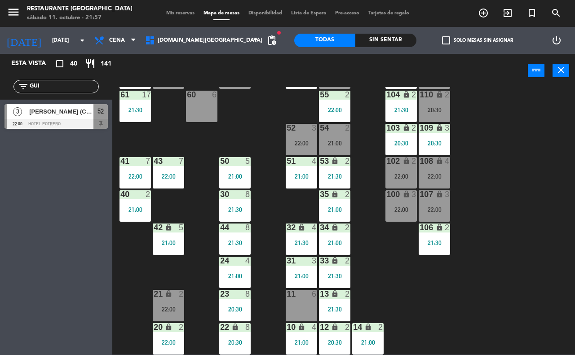
type input "GUI"
click at [47, 259] on div "Esta vista crop_square 40 restaurant 141 filter_list GUI 3 GUIÑAZU [PERSON_NAME…" at bounding box center [56, 204] width 112 height 301
click at [295, 140] on div "22:00" at bounding box center [301, 143] width 31 height 6
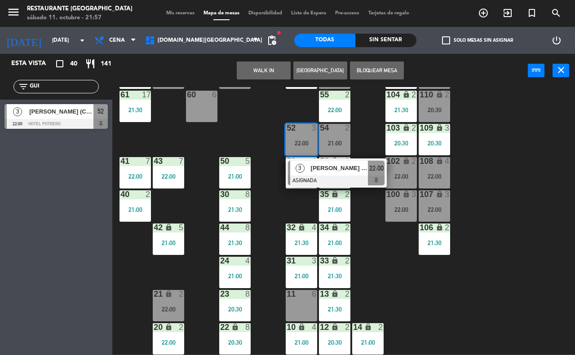
click at [326, 176] on div at bounding box center [336, 181] width 97 height 10
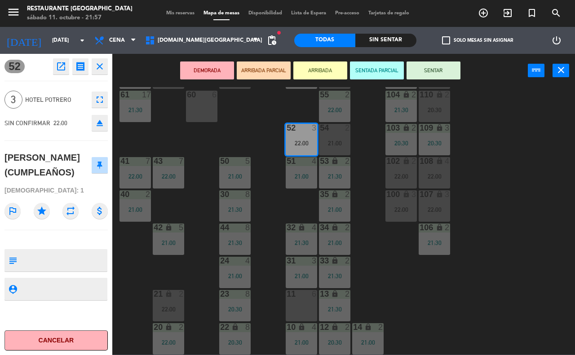
click at [451, 66] on button "SENTAR" at bounding box center [433, 71] width 54 height 18
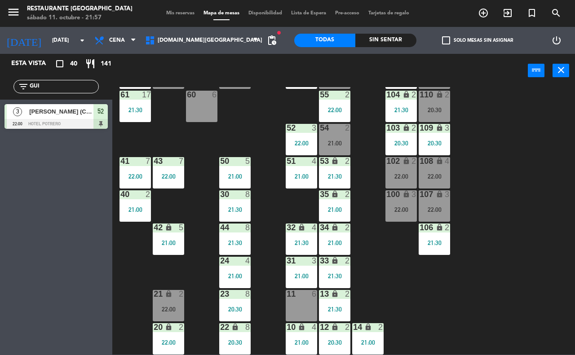
click at [48, 84] on input "GUI" at bounding box center [64, 87] width 70 height 10
type input "G"
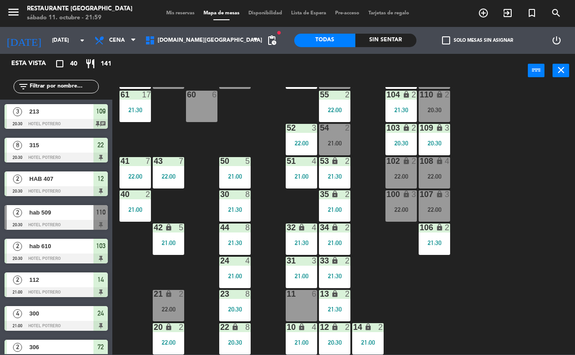
click at [43, 80] on div "filter_list" at bounding box center [55, 86] width 85 height 13
click at [44, 85] on input "text" at bounding box center [64, 87] width 70 height 10
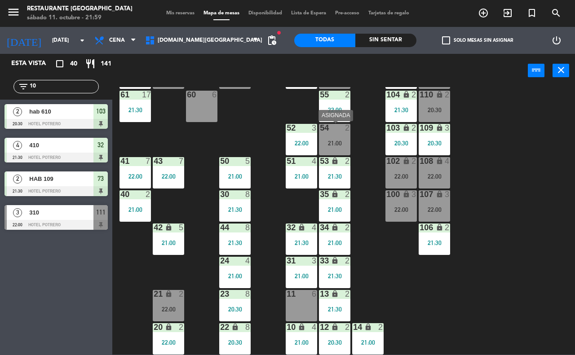
type input "1"
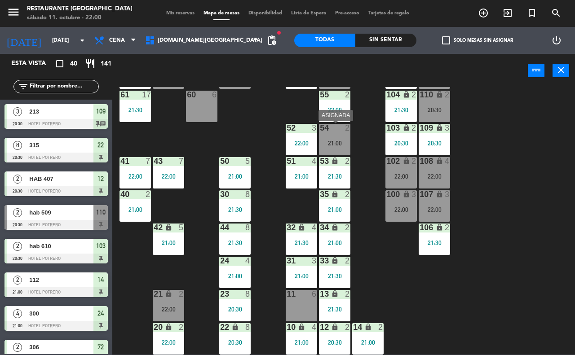
click at [338, 137] on div "54 2 21:00" at bounding box center [334, 139] width 31 height 31
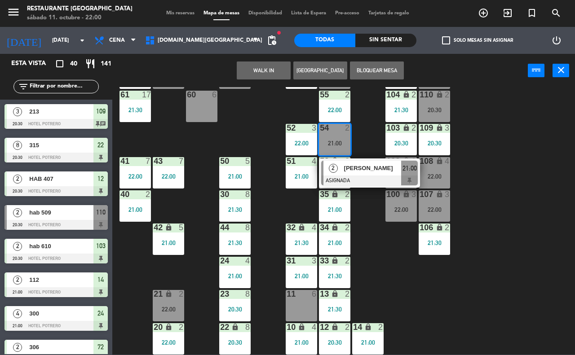
click at [363, 205] on div "65 17 21:30 71 17 21:30 73 2 21:30 76 2 22:00 63 17 21:30 64 9 22:00 62 17 21:3…" at bounding box center [346, 221] width 457 height 268
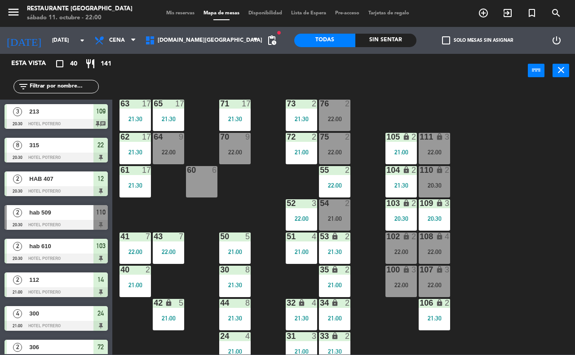
scroll to position [0, 0]
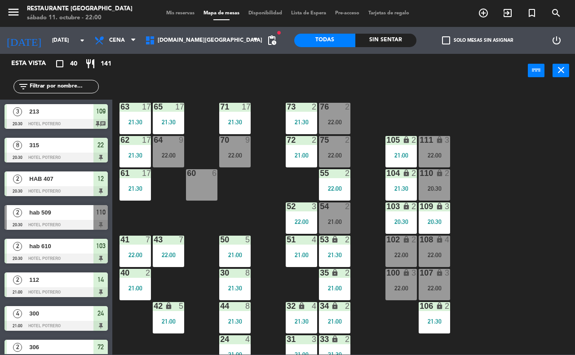
click at [337, 111] on div "76 2" at bounding box center [334, 107] width 31 height 9
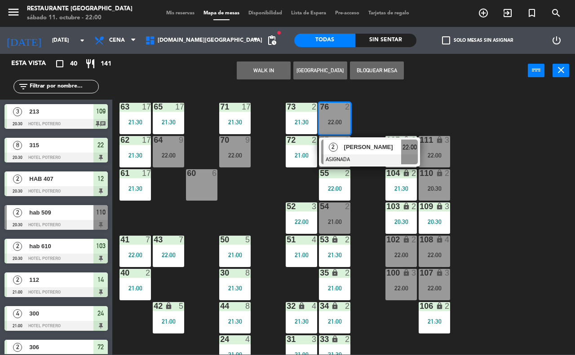
click at [520, 167] on div "65 17 21:30 71 17 21:30 73 2 21:30 76 2 22:00 2 [PERSON_NAME] ASIGNADA 22:00 63…" at bounding box center [346, 221] width 457 height 268
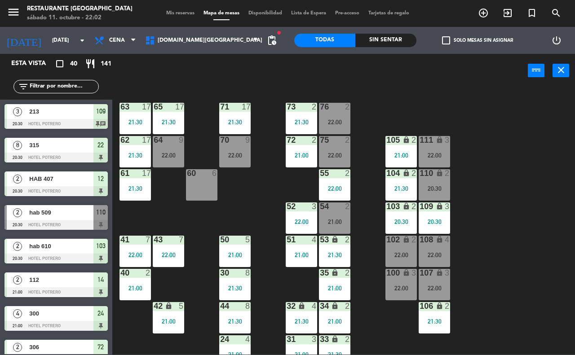
click at [35, 88] on input "text" at bounding box center [64, 87] width 70 height 10
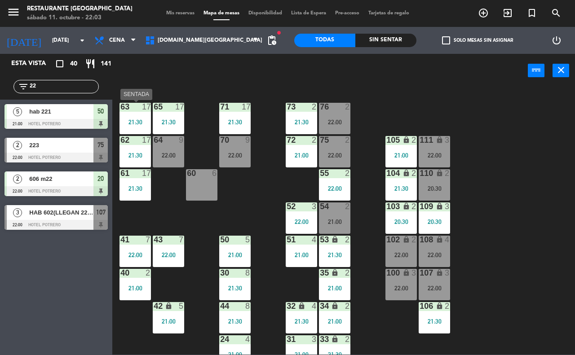
type input "2"
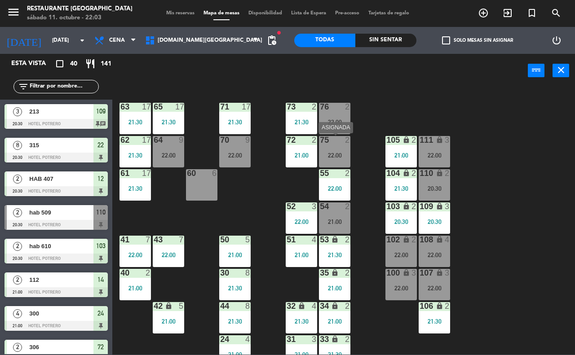
click at [324, 152] on div "22:00" at bounding box center [334, 155] width 31 height 7
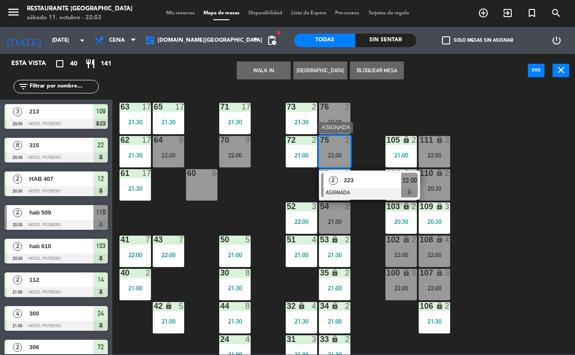
click at [356, 184] on span "223" at bounding box center [372, 180] width 57 height 9
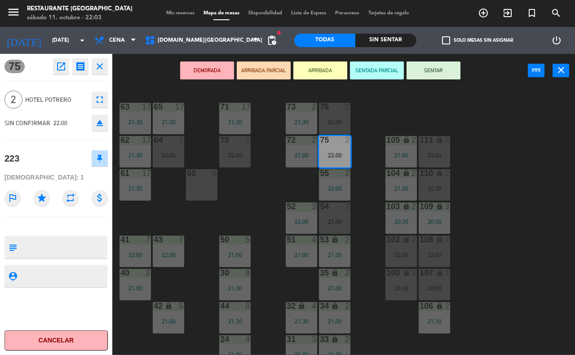
click at [409, 75] on button "SENTAR" at bounding box center [433, 71] width 54 height 18
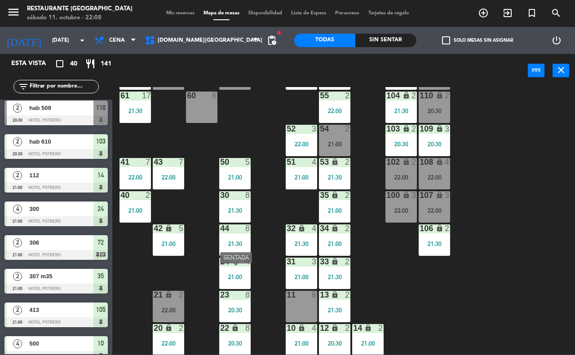
scroll to position [79, 0]
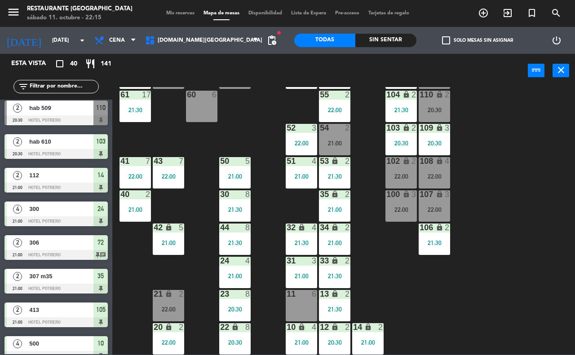
click at [40, 84] on input "text" at bounding box center [64, 87] width 70 height 10
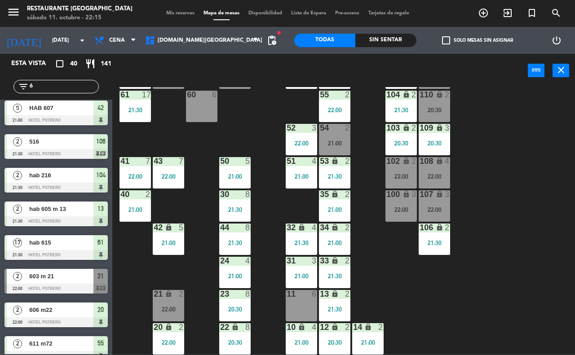
scroll to position [0, 0]
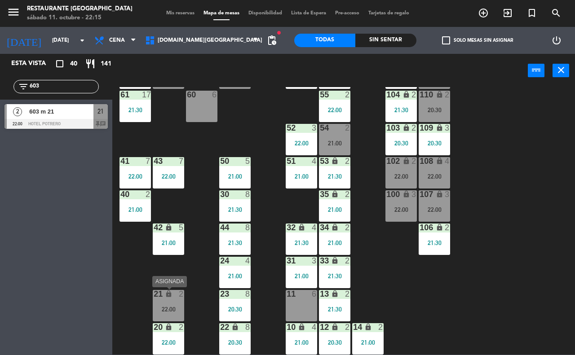
type input "603"
click at [177, 307] on div "22:00" at bounding box center [168, 309] width 31 height 6
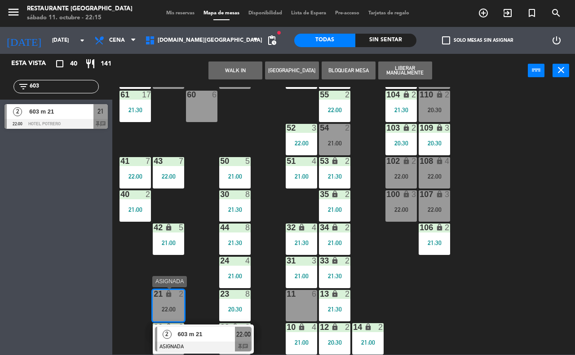
click at [207, 340] on div "603 m 21" at bounding box center [206, 334] width 58 height 15
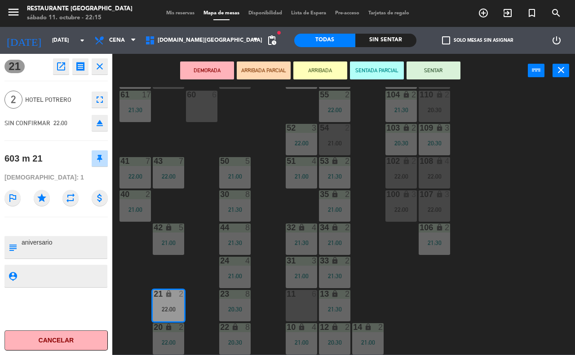
click at [422, 71] on button "SENTAR" at bounding box center [433, 71] width 54 height 18
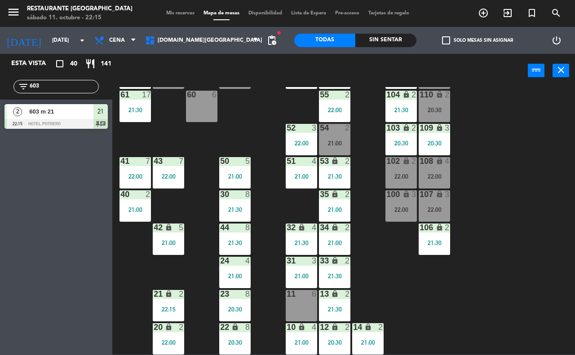
click at [47, 85] on input "603" at bounding box center [64, 87] width 70 height 10
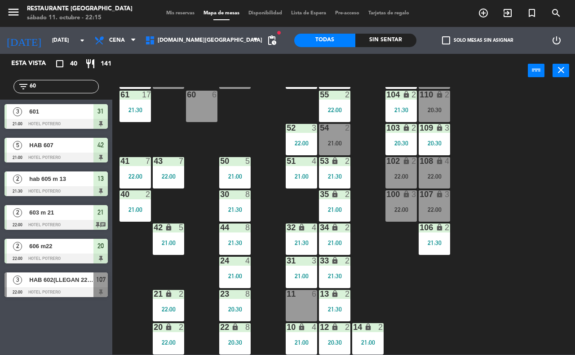
type input "6"
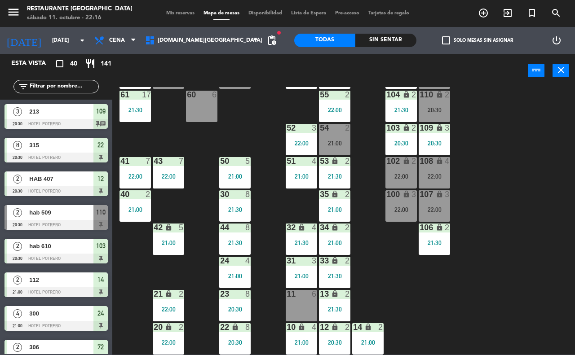
click at [45, 88] on input "text" at bounding box center [64, 87] width 70 height 10
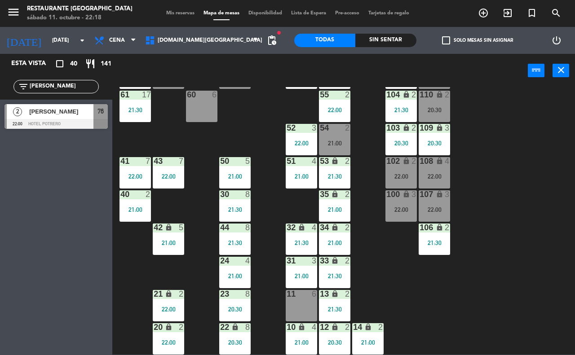
type input "[PERSON_NAME]"
click at [45, 118] on div "[PERSON_NAME]" at bounding box center [60, 111] width 65 height 15
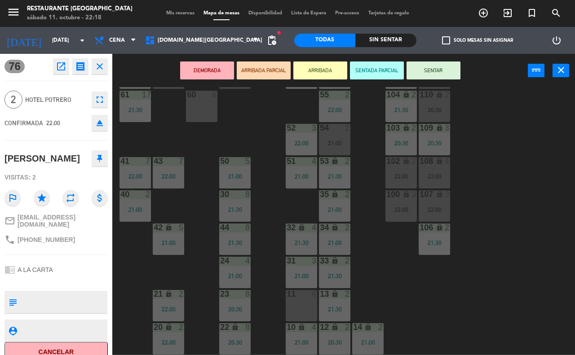
click at [425, 70] on button "SENTAR" at bounding box center [433, 71] width 54 height 18
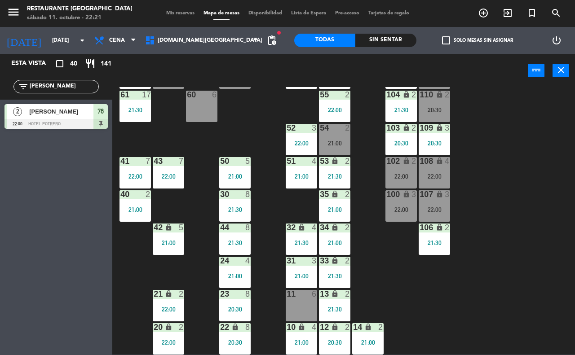
click at [64, 88] on input "[PERSON_NAME]" at bounding box center [64, 87] width 70 height 10
type input "P"
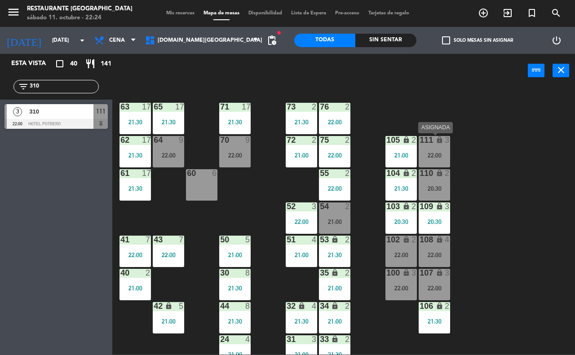
type input "310"
click at [437, 153] on div "22:00" at bounding box center [433, 155] width 31 height 6
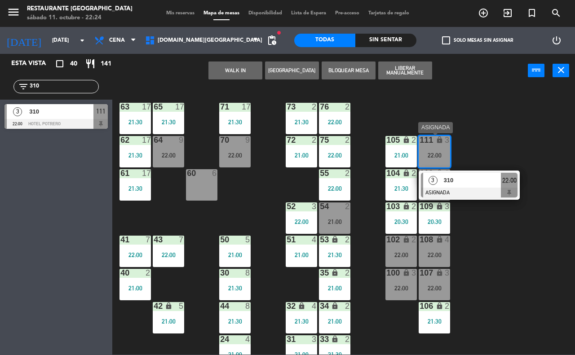
click at [450, 178] on span "310" at bounding box center [472, 180] width 57 height 9
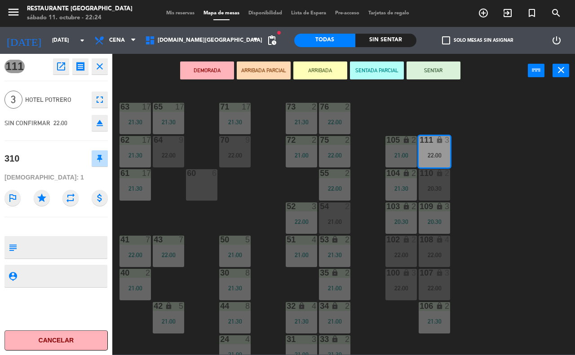
click at [440, 68] on button "SENTAR" at bounding box center [433, 71] width 54 height 18
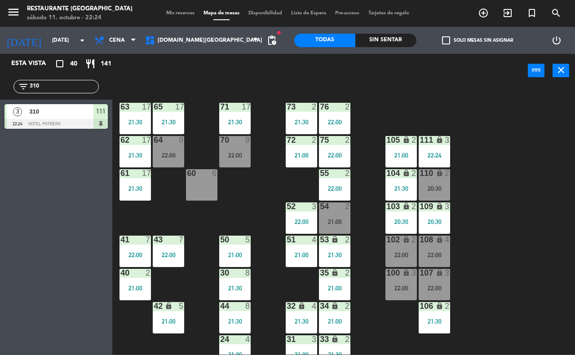
click at [54, 89] on input "310" at bounding box center [64, 87] width 70 height 10
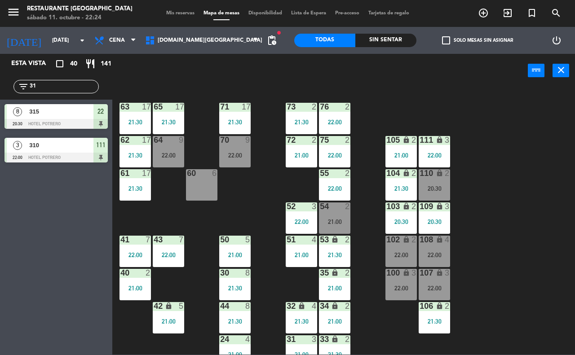
type input "3"
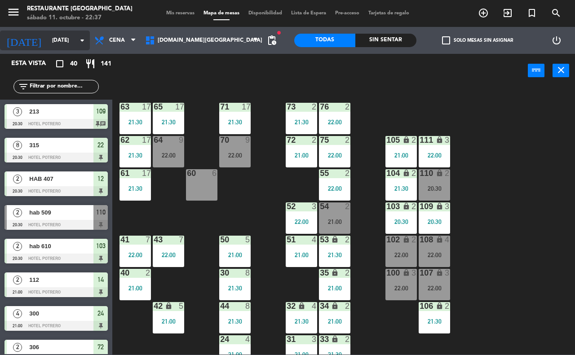
click at [68, 42] on input "[DATE]" at bounding box center [83, 40] width 71 height 15
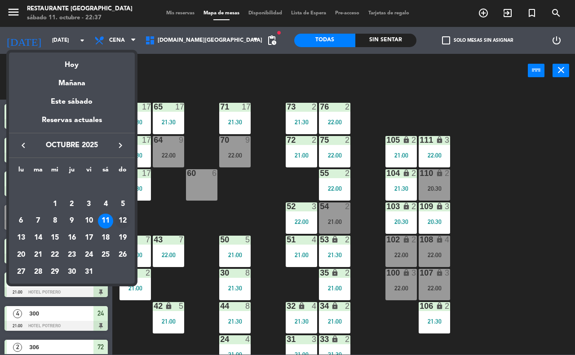
click at [122, 217] on div "12" at bounding box center [122, 221] width 15 height 15
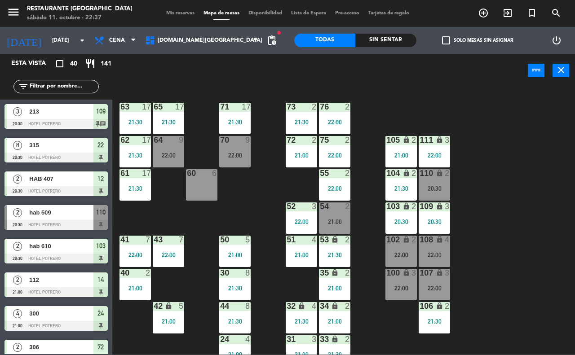
type input "[DATE]"
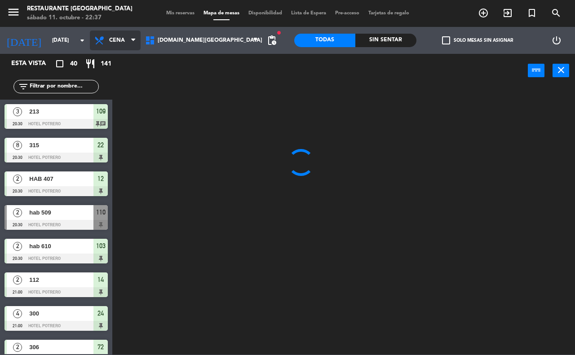
click at [141, 40] on span "Cena" at bounding box center [115, 41] width 51 height 20
click at [135, 62] on ng-component "menu Restaurante Hotel Potrero sábado 11. octubre - 22:37 Mis reservas Mapa de …" at bounding box center [287, 177] width 575 height 355
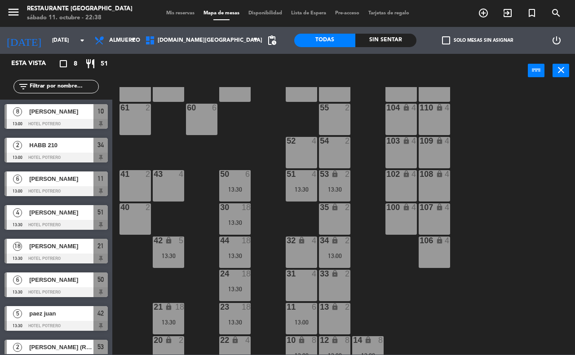
scroll to position [79, 0]
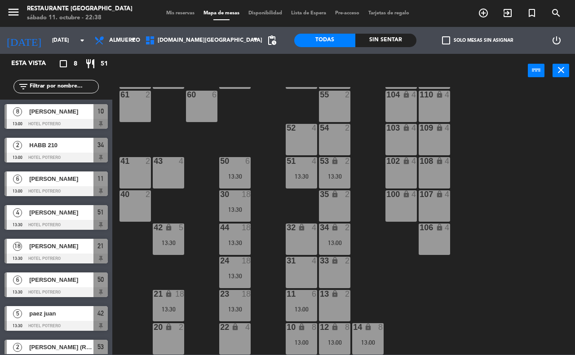
click at [331, 203] on div "35 lock 2" at bounding box center [334, 205] width 31 height 31
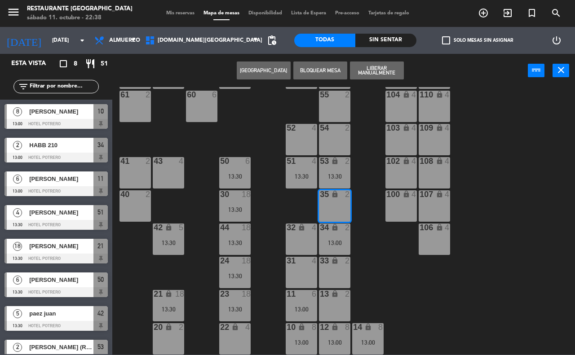
click at [255, 68] on button "[GEOGRAPHIC_DATA]" at bounding box center [264, 71] width 54 height 18
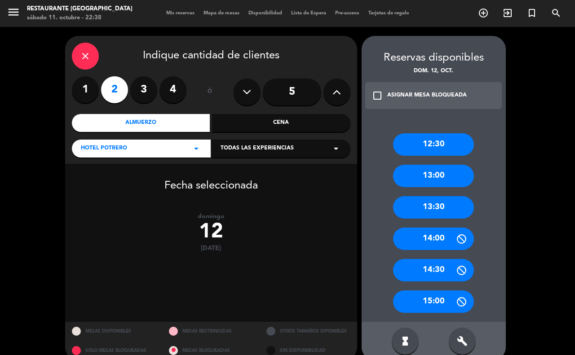
click at [173, 131] on div "Almuerzo" at bounding box center [141, 123] width 138 height 18
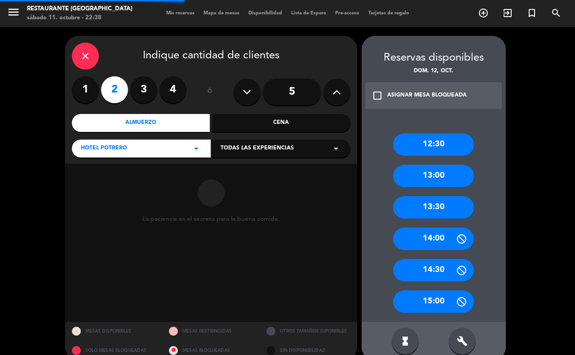
click at [184, 127] on div "Almuerzo" at bounding box center [141, 123] width 138 height 18
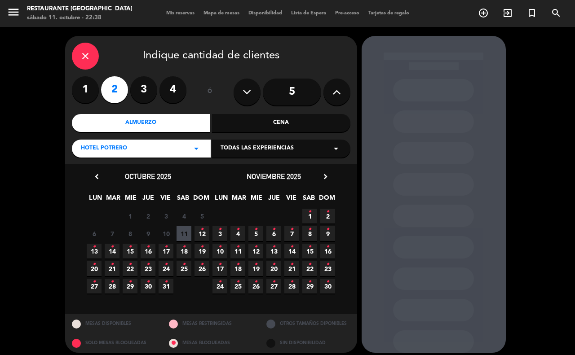
click at [202, 234] on icon "•" at bounding box center [201, 229] width 3 height 14
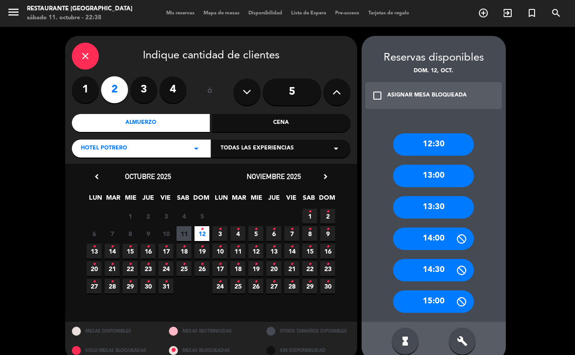
click at [456, 209] on div "13:30" at bounding box center [433, 207] width 81 height 22
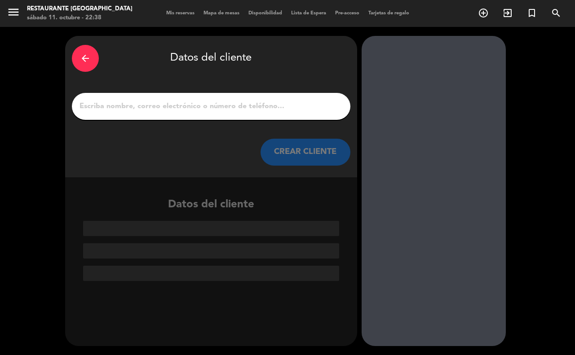
click at [85, 109] on input "1" at bounding box center [211, 106] width 265 height 13
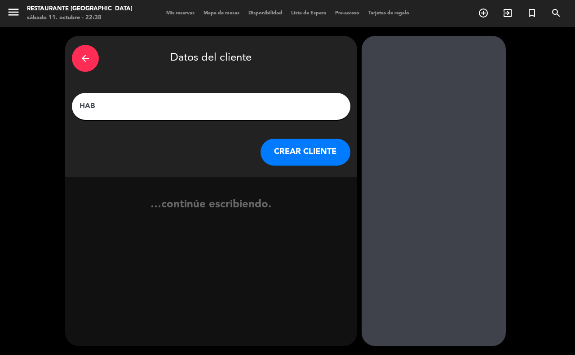
type input "HAB"
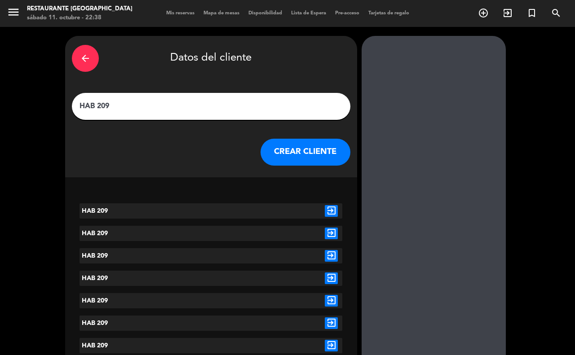
type input "HAB 209"
click at [290, 159] on button "CREAR CLIENTE" at bounding box center [305, 152] width 90 height 27
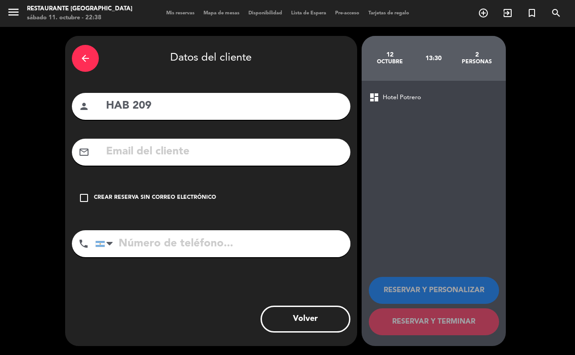
click at [140, 195] on div "Crear reserva sin correo electrónico" at bounding box center [155, 198] width 122 height 9
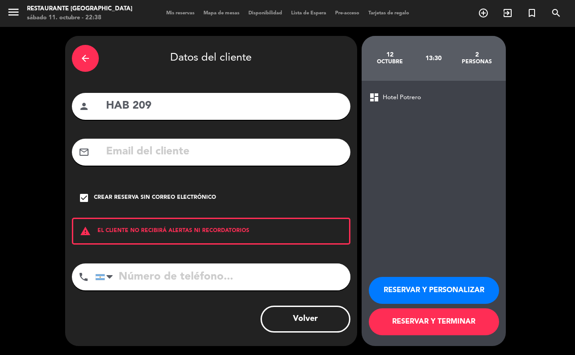
click at [401, 320] on button "RESERVAR Y TERMINAR" at bounding box center [434, 321] width 130 height 27
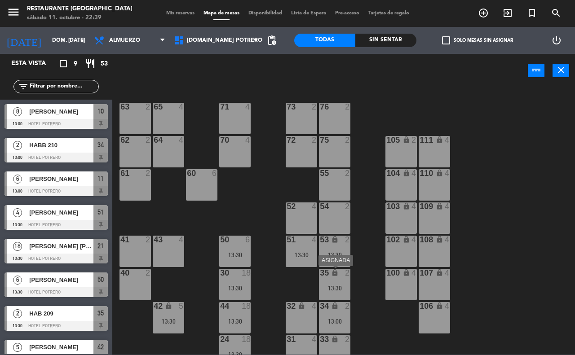
click at [329, 286] on div "13:30" at bounding box center [334, 288] width 31 height 6
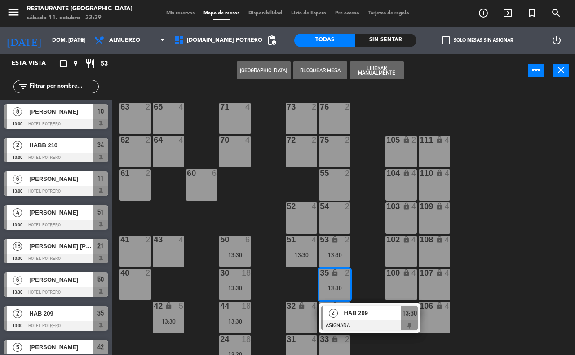
click at [500, 290] on div "65 4 71 4 73 2 76 2 63 2 64 4 62 2 70 4 72 2 75 2 105 lock 2 111 lock 4 55 2 60…" at bounding box center [346, 221] width 457 height 268
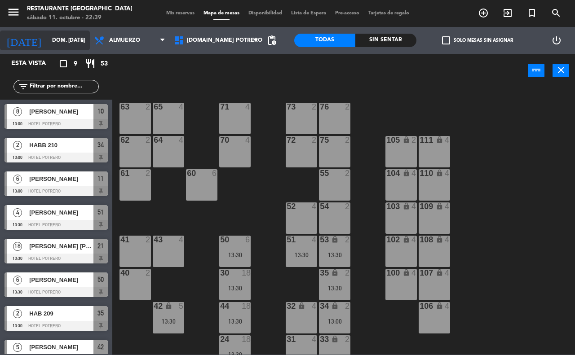
click at [72, 43] on input "[DATE]" at bounding box center [83, 40] width 71 height 15
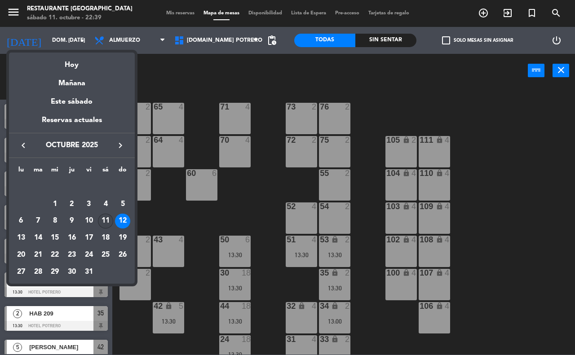
click at [101, 218] on div "11" at bounding box center [105, 221] width 15 height 15
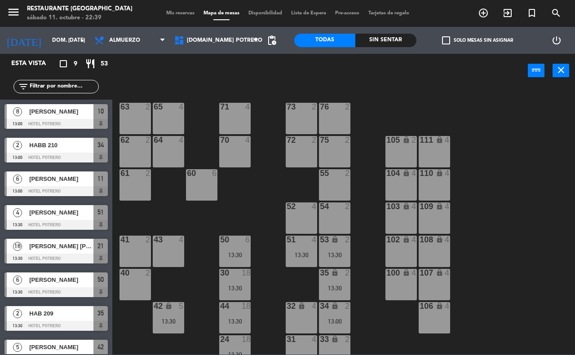
type input "[DATE]"
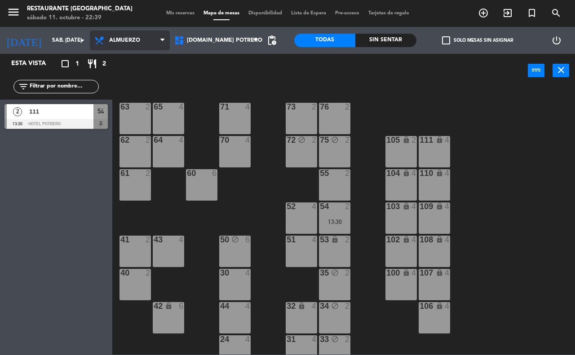
click at [143, 41] on span "Almuerzo" at bounding box center [130, 41] width 80 height 20
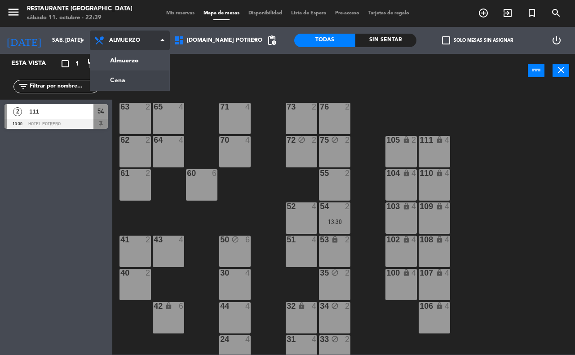
click at [133, 84] on ng-component "menu Restaurante Hotel Potrero sábado 11. octubre - 22:39 Mis reservas Mapa de …" at bounding box center [287, 177] width 575 height 355
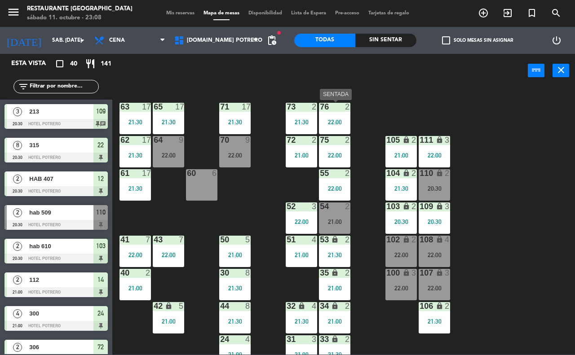
click at [346, 119] on div "22:00" at bounding box center [334, 122] width 31 height 6
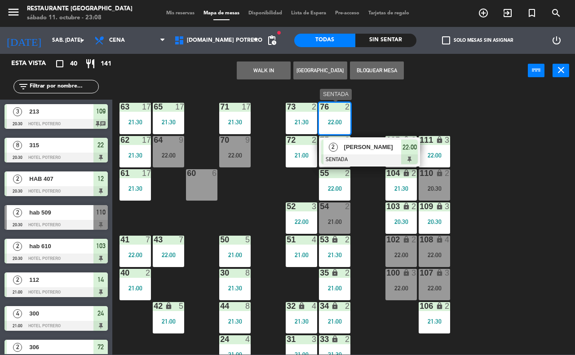
click at [358, 160] on div at bounding box center [369, 159] width 97 height 10
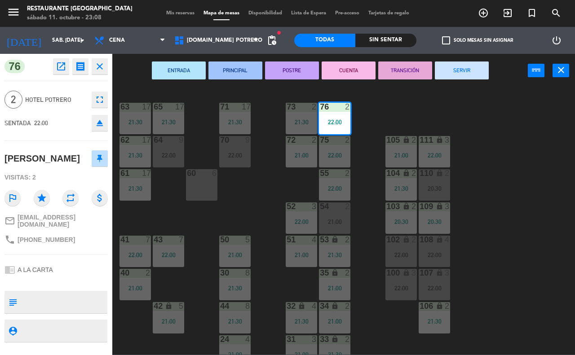
click at [506, 158] on div "65 17 21:30 71 17 21:30 73 2 21:30 76 2 22:00 63 17 21:30 64 9 22:00 62 17 21:3…" at bounding box center [346, 221] width 457 height 268
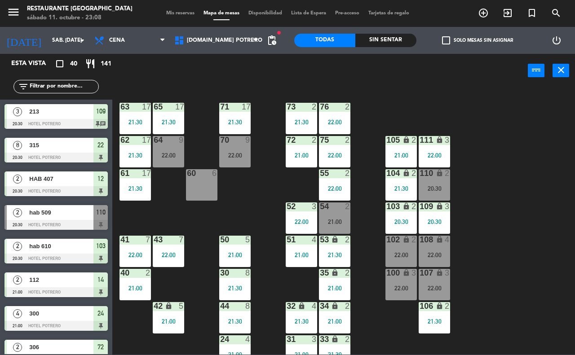
scroll to position [441, 0]
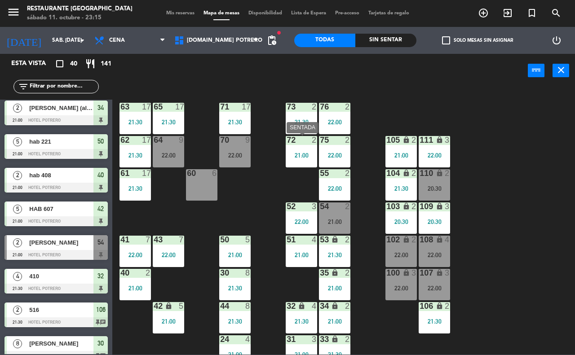
click at [295, 159] on div "72 2 21:00" at bounding box center [301, 151] width 31 height 31
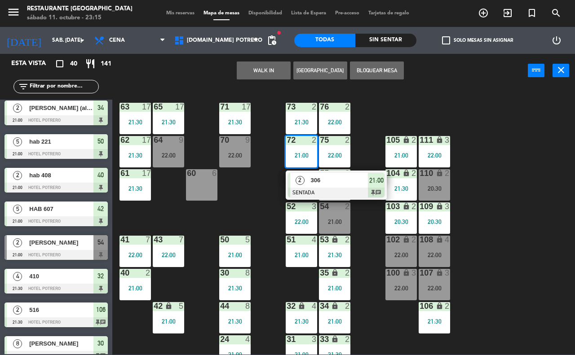
click at [490, 211] on div "65 17 21:30 71 17 21:30 73 2 21:30 76 2 22:00 63 17 21:30 64 9 22:00 62 17 21:3…" at bounding box center [346, 221] width 457 height 268
